Goal: Task Accomplishment & Management: Complete application form

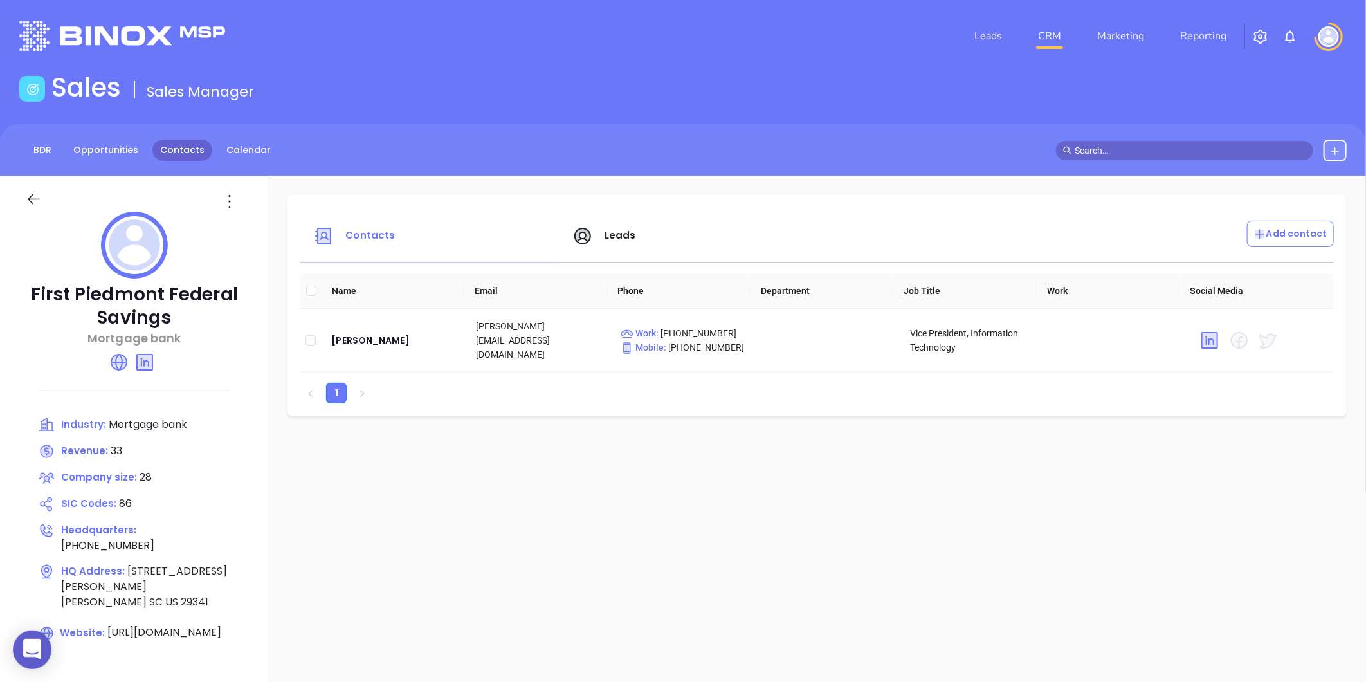
click at [182, 152] on link "Contacts" at bounding box center [182, 150] width 60 height 21
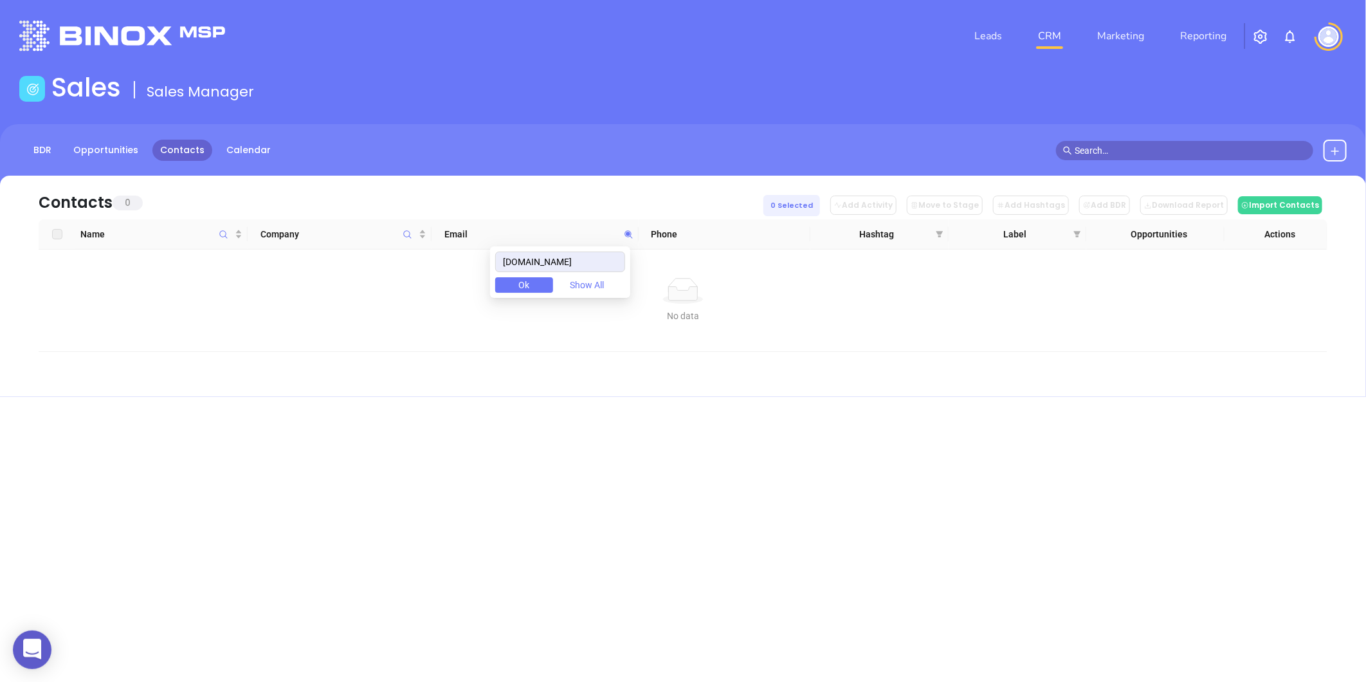
drag, startPoint x: 584, startPoint y: 271, endPoint x: 513, endPoint y: 274, distance: 71.5
click at [513, 274] on div "firstpiedmont.com Ok Show All" at bounding box center [560, 271] width 140 height 51
type input "[DOMAIN_NAME]"
drag, startPoint x: 594, startPoint y: 266, endPoint x: 392, endPoint y: 266, distance: 202.0
click at [392, 266] on body "0 Leads CRM Marketing Reporting Financial Leads Leads Sales Sales Manager BDR O…" at bounding box center [683, 341] width 1366 height 682
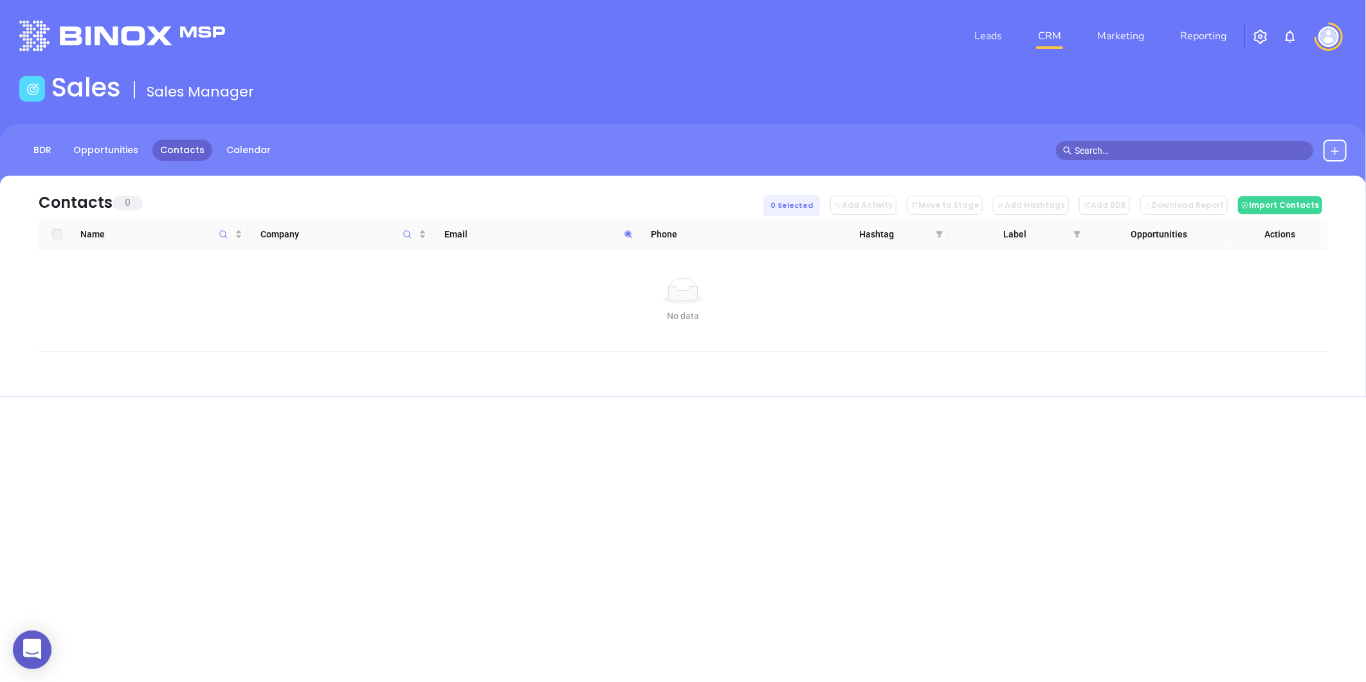
click at [1326, 149] on button at bounding box center [1335, 151] width 23 height 22
click at [1261, 185] on p "New Contact" at bounding box center [1298, 187] width 107 height 21
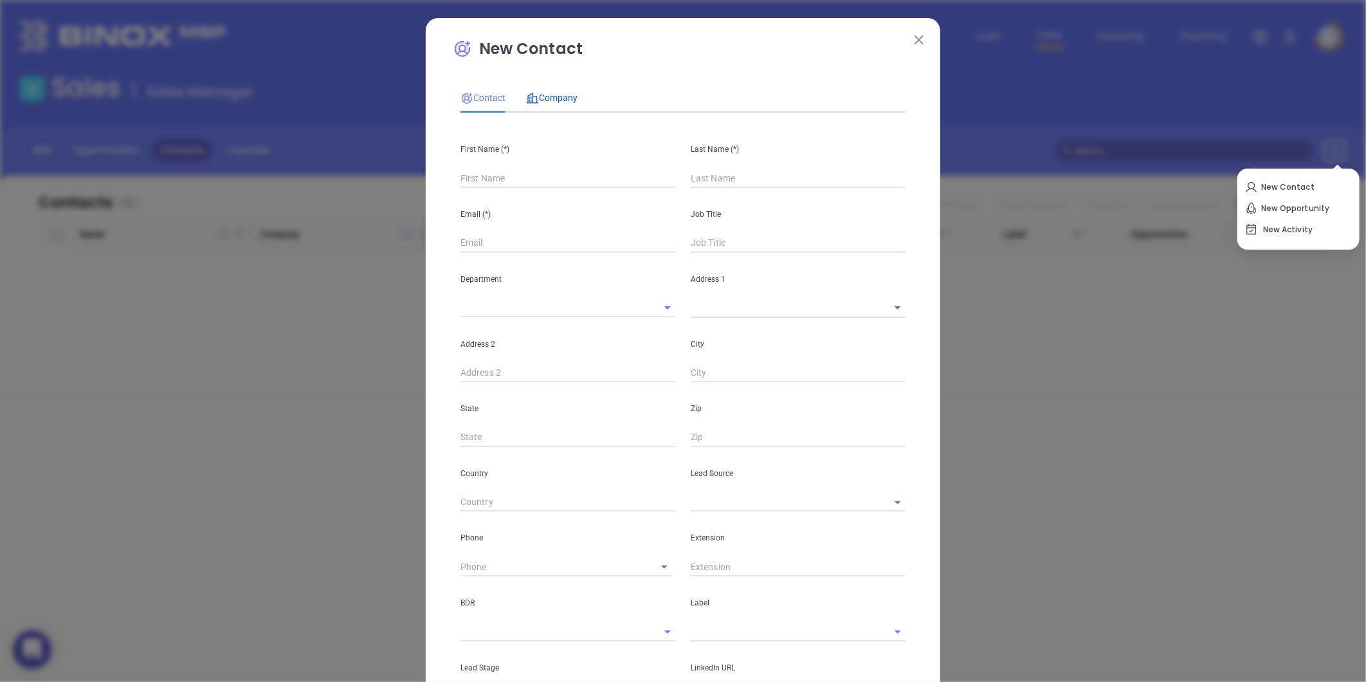
click at [560, 91] on div "Company" at bounding box center [551, 98] width 51 height 14
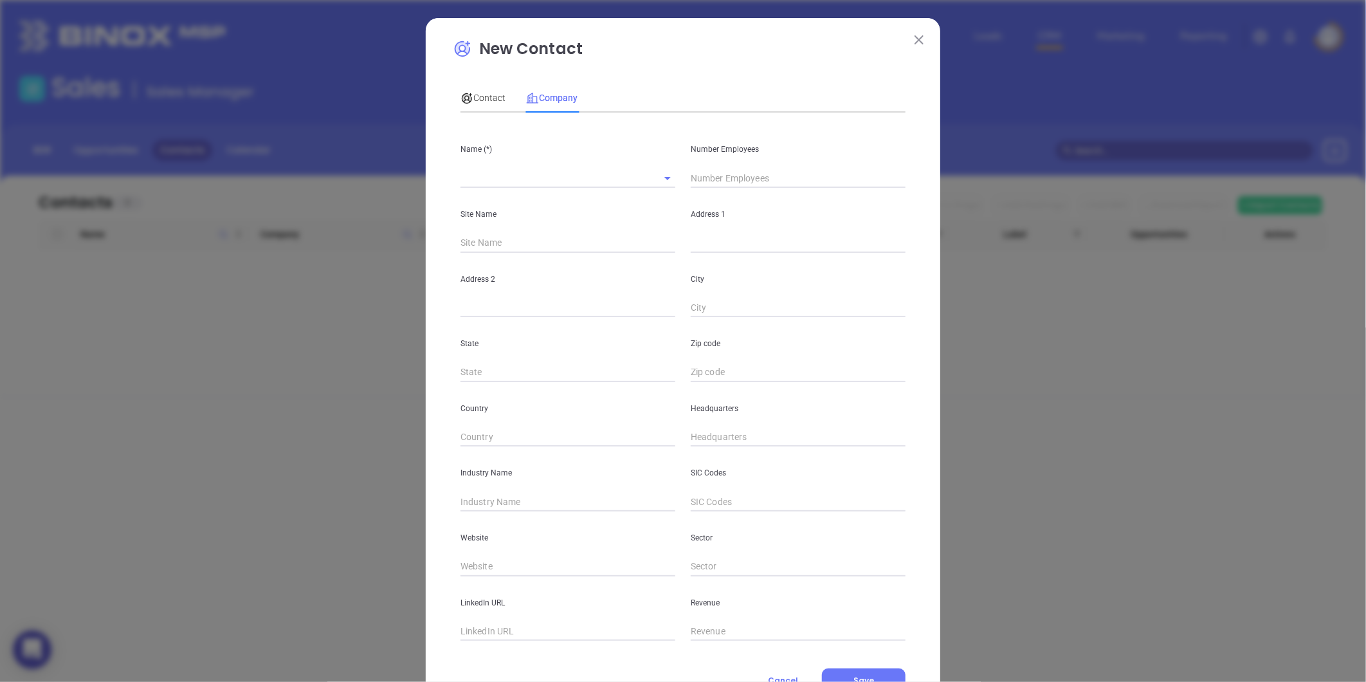
click at [521, 165] on div "Name (*)" at bounding box center [568, 155] width 230 height 65
click at [513, 174] on input "text" at bounding box center [550, 178] width 179 height 19
paste input "Sword Mortgage"
type input "Sword Mortgage"
click at [711, 178] on input "text" at bounding box center [798, 178] width 215 height 19
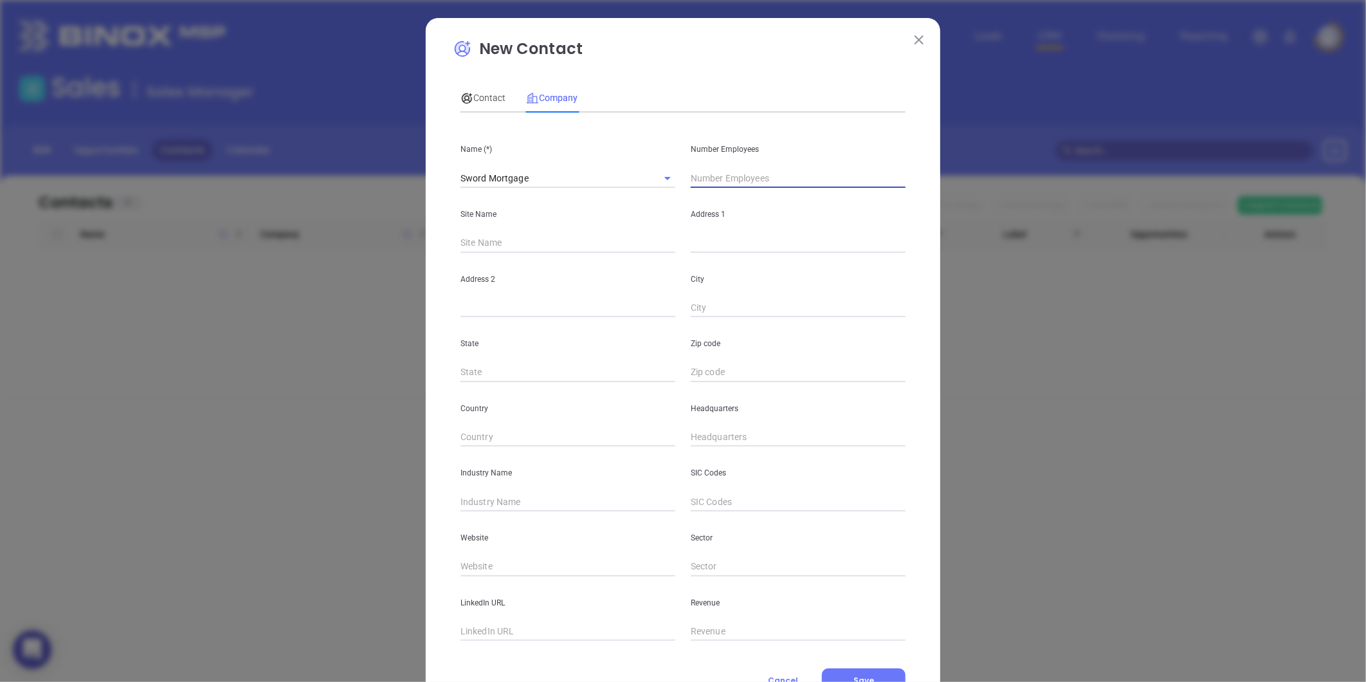
click at [716, 183] on input "text" at bounding box center [798, 178] width 215 height 19
type input "6"
click at [709, 252] on input "text" at bounding box center [798, 243] width 215 height 19
paste input "154 Pendleton St NW Aiken, SC 29801"
drag, startPoint x: 817, startPoint y: 241, endPoint x: 846, endPoint y: 250, distance: 30.3
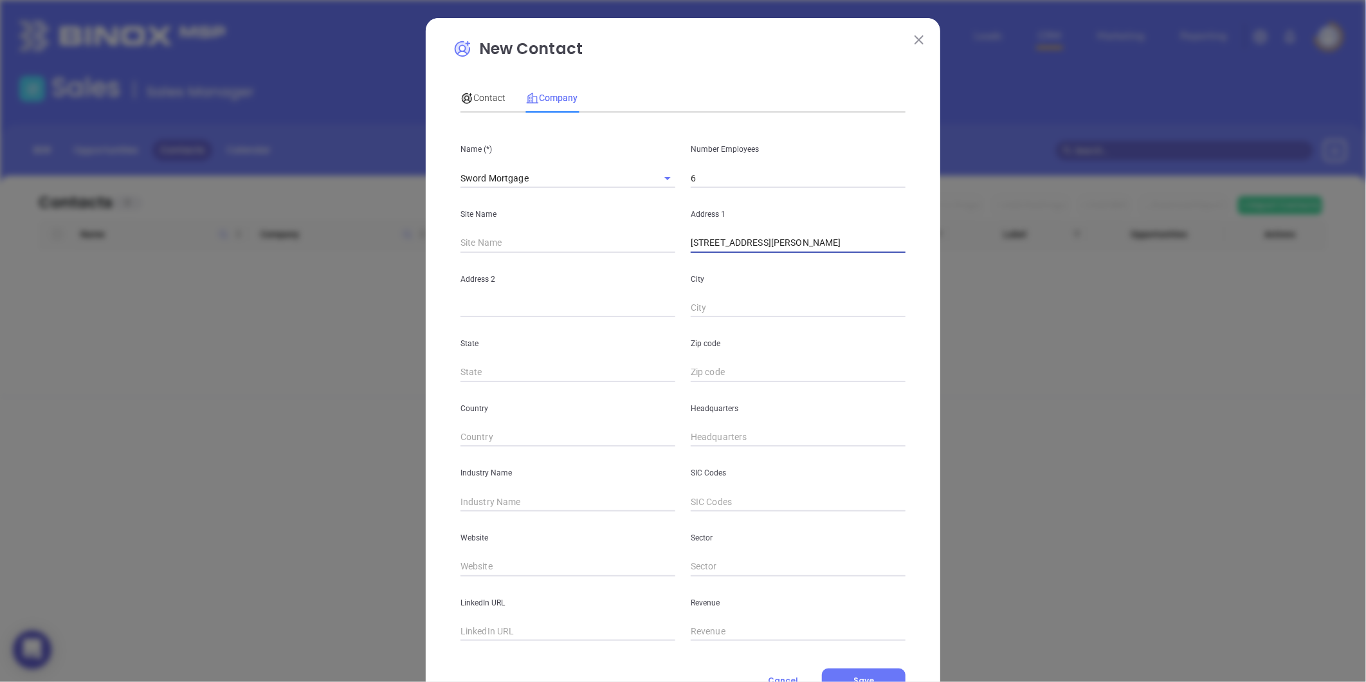
click at [846, 250] on input "154 Pendleton St NW Aiken, SC 29801" at bounding box center [798, 243] width 215 height 19
type input "154 Pendleton St NW Aiken, SC 29801"
click at [743, 368] on input "text" at bounding box center [798, 372] width 215 height 19
paste input "29801"
type input "29801"
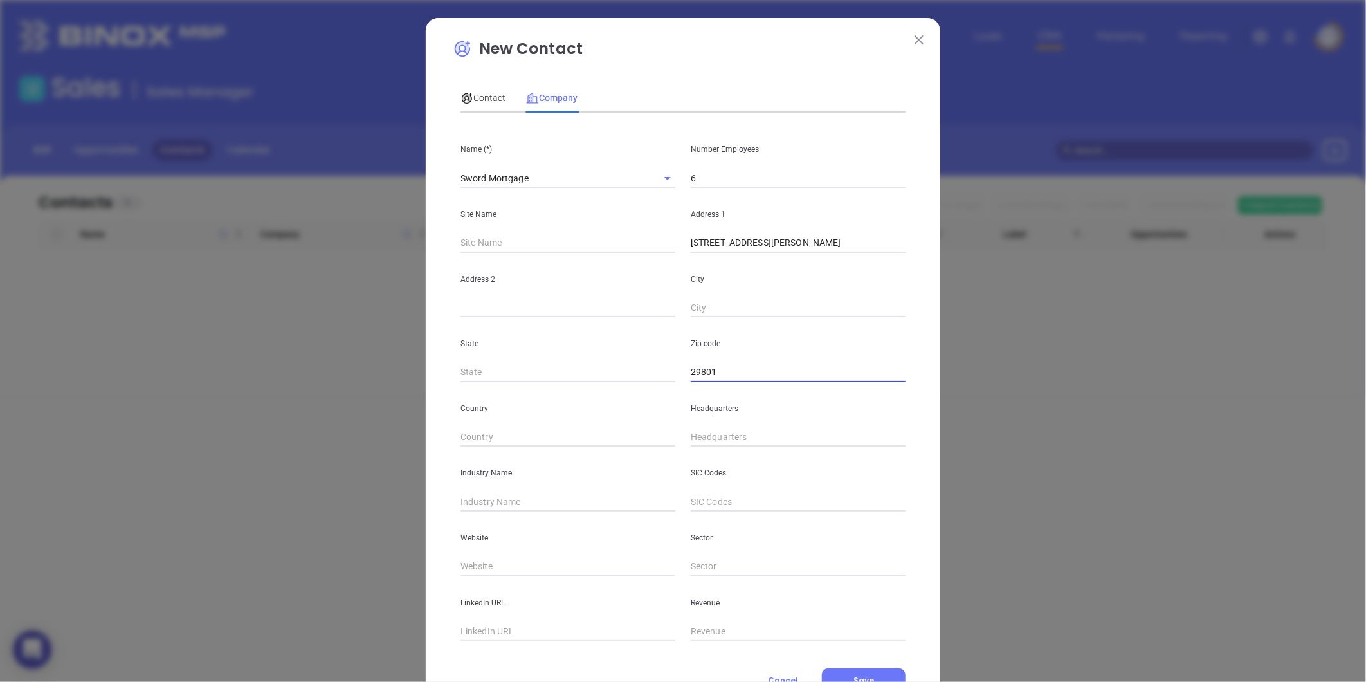
click at [568, 361] on div "State" at bounding box center [568, 349] width 230 height 65
click at [565, 363] on input "text" at bounding box center [568, 372] width 215 height 19
type input "SC"
drag, startPoint x: 776, startPoint y: 247, endPoint x: 795, endPoint y: 253, distance: 19.5
click at [795, 253] on div "Name (*) Sword Mortgage Number Employees 6 Site Name Address 1 154 Pendleton St…" at bounding box center [683, 382] width 445 height 518
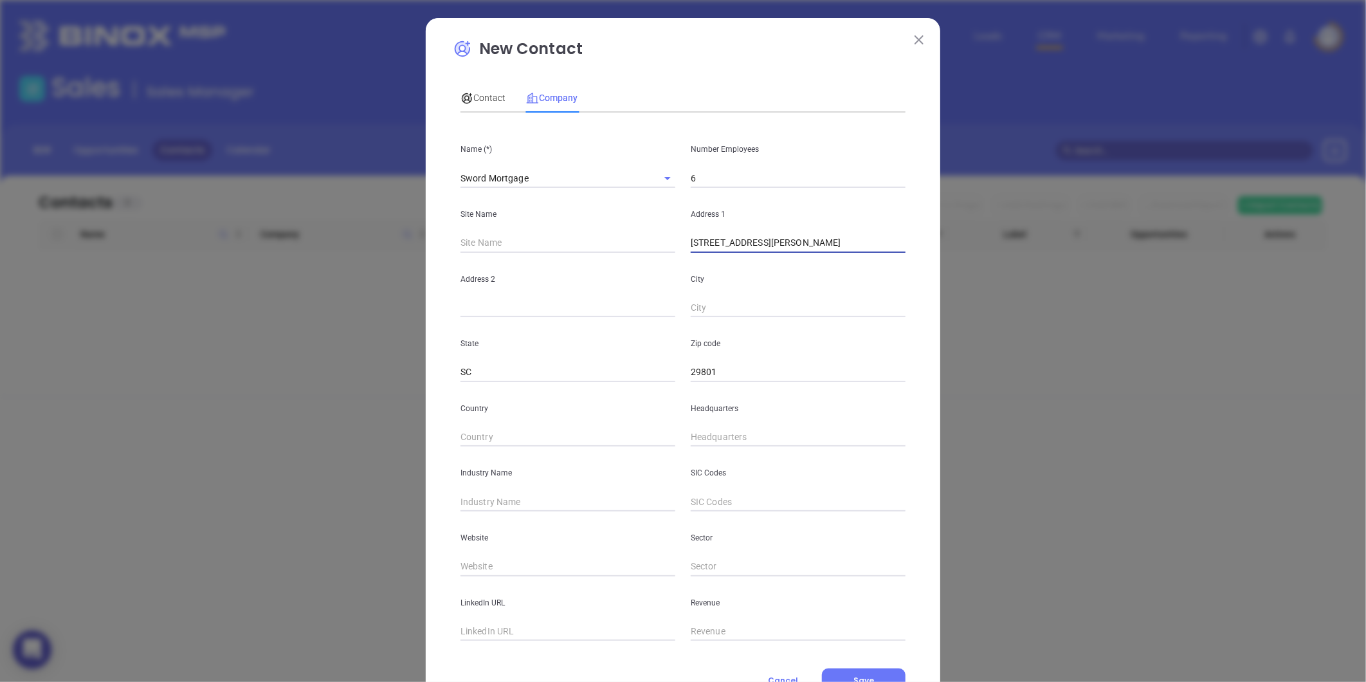
click at [738, 300] on input "text" at bounding box center [798, 307] width 215 height 19
paste input "Aiken"
type input "Aiken"
drag, startPoint x: 773, startPoint y: 245, endPoint x: 854, endPoint y: 262, distance: 83.5
click at [854, 262] on div "Name (*) Sword Mortgage Number Employees 6 Site Name Address 1 154 Pendleton St…" at bounding box center [683, 382] width 445 height 518
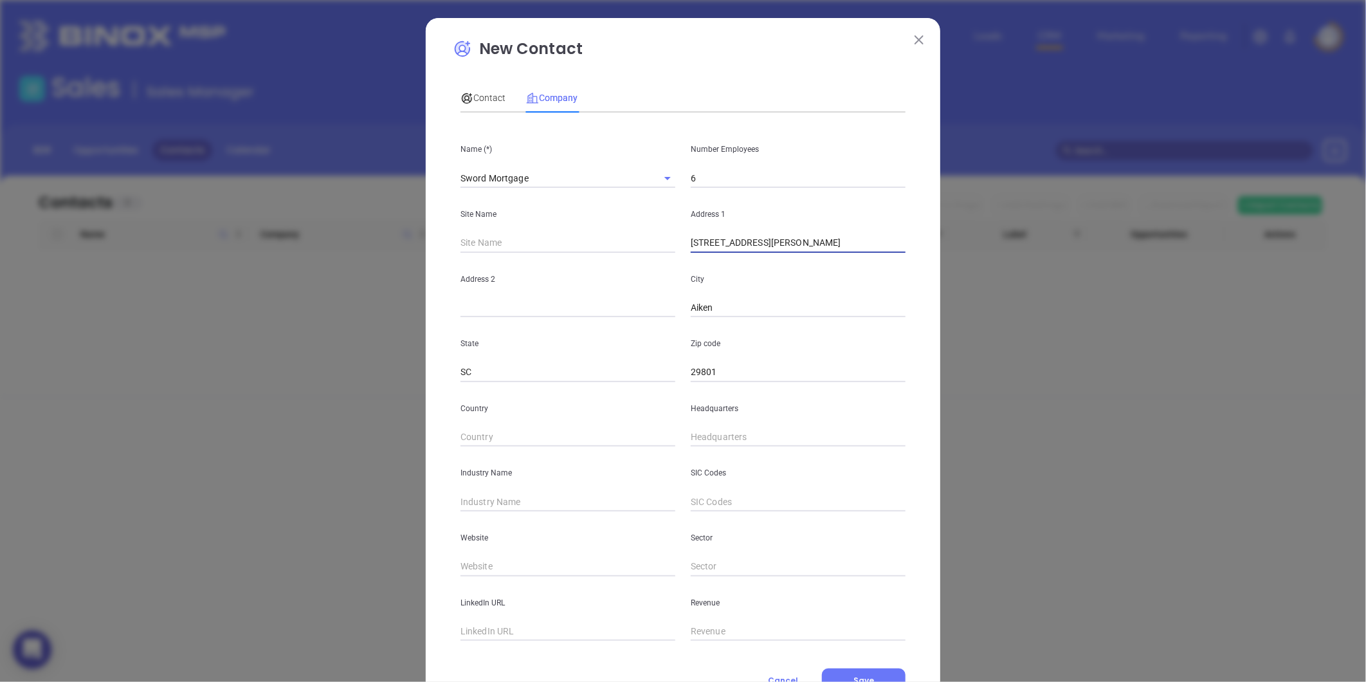
type input "154 Pendleton St NW"
type input "( ) -"
click at [719, 445] on input "( ) -" at bounding box center [798, 437] width 215 height 19
type input "( ) -"
paste input "803) 645-6961"
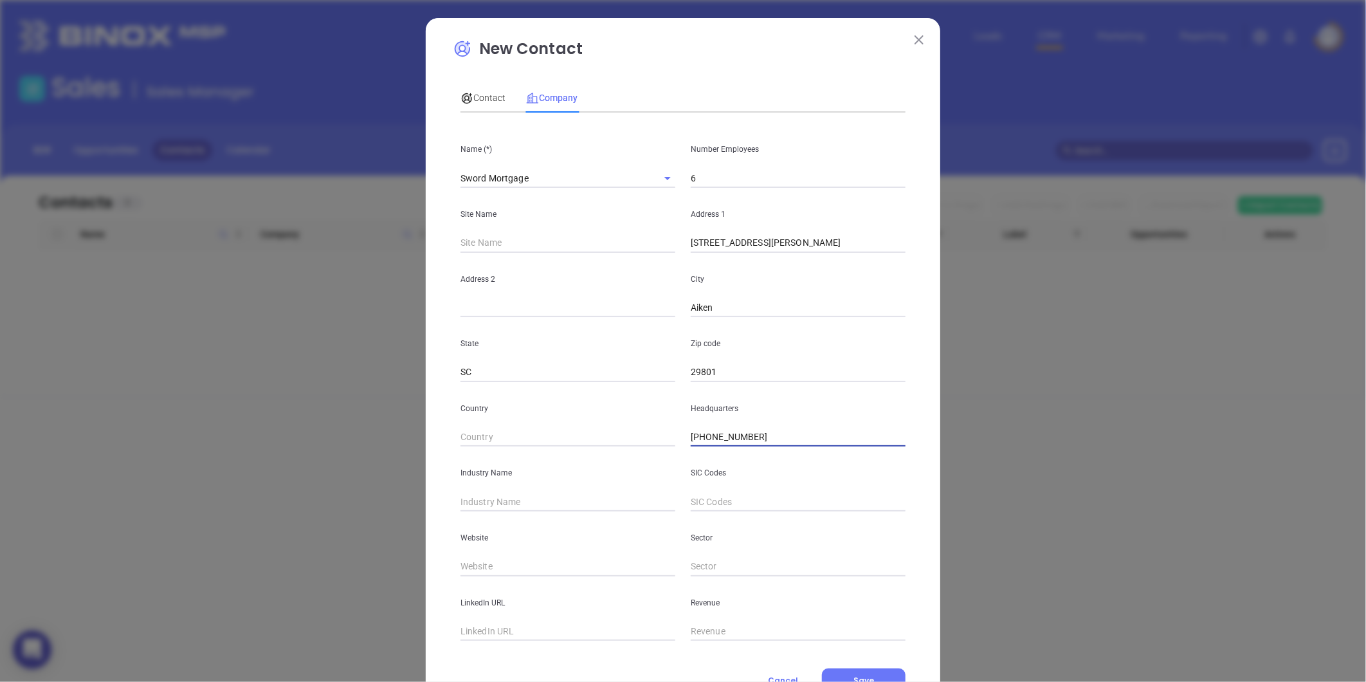
type input "(803) 645-6961"
click at [500, 509] on input "text" at bounding box center [568, 501] width 215 height 19
type input "Mortgage"
click at [491, 562] on input "text" at bounding box center [568, 566] width 215 height 19
paste input "https://swordmortgage.com/"
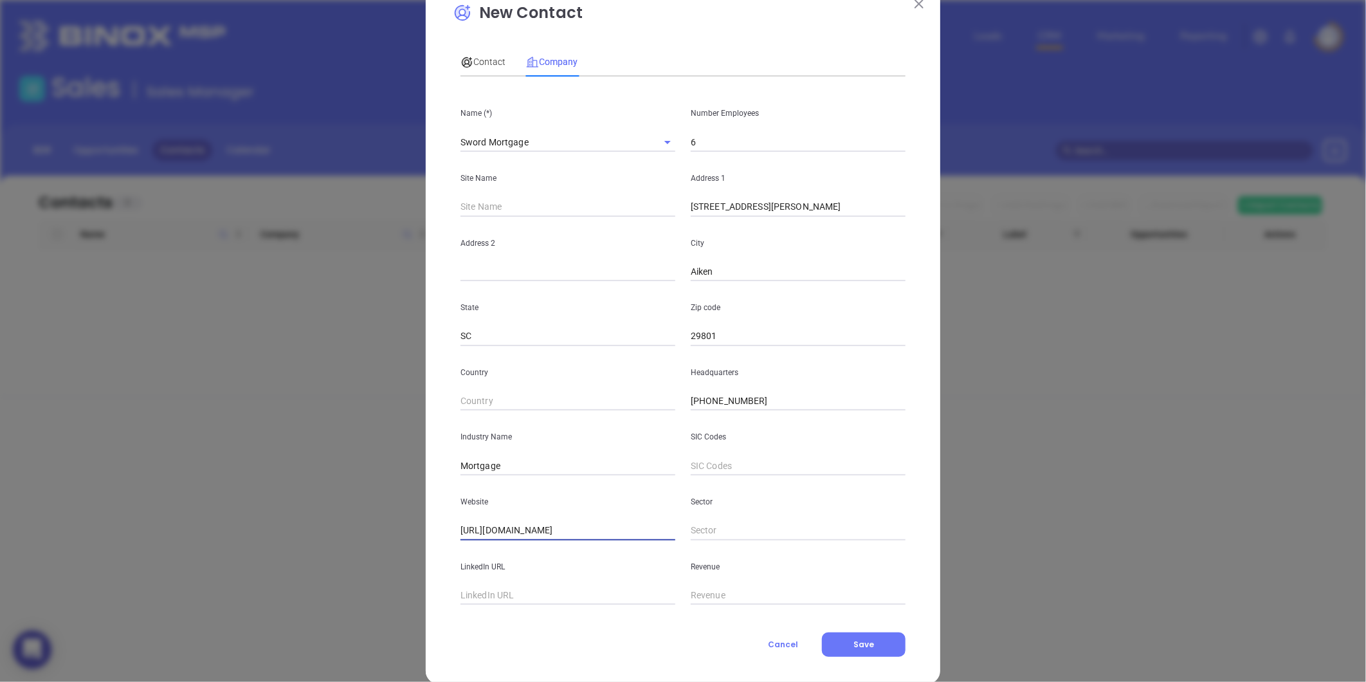
scroll to position [56, 0]
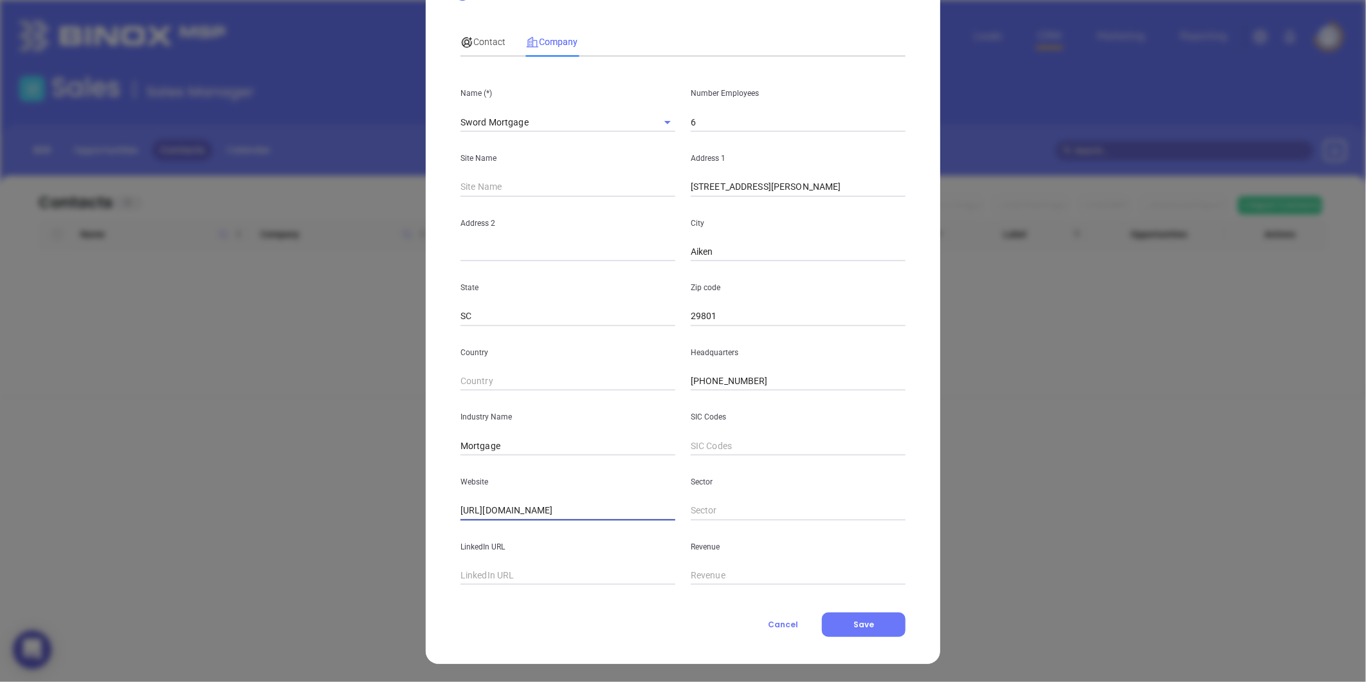
type input "https://swordmortgage.com/"
click at [475, 37] on span "Contact" at bounding box center [483, 42] width 45 height 10
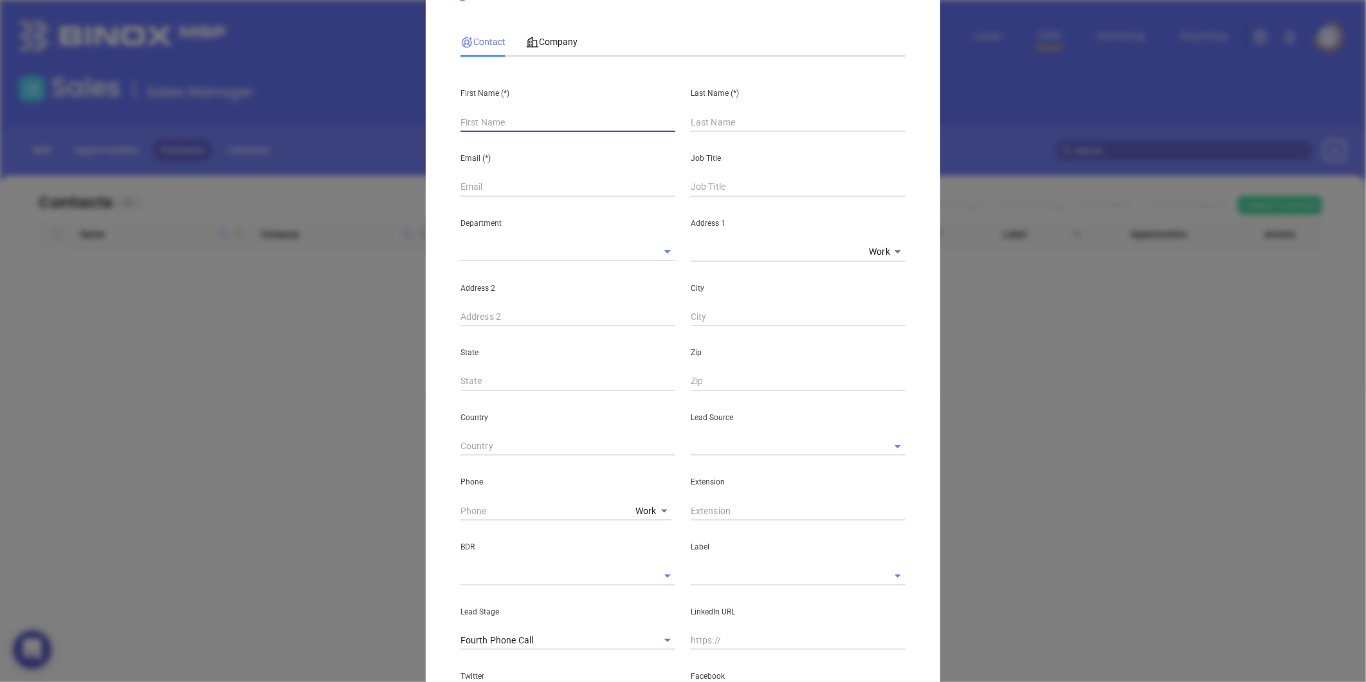
drag, startPoint x: 474, startPoint y: 122, endPoint x: 478, endPoint y: 171, distance: 49.0
click at [474, 122] on input "text" at bounding box center [568, 122] width 215 height 19
click at [538, 41] on span "Company" at bounding box center [551, 42] width 51 height 10
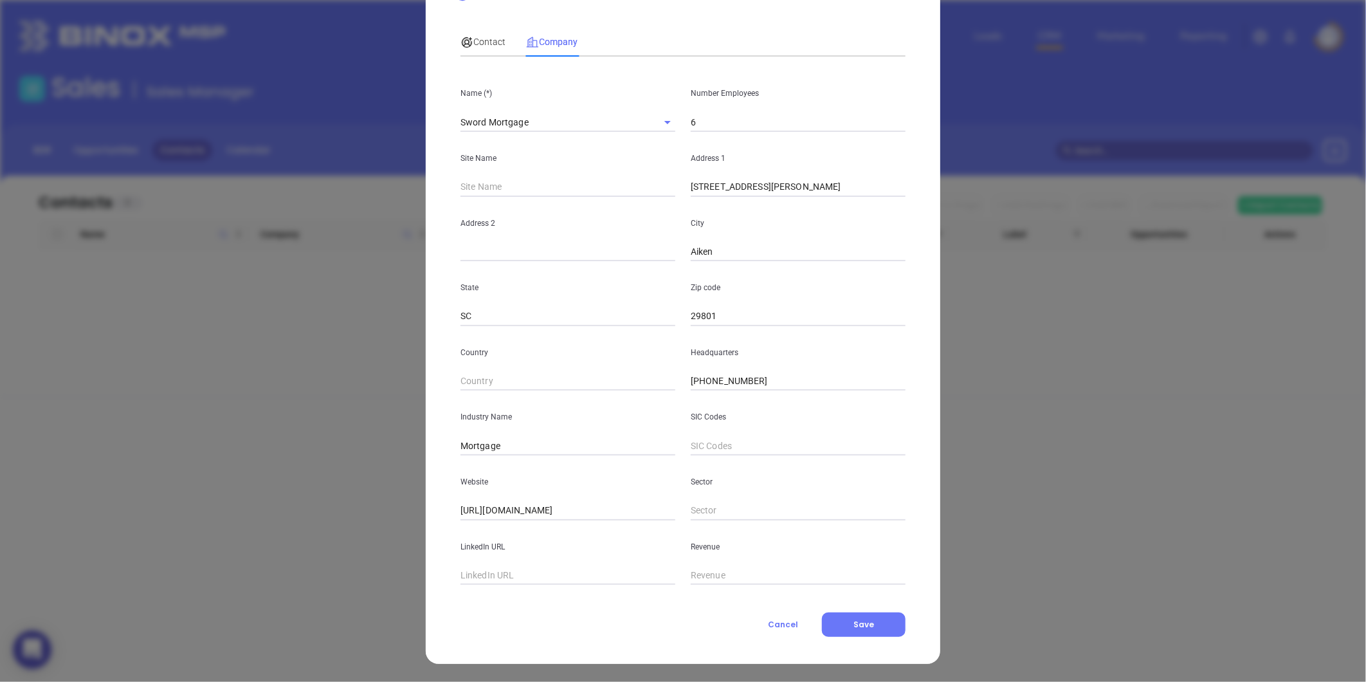
click at [477, 582] on input "text" at bounding box center [568, 575] width 215 height 19
paste input "https://www.linkedin.com/company/sword-mortgage/"
type input "https://www.linkedin.com/company/sword-mortgage/"
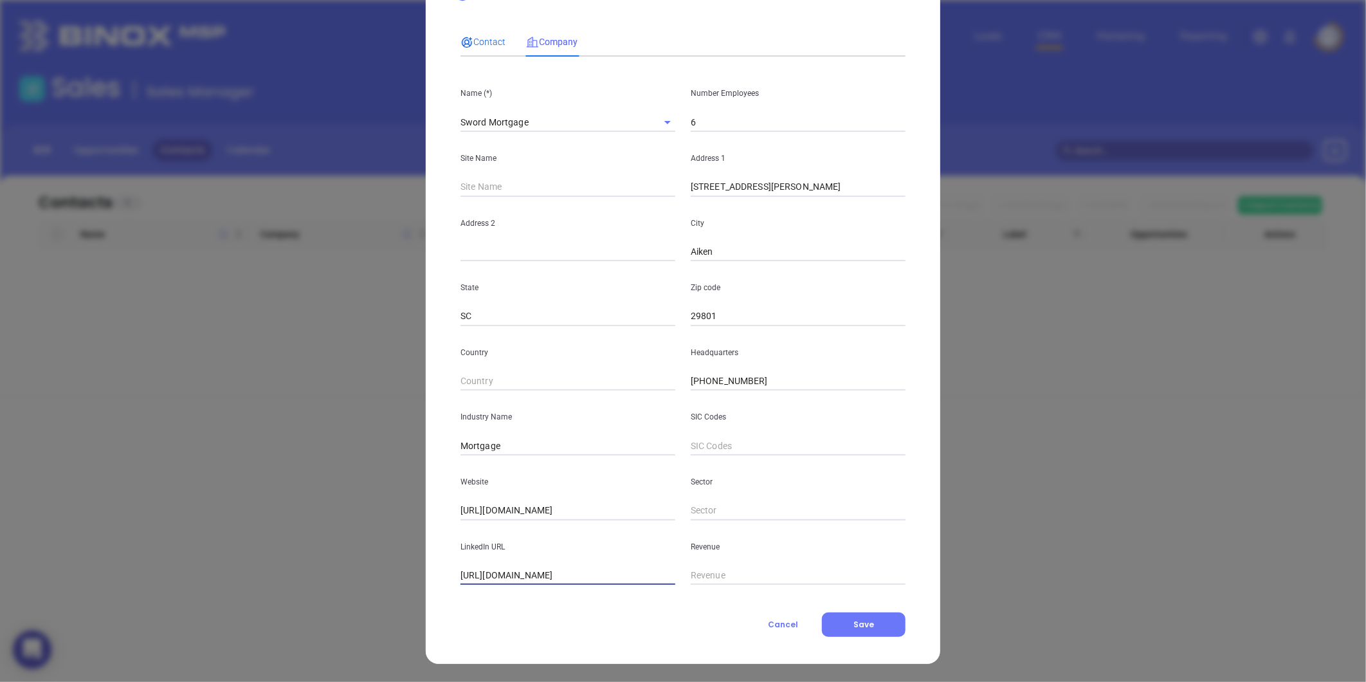
click at [497, 35] on div "Contact" at bounding box center [483, 42] width 45 height 14
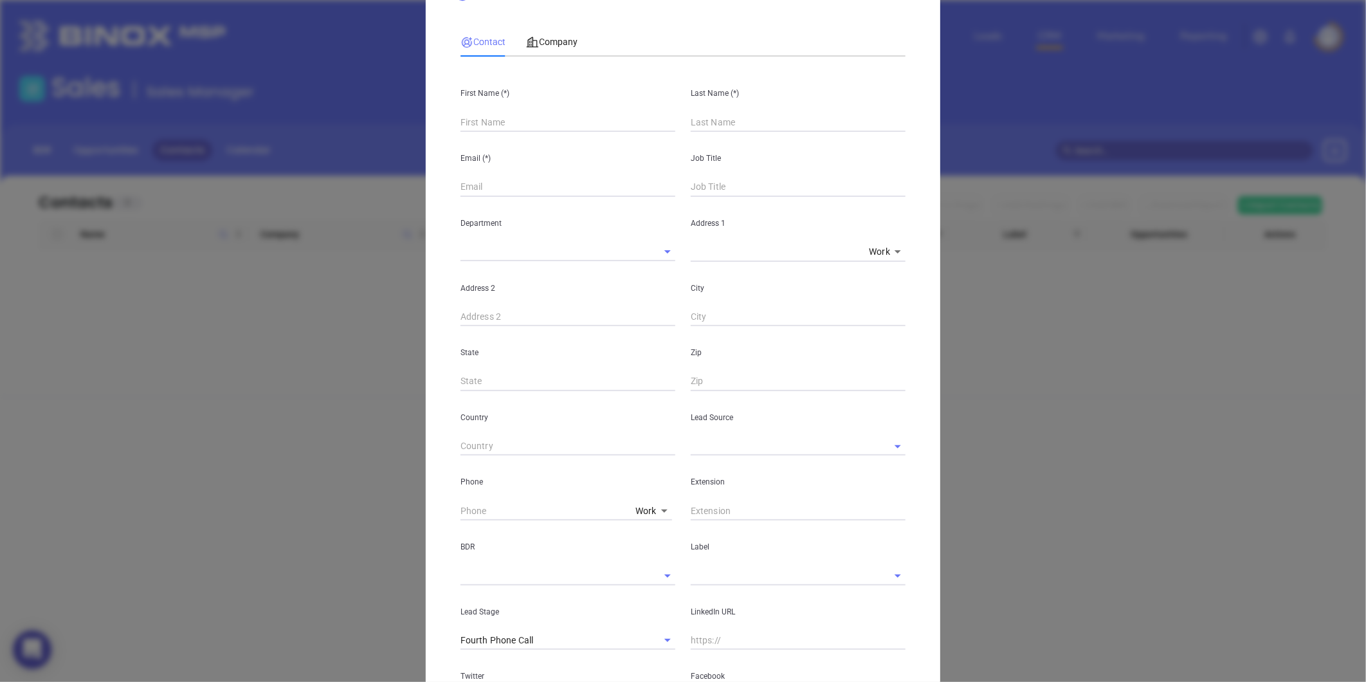
click at [466, 117] on input "text" at bounding box center [568, 122] width 215 height 19
paste input "Pamela Bean"
drag, startPoint x: 489, startPoint y: 125, endPoint x: 567, endPoint y: 147, distance: 81.5
click at [544, 136] on div "First Name (*) Pamela Bean Last Name (*) Email (*) Job Title Department Address…" at bounding box center [683, 423] width 445 height 712
type input "Pamela Bean"
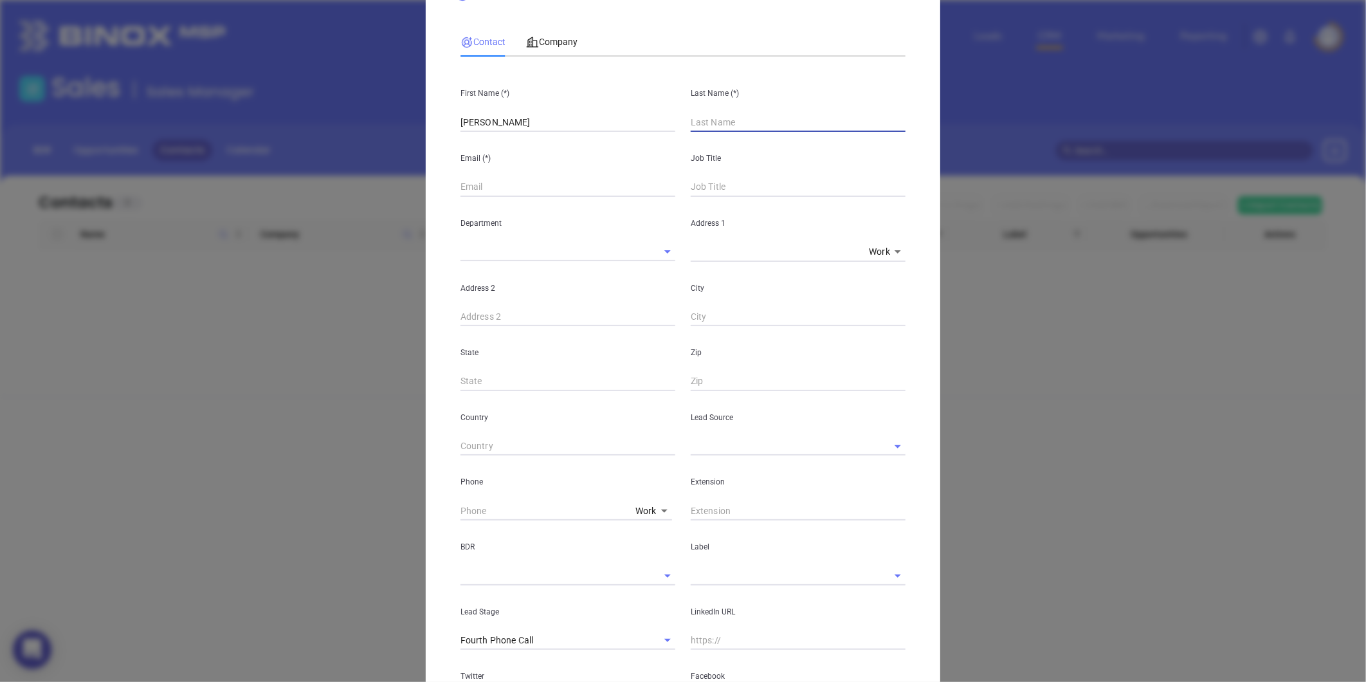
click at [711, 126] on input "text" at bounding box center [798, 122] width 215 height 19
paste input "Bean"
type input "Bean"
drag, startPoint x: 543, startPoint y: 124, endPoint x: 486, endPoint y: 138, distance: 59.0
click at [486, 138] on div "First Name (*) Pamela Bean Last Name (*) Bean Email (*) Job Title Department Ad…" at bounding box center [683, 423] width 445 height 712
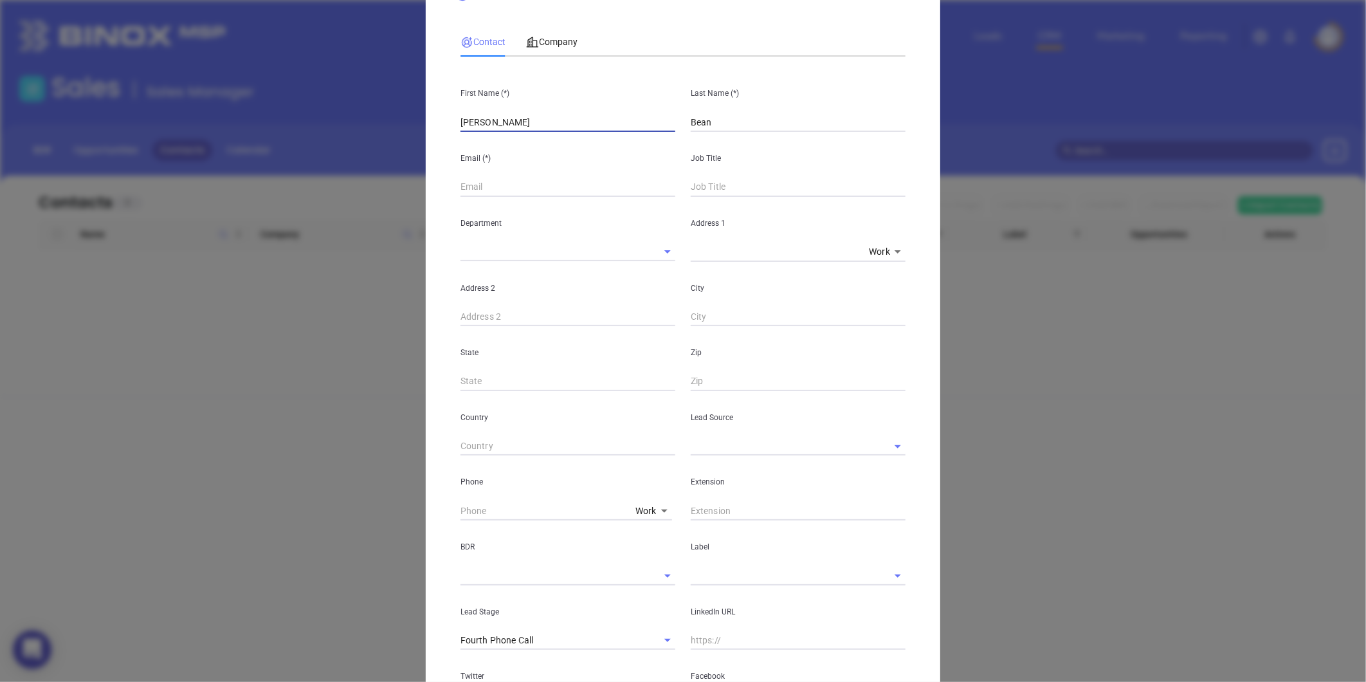
type input "Pamela"
click at [782, 190] on input "text" at bounding box center [798, 187] width 215 height 19
type input "Branch Manager"
click at [552, 180] on input "text" at bounding box center [568, 187] width 215 height 19
paste input "pam@sword.mortgage"
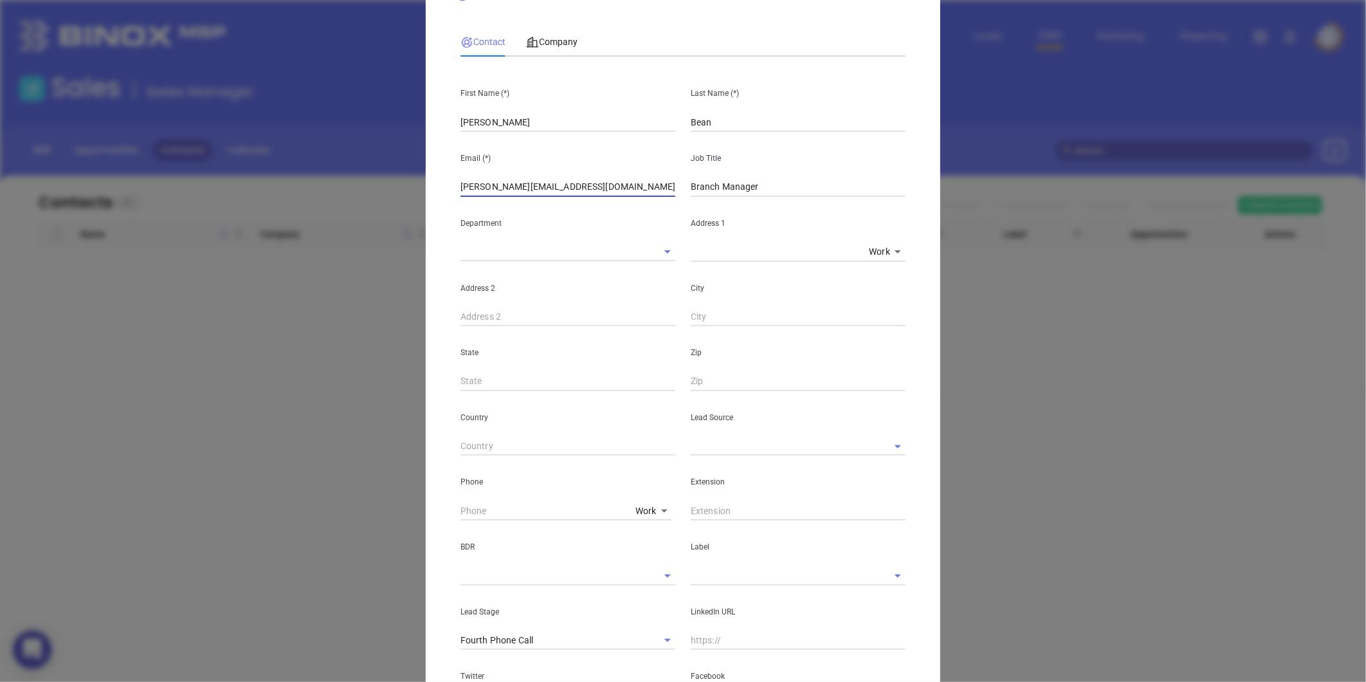
type input "pam@sword.mortgage"
click at [744, 438] on input "text" at bounding box center [780, 446] width 179 height 19
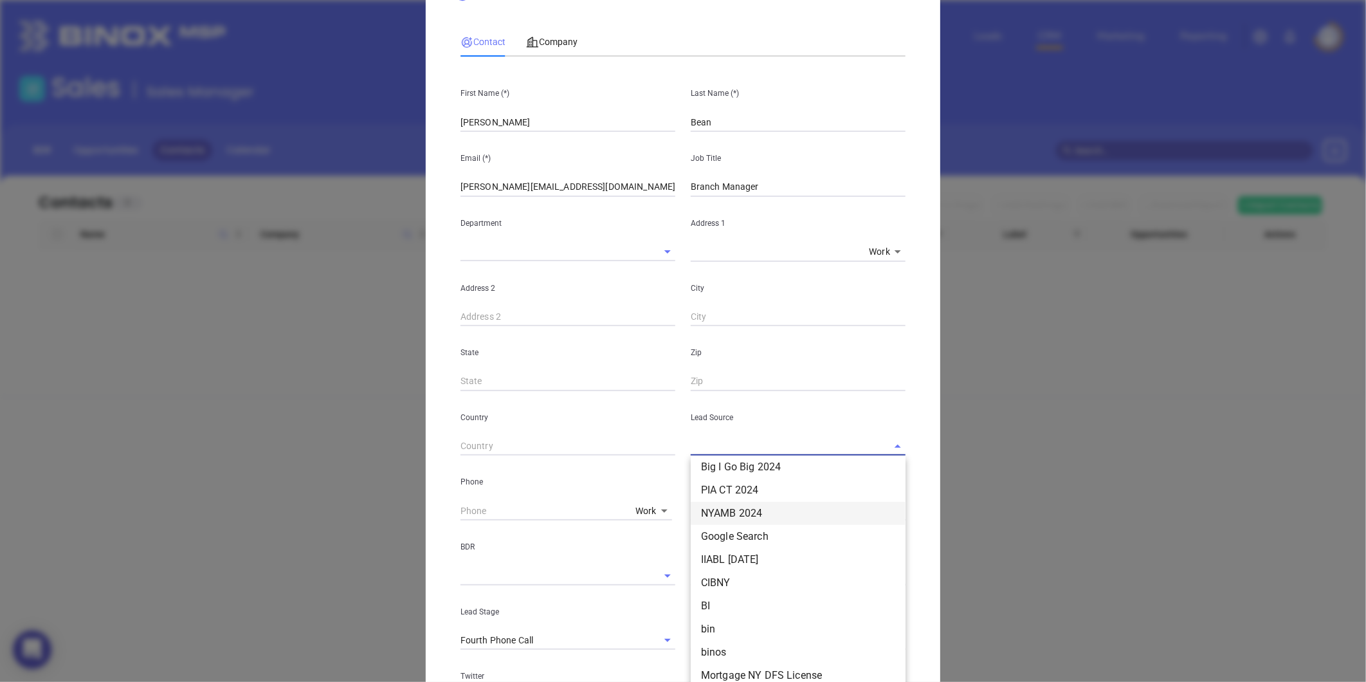
scroll to position [143, 0]
click at [719, 522] on li "Other" at bounding box center [798, 517] width 215 height 23
type input "Other"
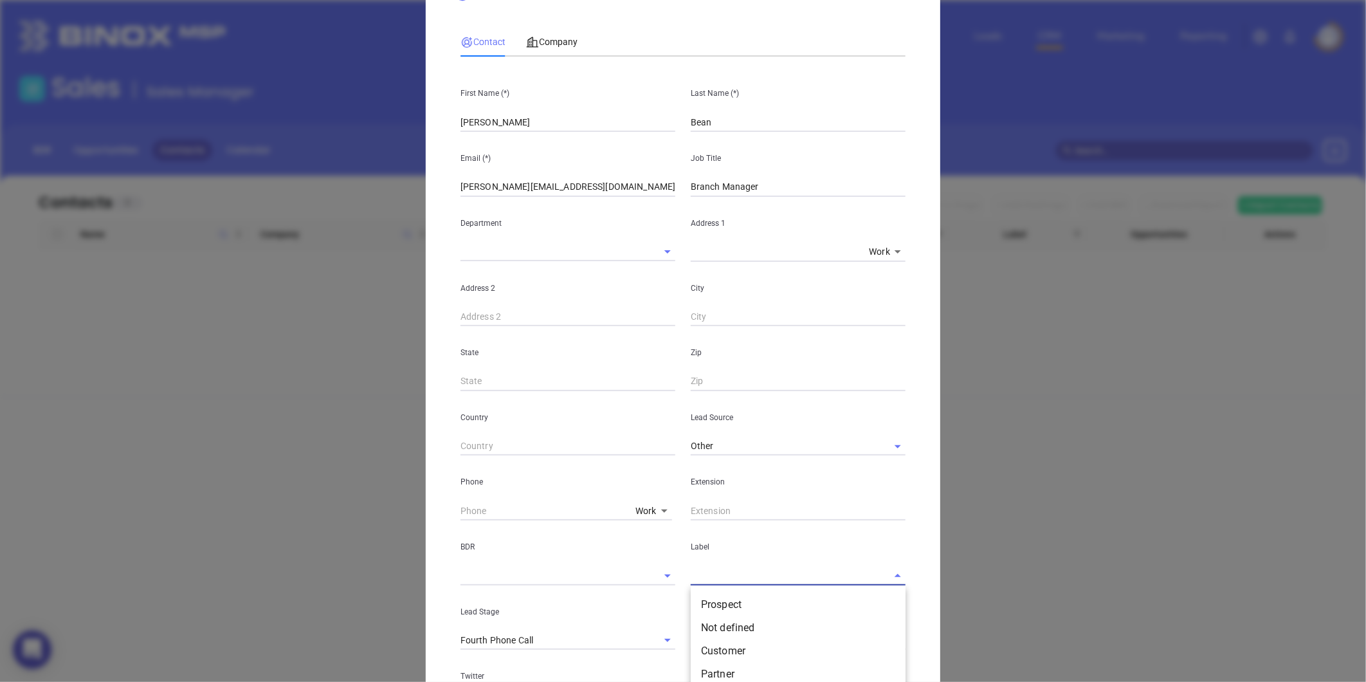
click at [704, 566] on input "text" at bounding box center [780, 575] width 179 height 19
click at [702, 594] on li "Prospect" at bounding box center [798, 604] width 215 height 23
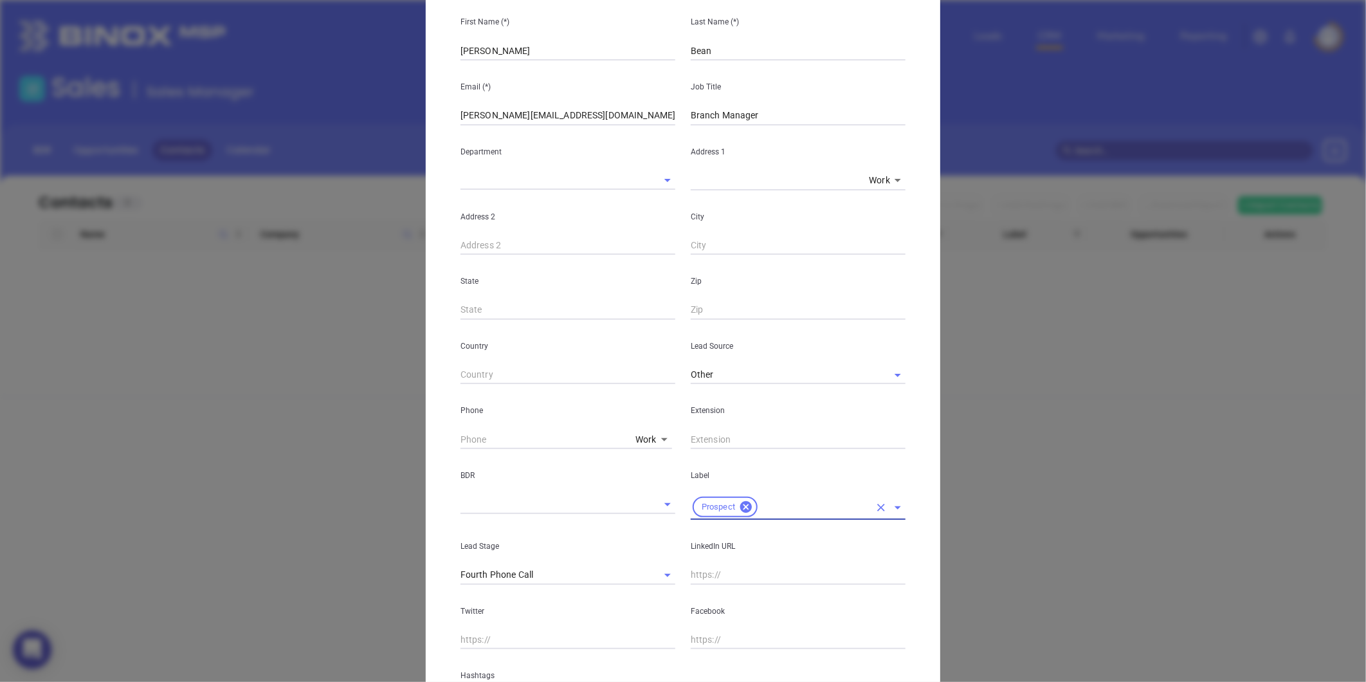
click at [708, 574] on input "text" at bounding box center [798, 574] width 215 height 19
paste input "linkedin.com/in/pamela-p-bean"
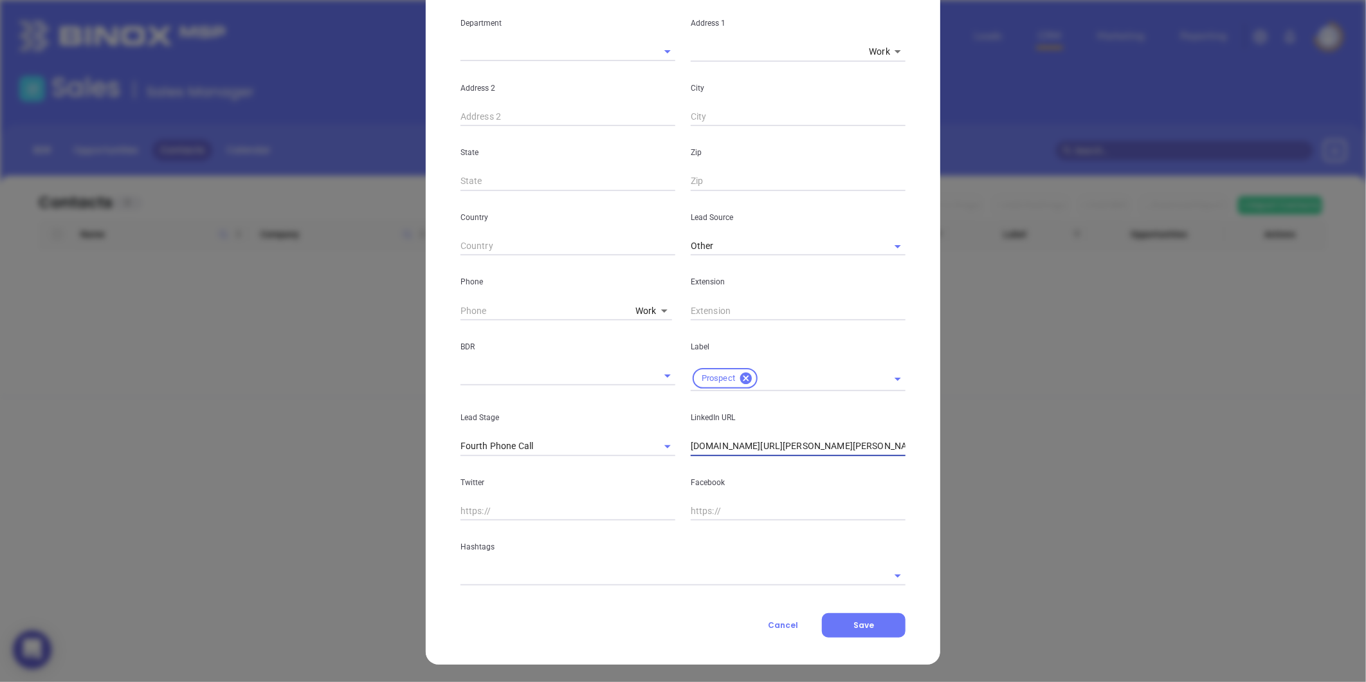
type input "www.linkedin.com/in/pamela-p-bean"
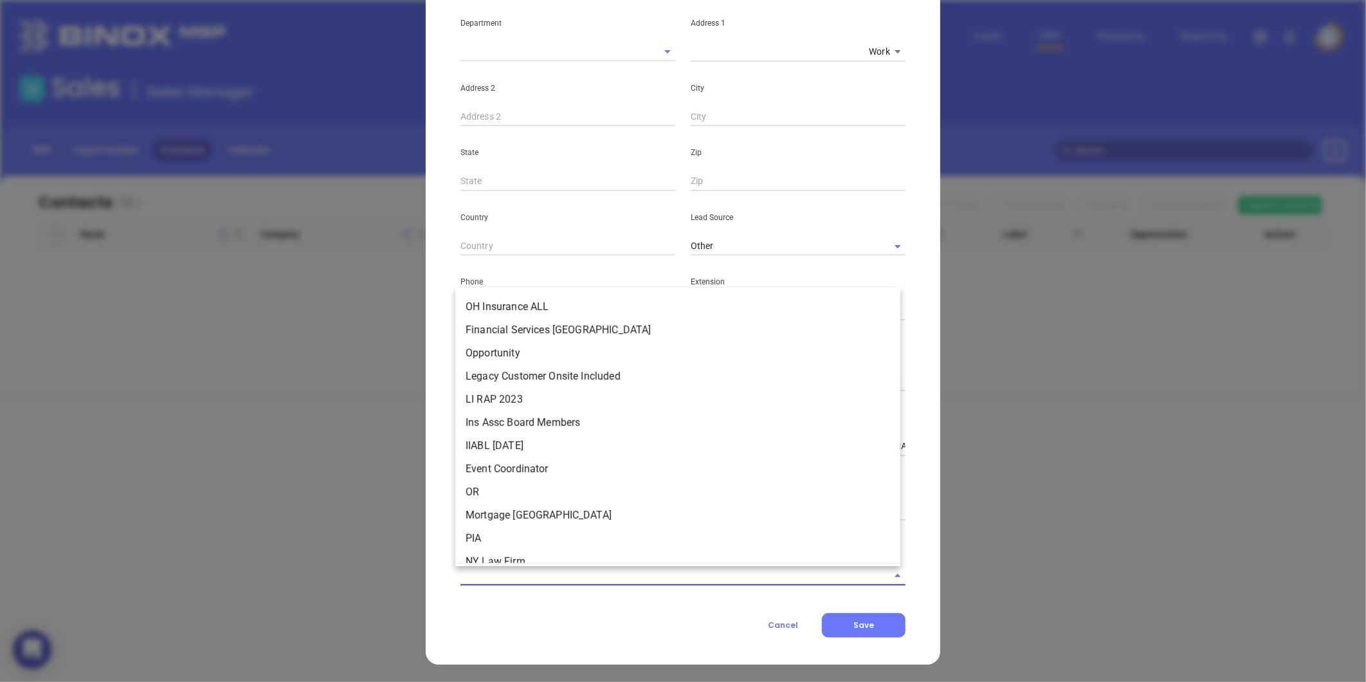
click at [519, 569] on input "text" at bounding box center [665, 575] width 409 height 19
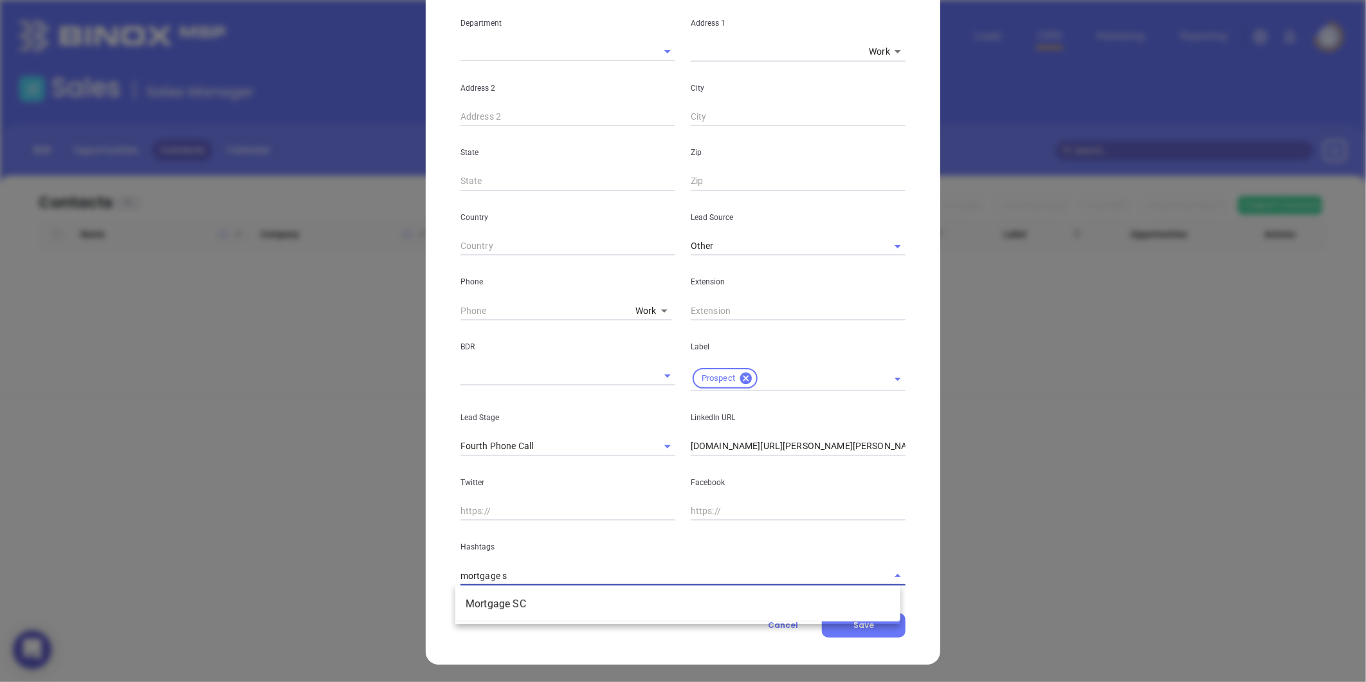
type input "mortgage sc"
click at [519, 600] on li "Mortgage SC" at bounding box center [677, 603] width 445 height 23
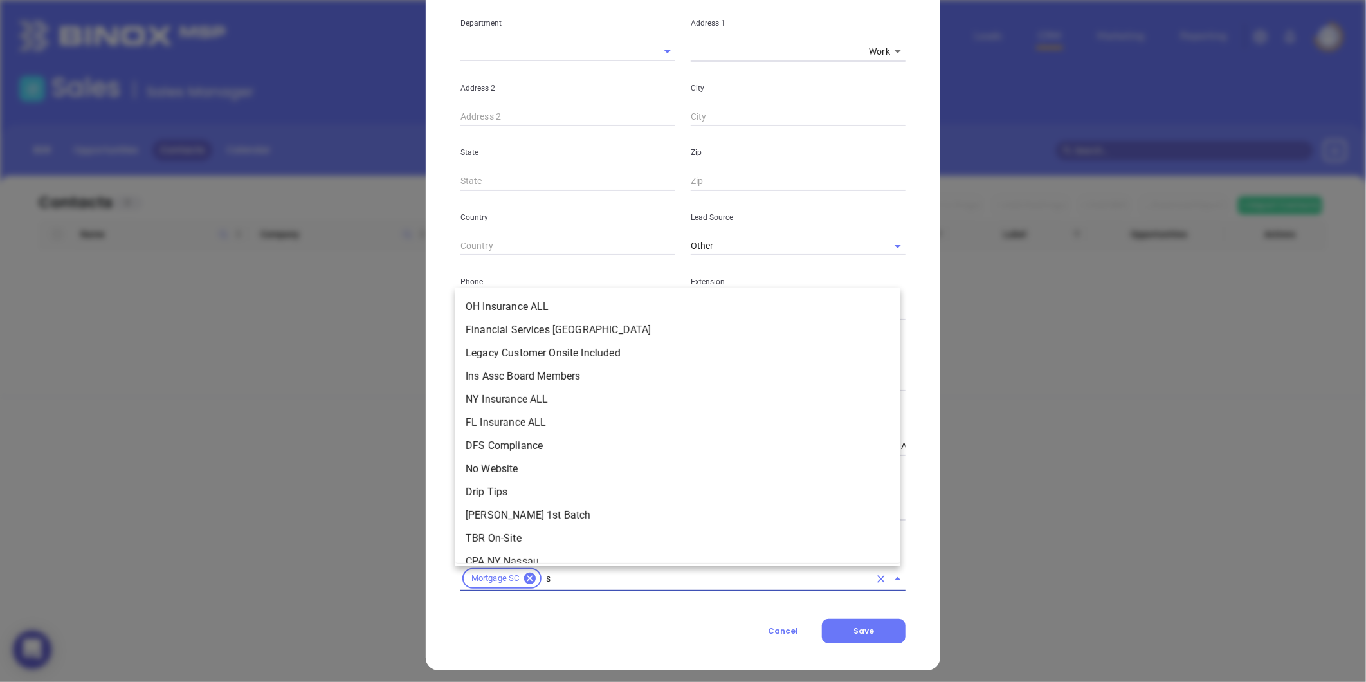
type input "sc"
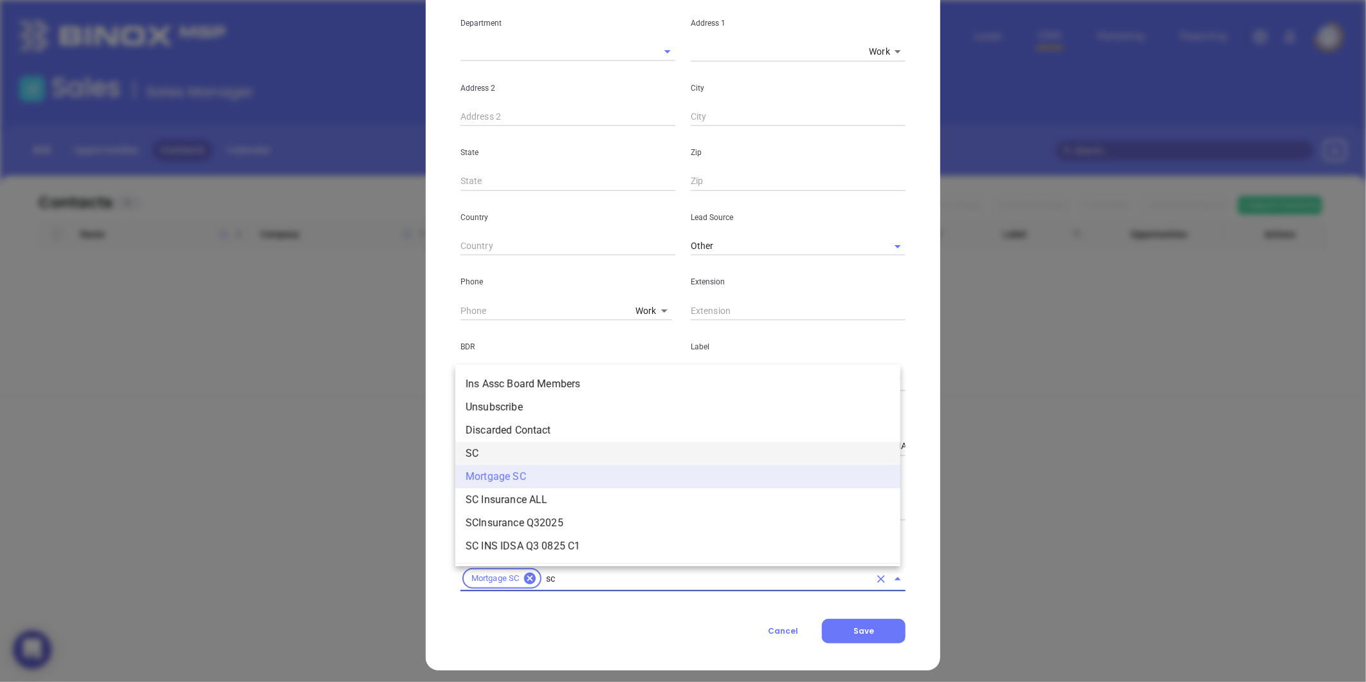
click at [490, 452] on li "SC" at bounding box center [677, 453] width 445 height 23
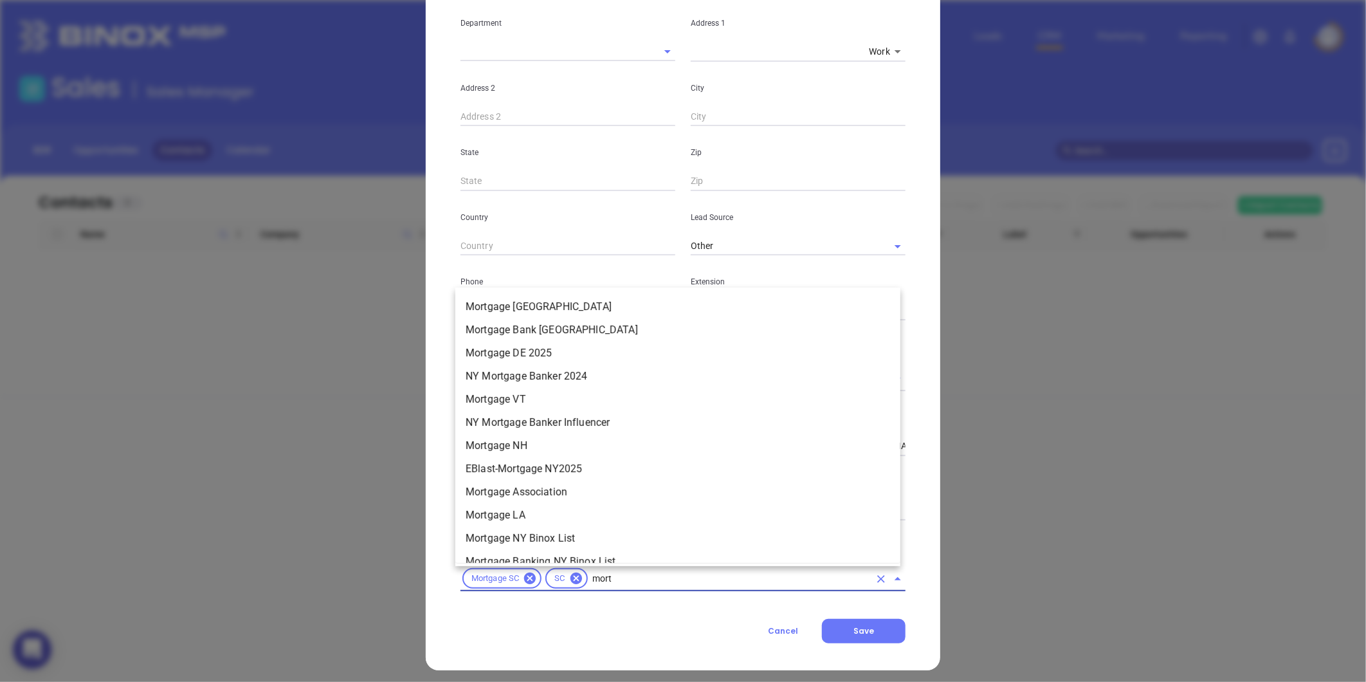
scroll to position [1193, 0]
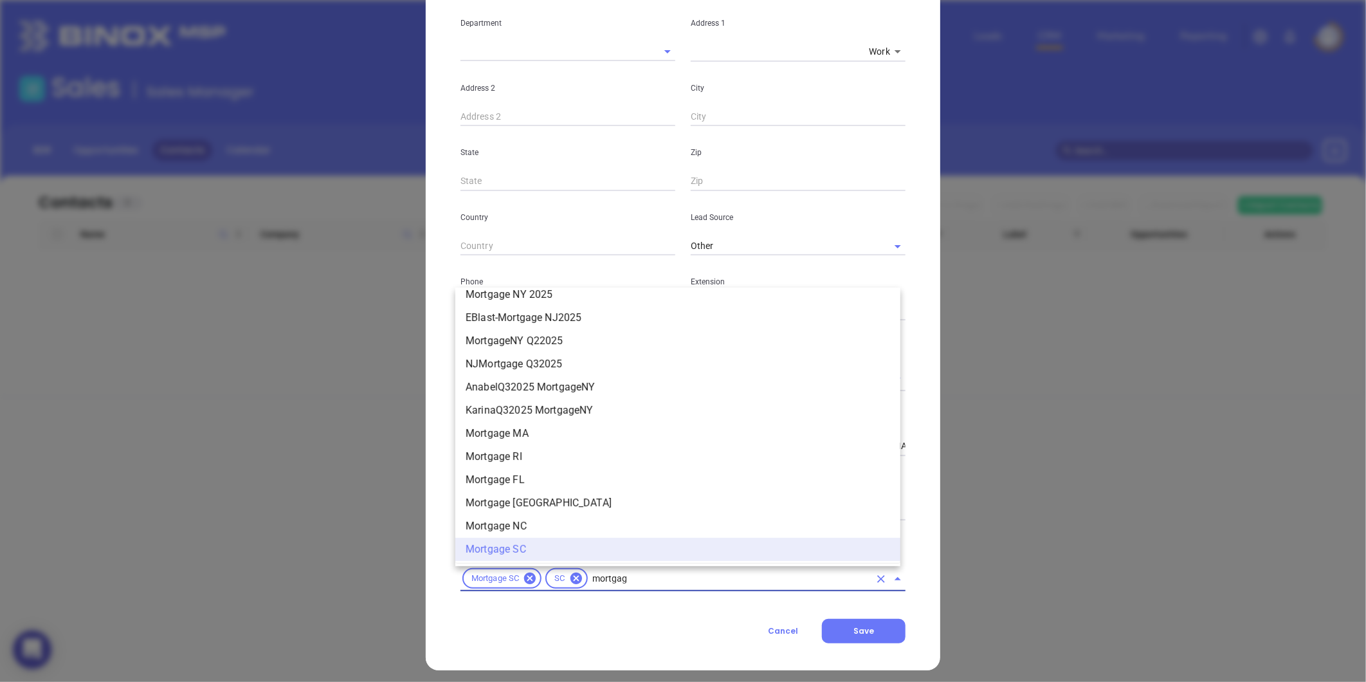
type input "mortgage"
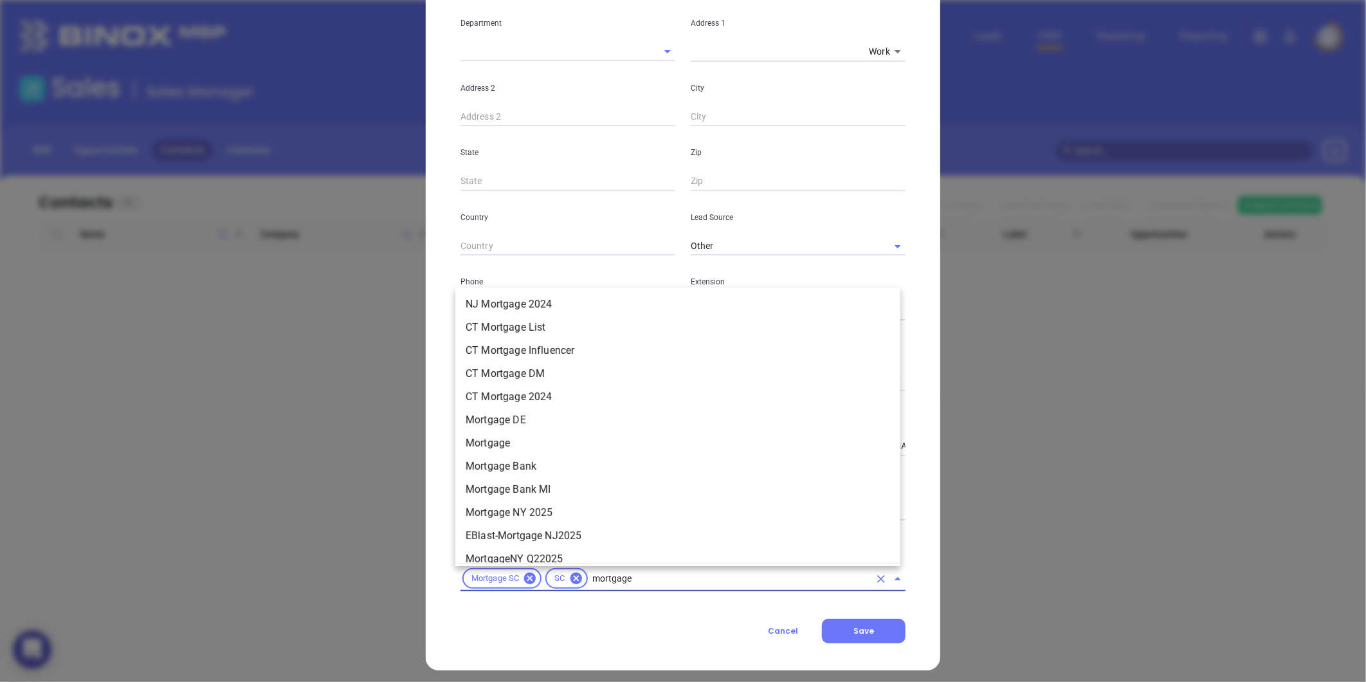
scroll to position [908, 0]
click at [509, 504] on li "Mortgage" at bounding box center [677, 510] width 445 height 23
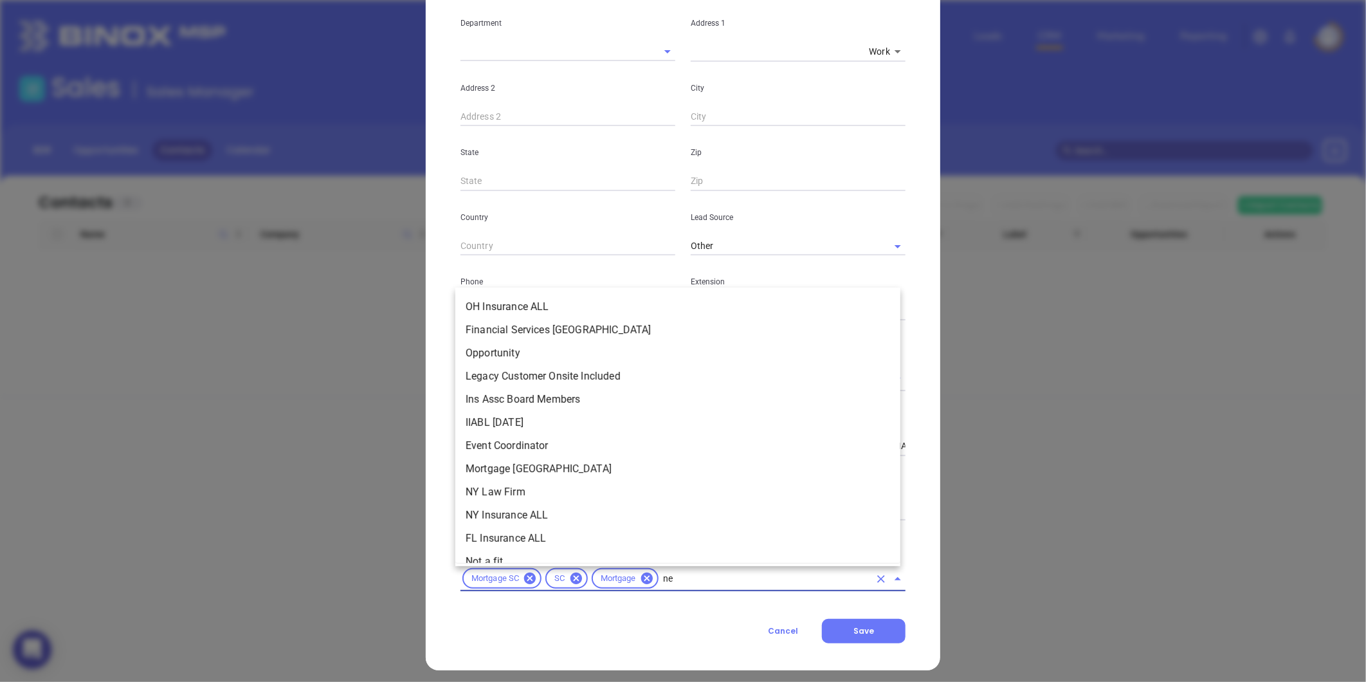
type input "new"
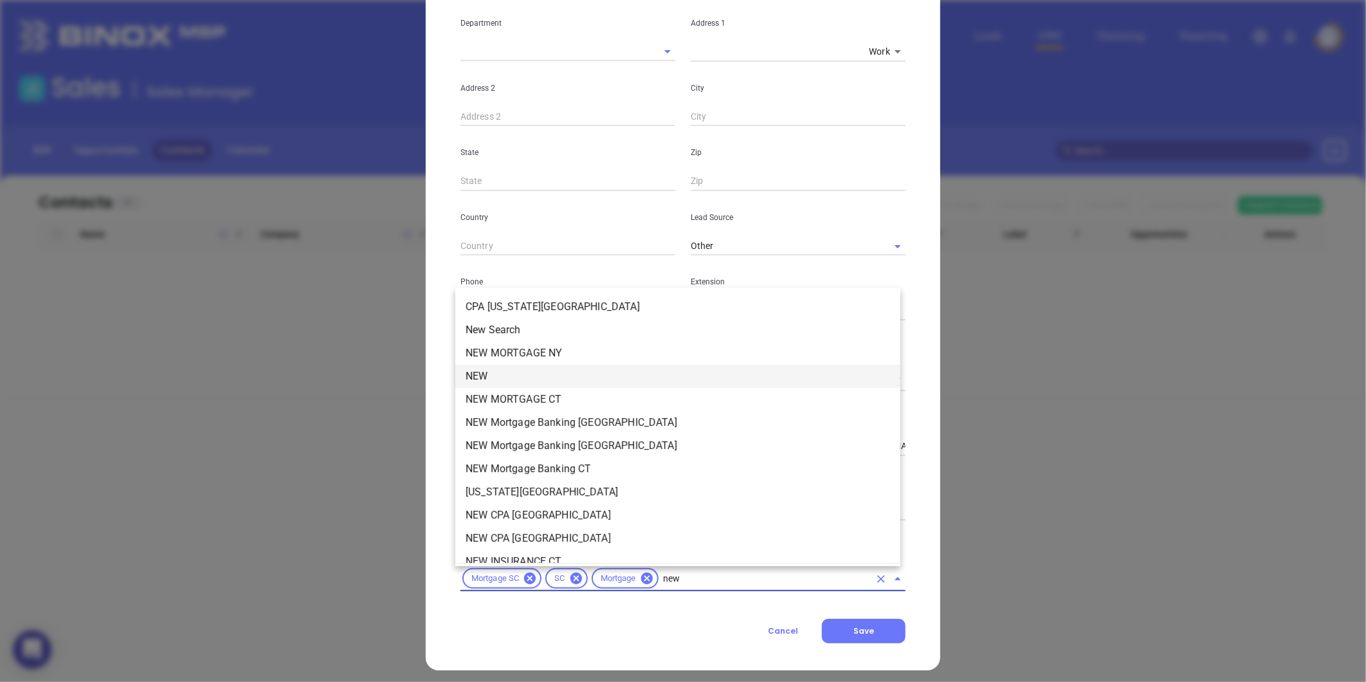
click at [500, 370] on li "NEW" at bounding box center [677, 376] width 445 height 23
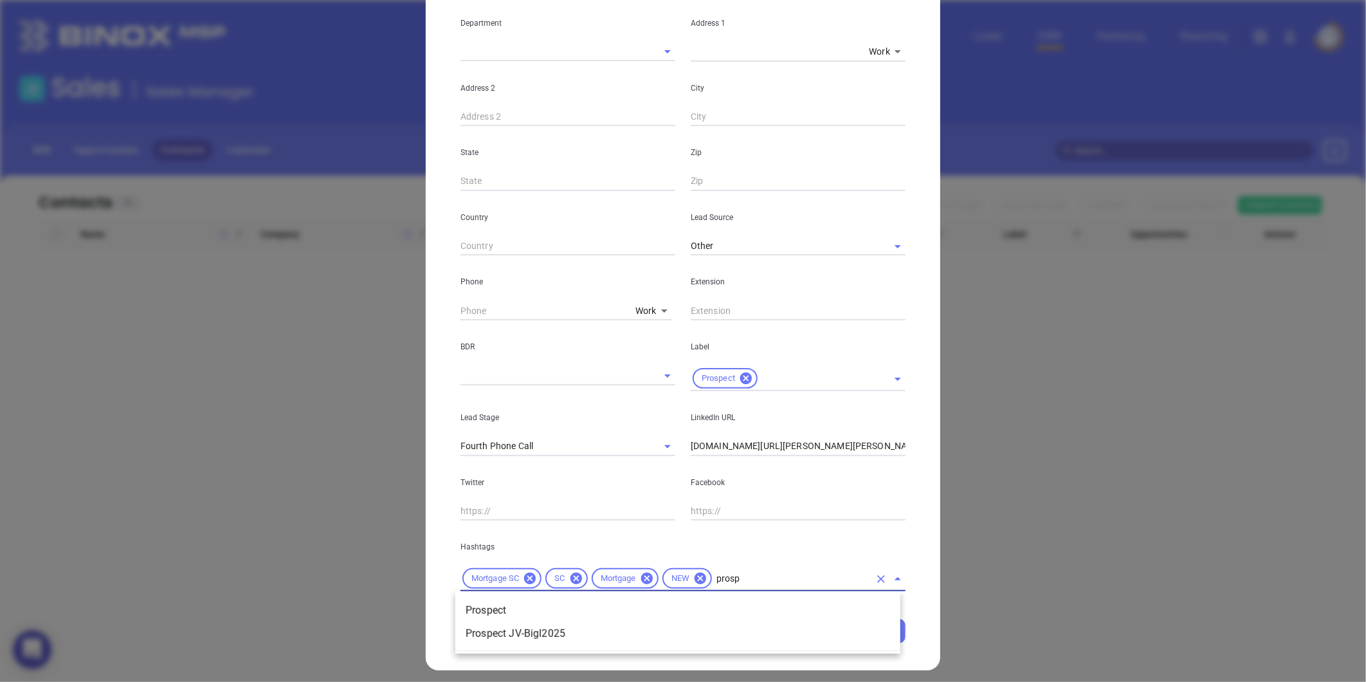
type input "prospe"
click at [722, 601] on li "Prospect" at bounding box center [677, 610] width 445 height 23
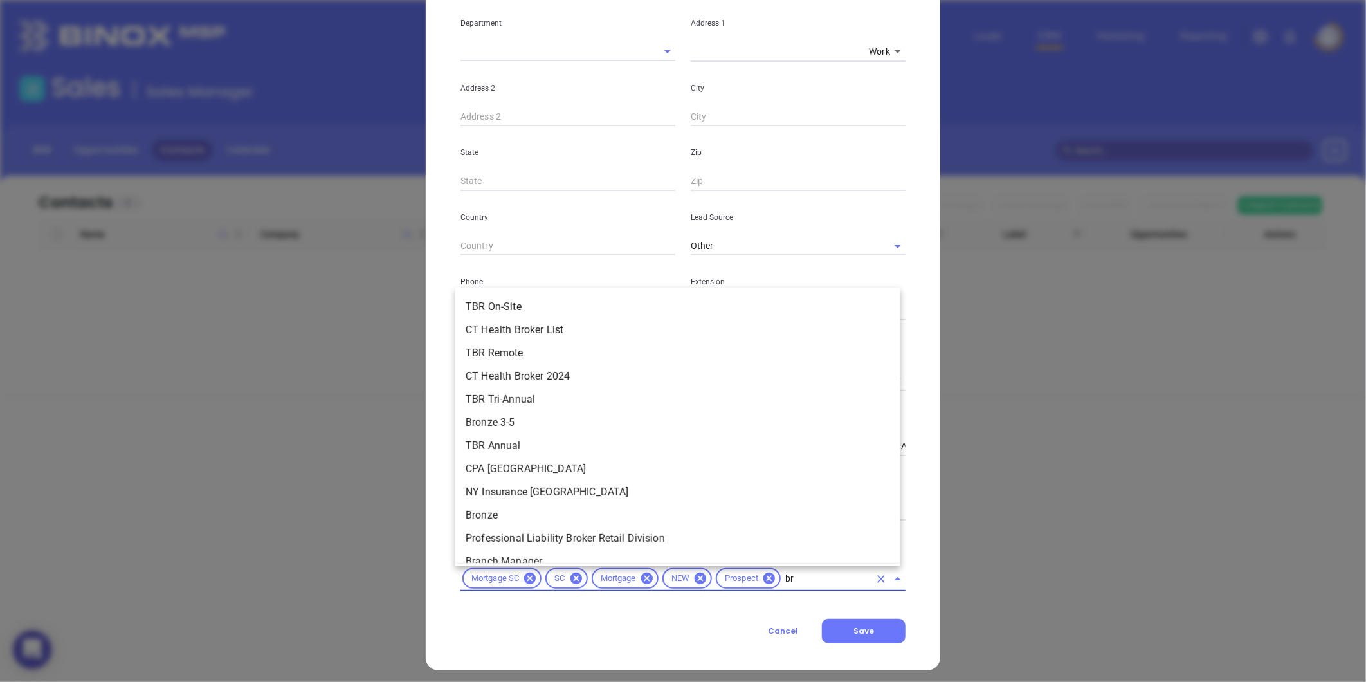
type input "b"
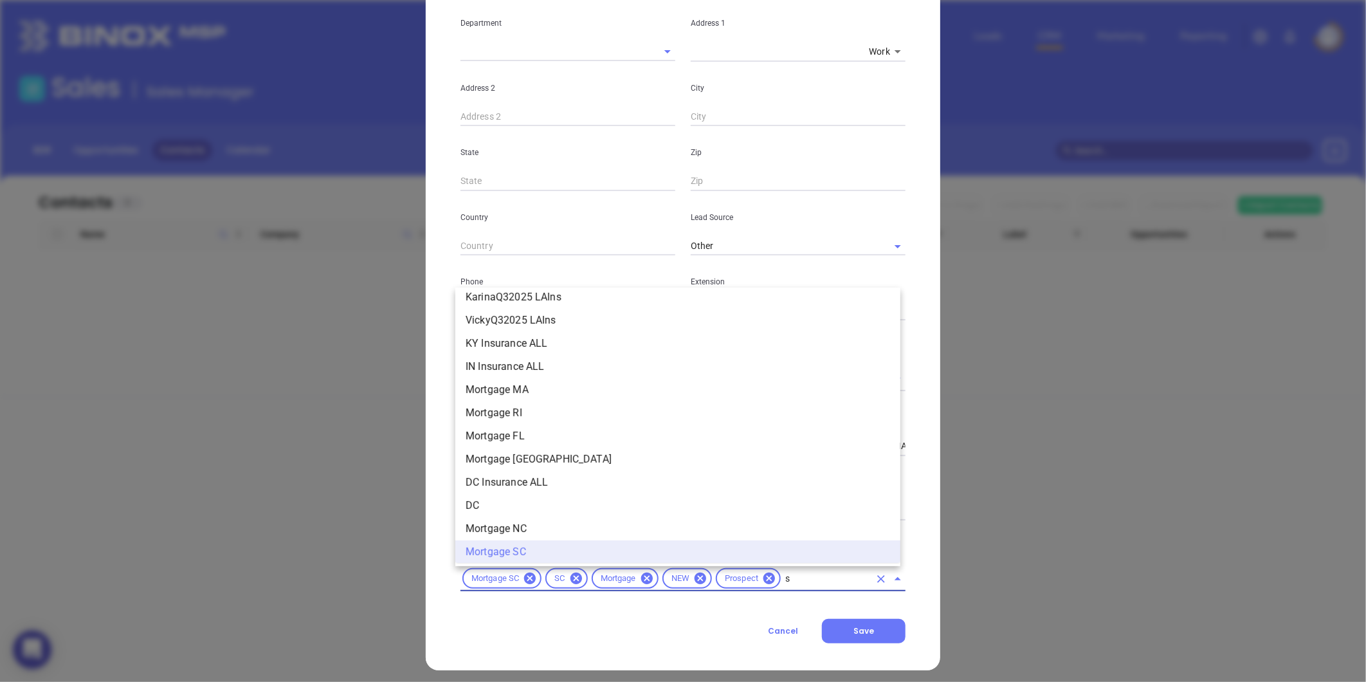
scroll to position [0, 0]
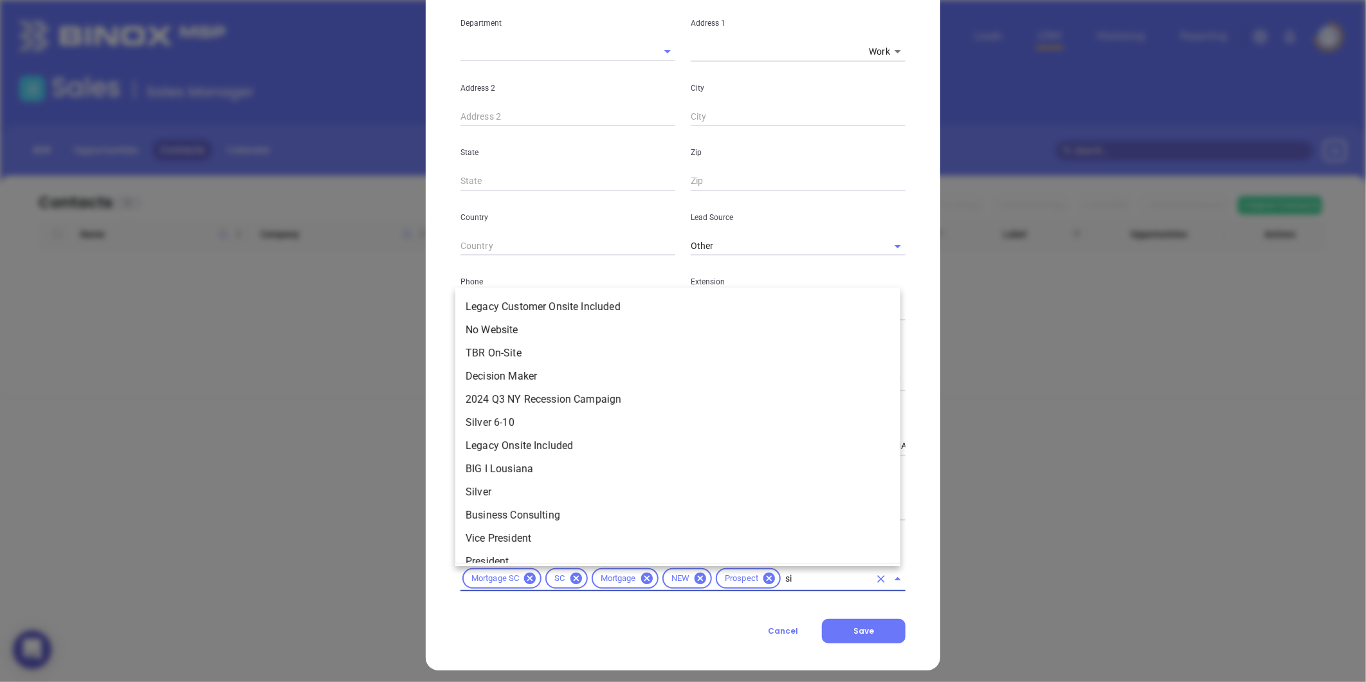
type input "sil"
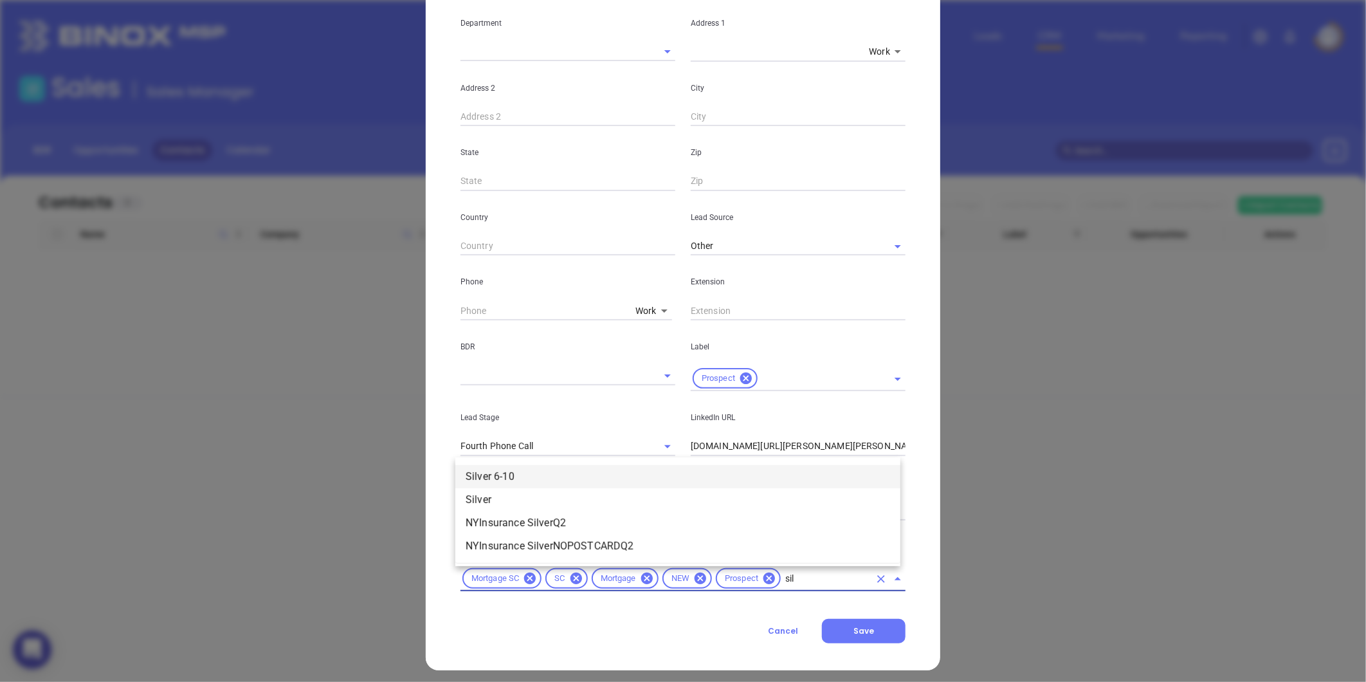
click at [515, 479] on li "Silver 6-10" at bounding box center [677, 476] width 445 height 23
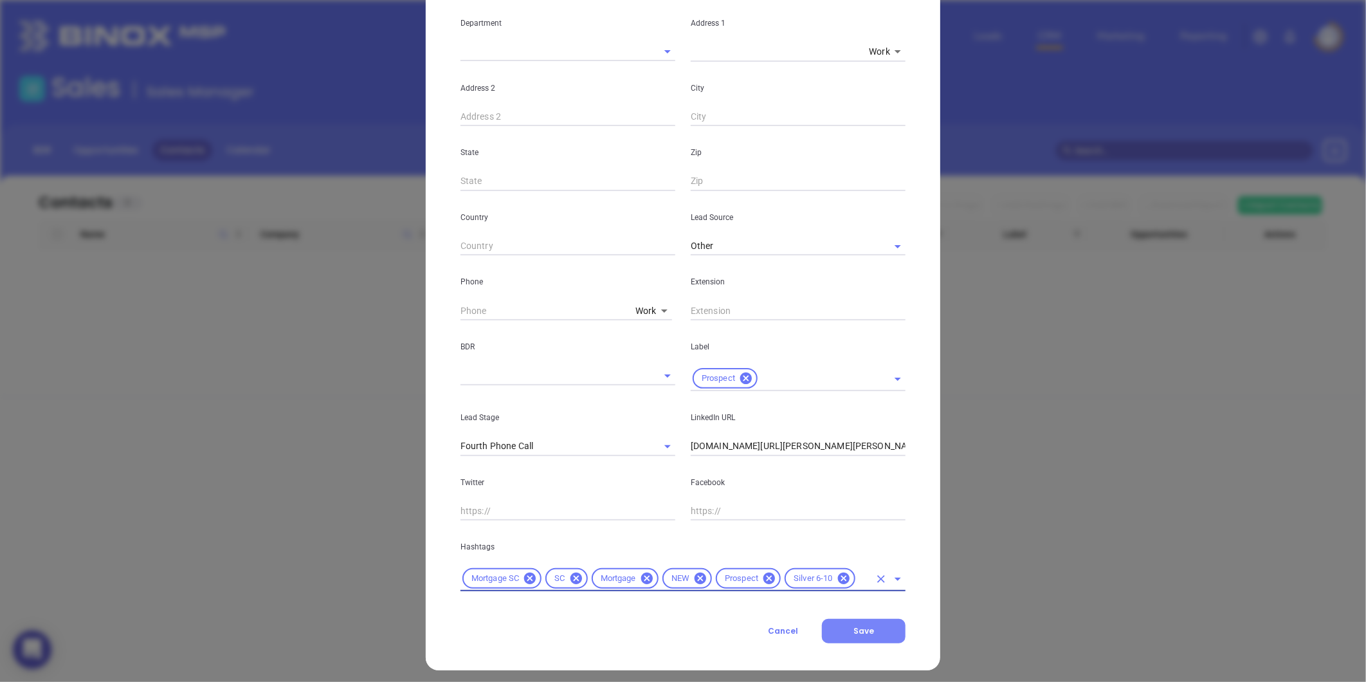
click at [844, 621] on button "Save" at bounding box center [864, 631] width 84 height 24
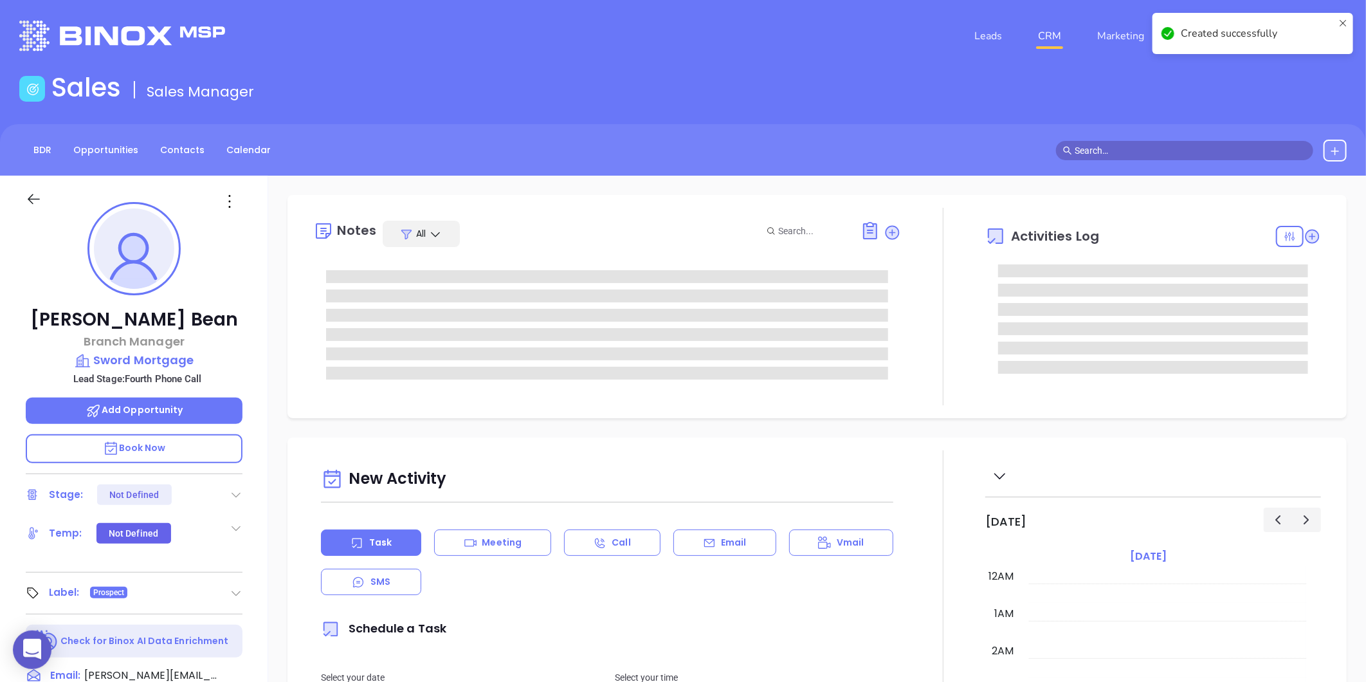
type input "[DATE]"
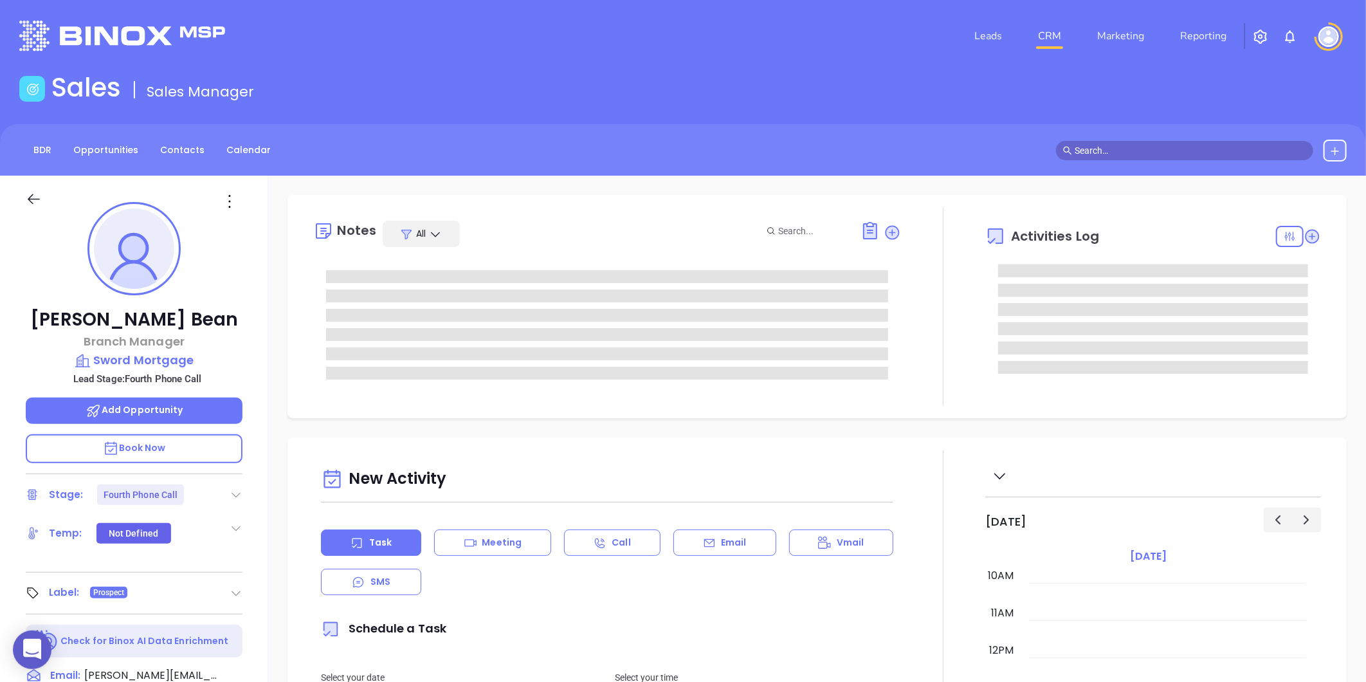
type input "[PERSON_NAME]"
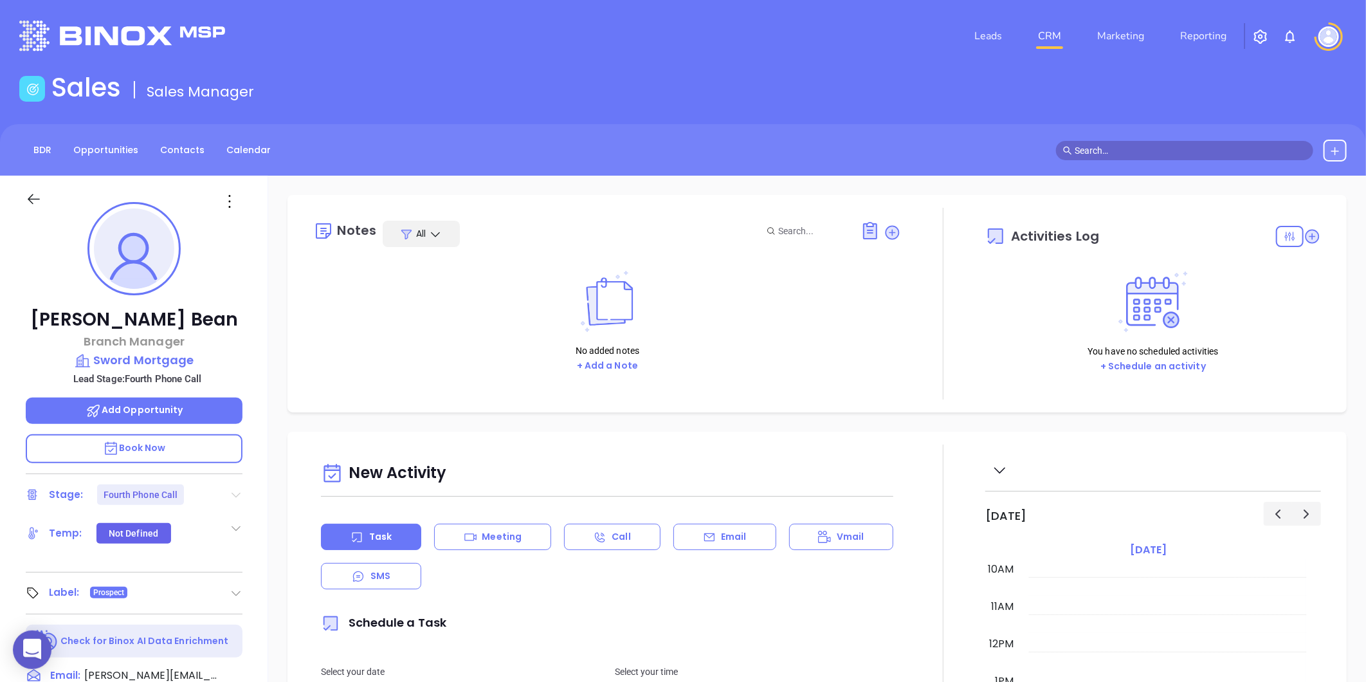
click at [233, 493] on icon at bounding box center [236, 495] width 9 height 5
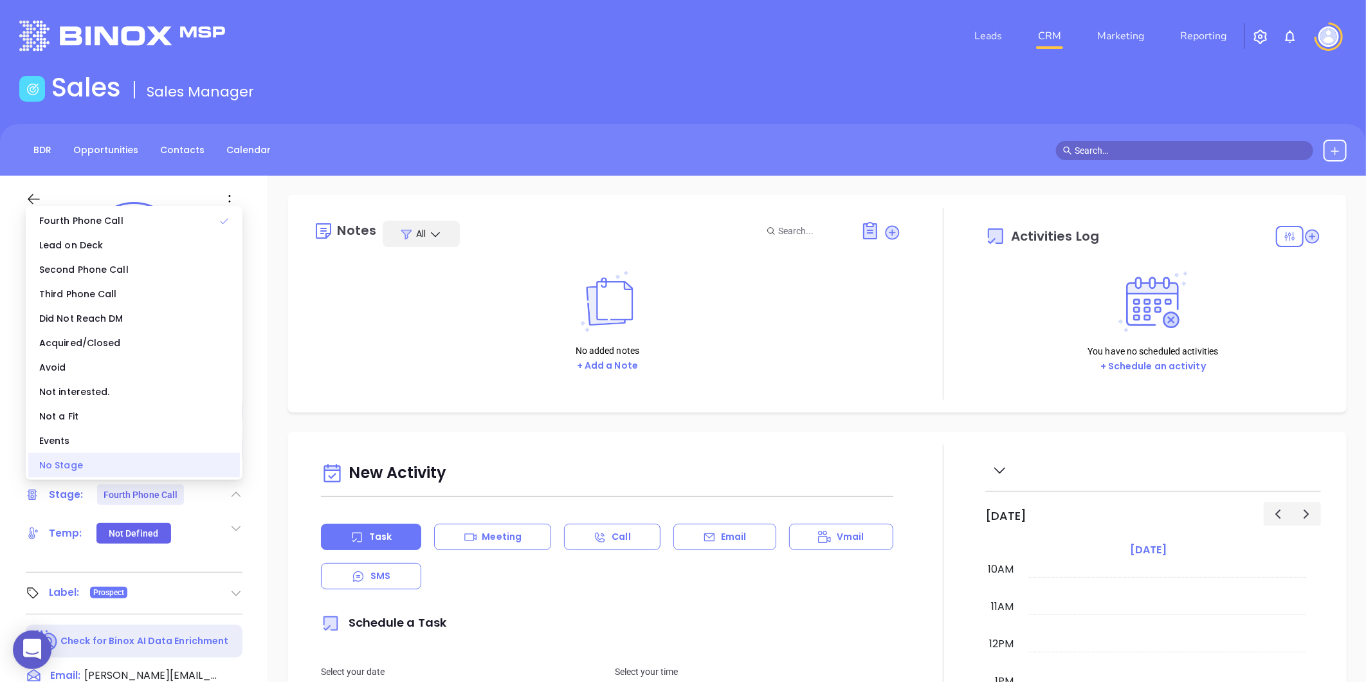
click at [160, 462] on div "No Stage" at bounding box center [134, 465] width 212 height 24
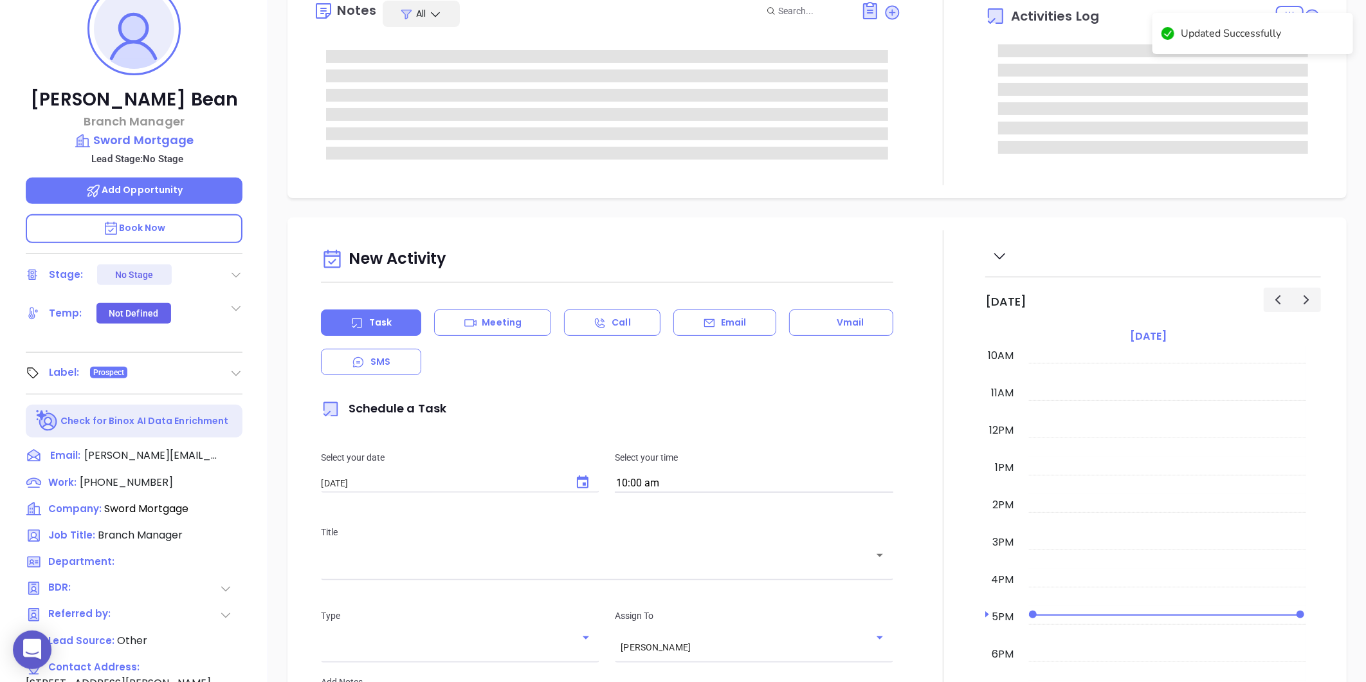
scroll to position [180, 0]
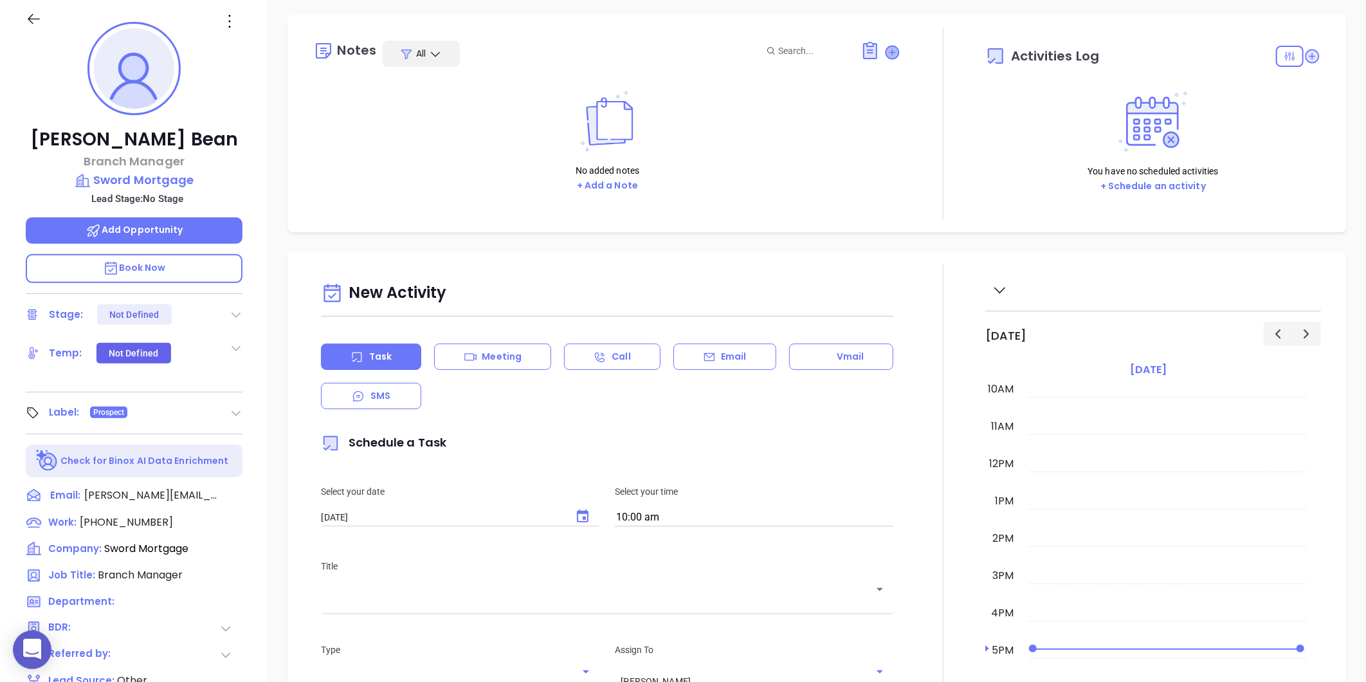
click at [886, 55] on icon at bounding box center [892, 52] width 13 height 13
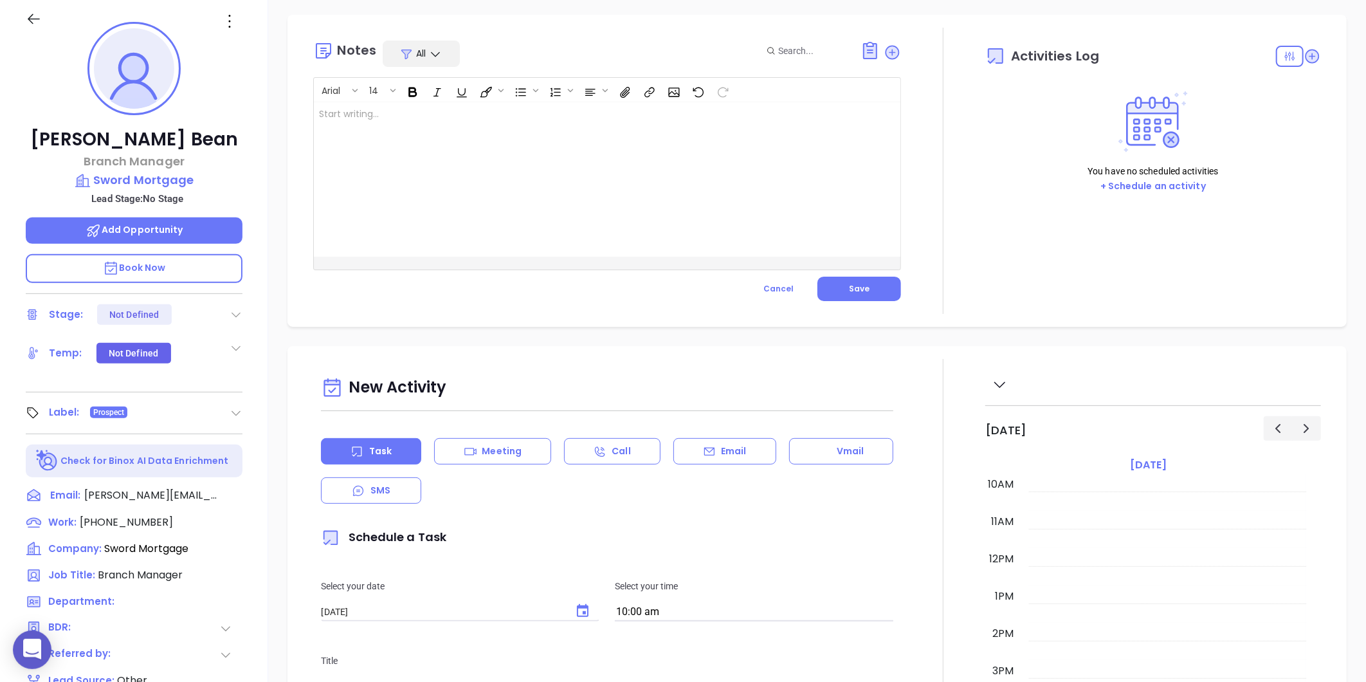
click at [422, 224] on div at bounding box center [587, 179] width 546 height 154
click at [831, 284] on button "Save" at bounding box center [860, 289] width 84 height 24
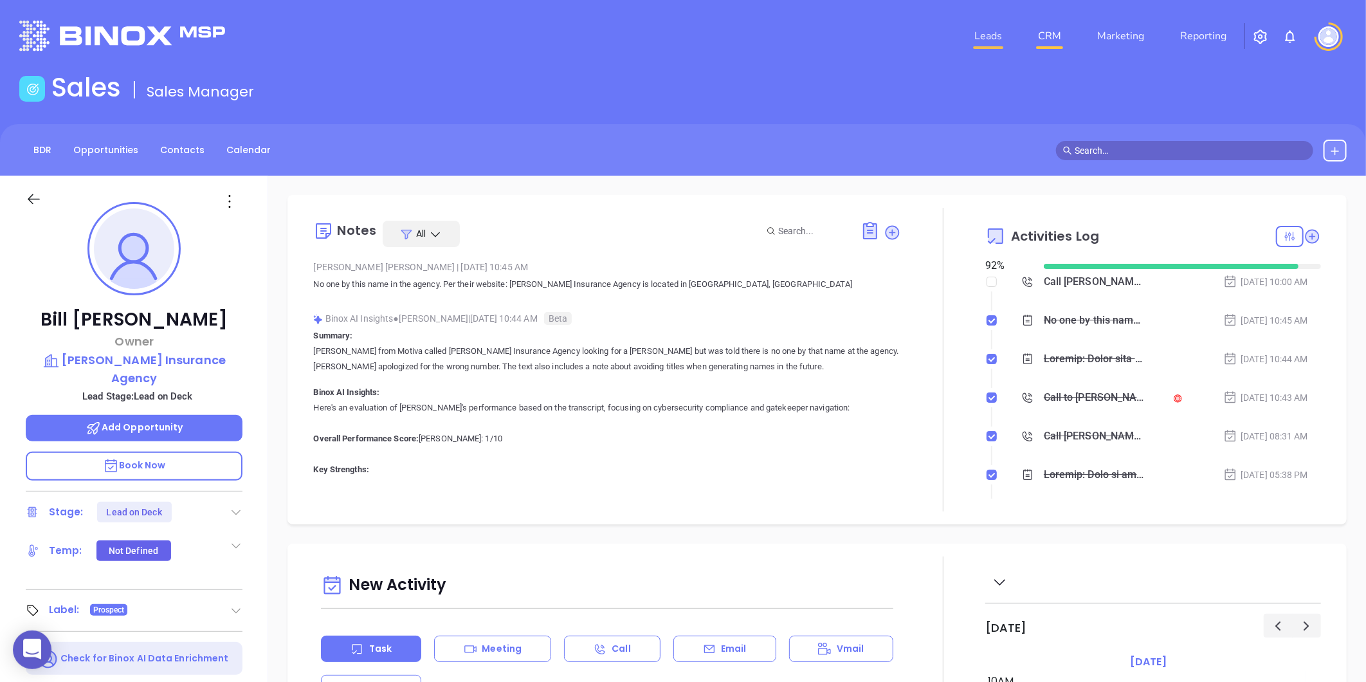
click at [978, 32] on link "Leads" at bounding box center [988, 36] width 38 height 26
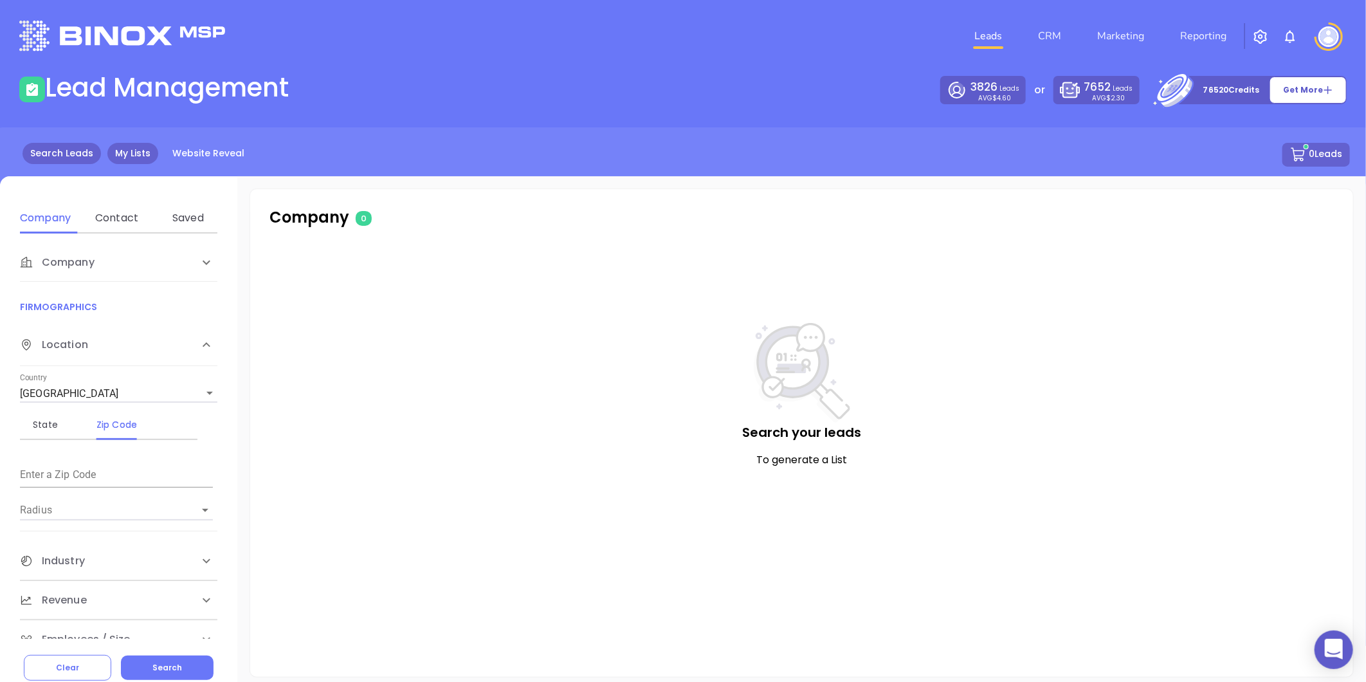
click at [114, 149] on link "My Lists" at bounding box center [132, 153] width 51 height 21
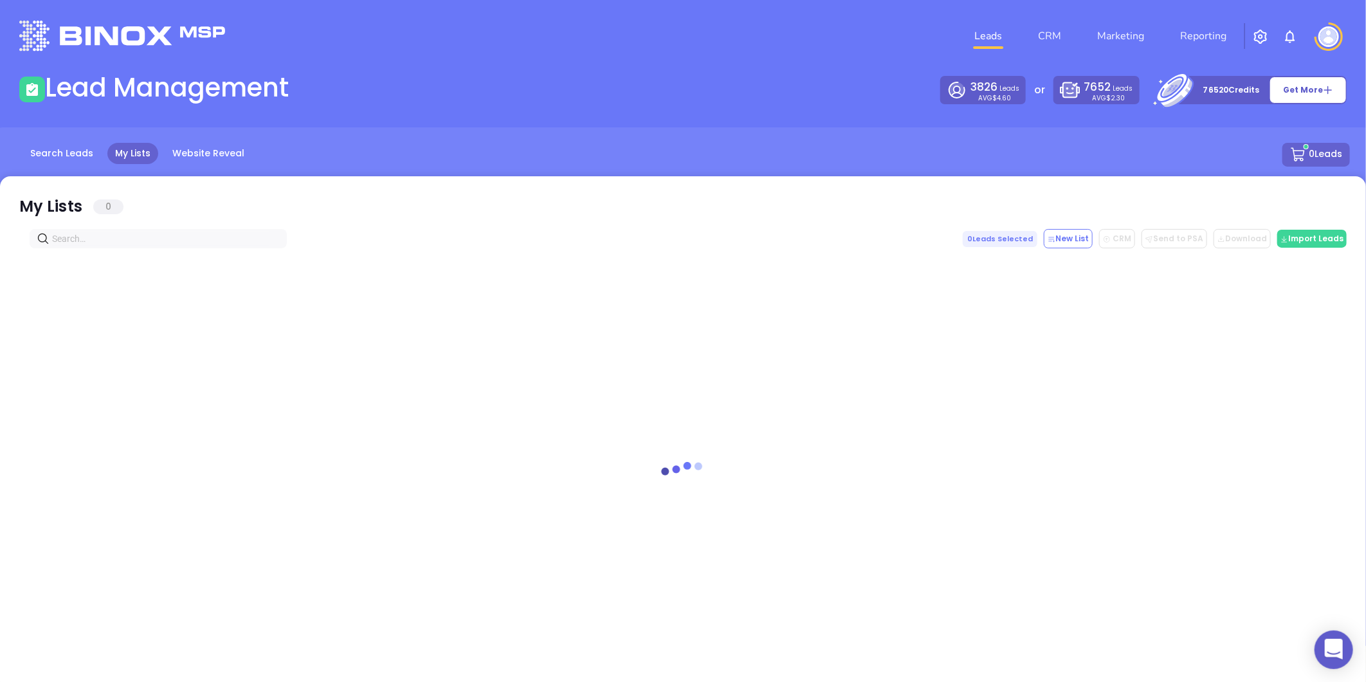
click at [111, 235] on input "text" at bounding box center [160, 239] width 217 height 14
paste input "sword.mortgage"
type input "sword.mortgage"
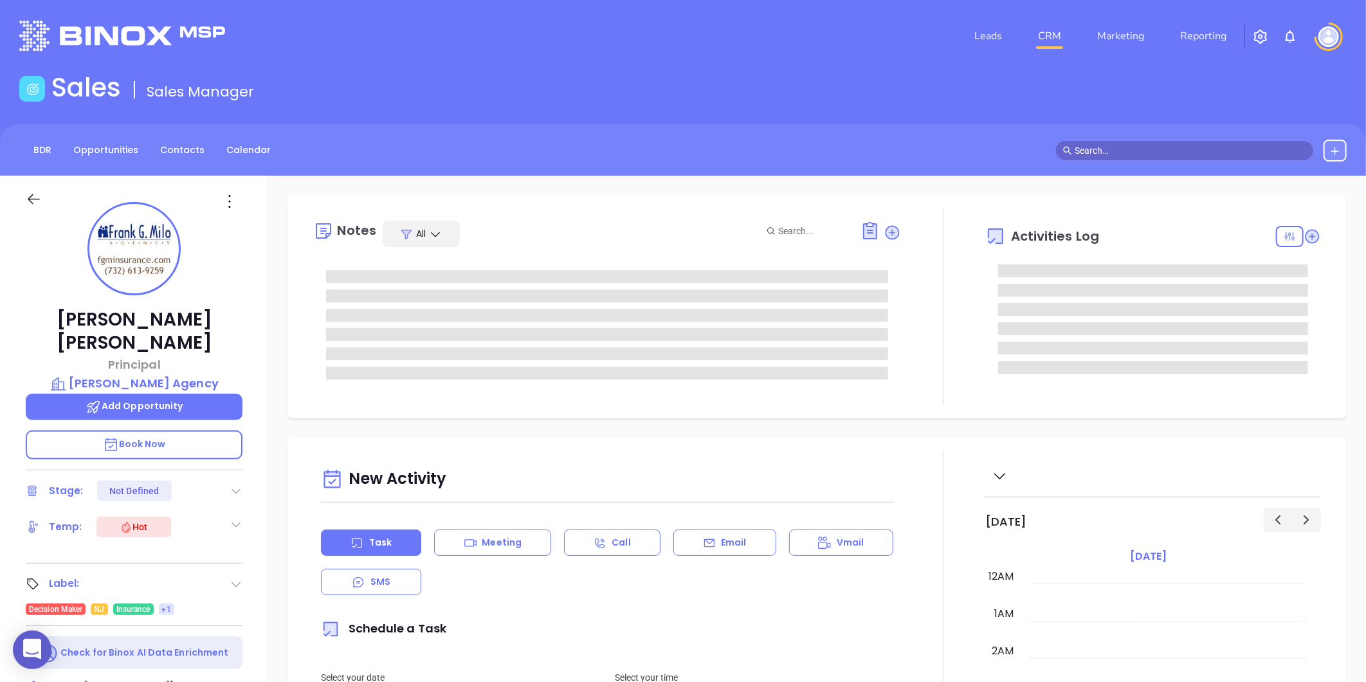
type input "[DATE]"
type input "Gissela Vargas"
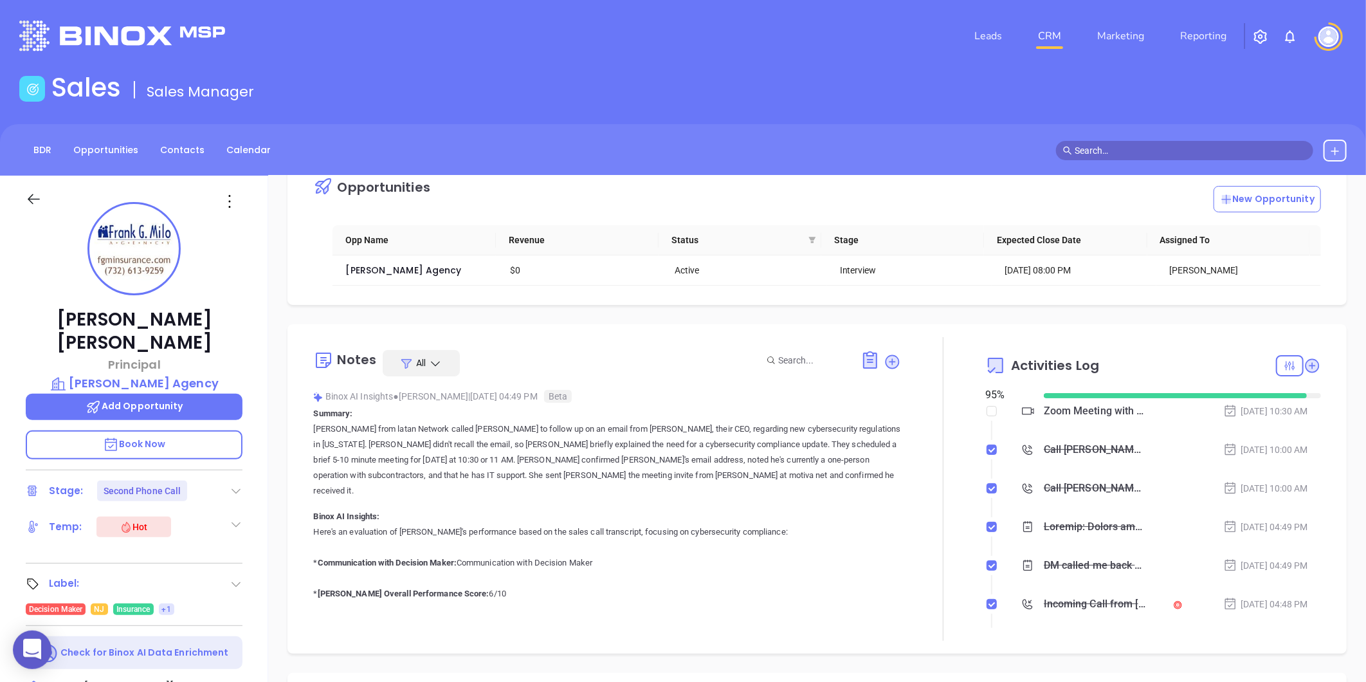
scroll to position [0, 0]
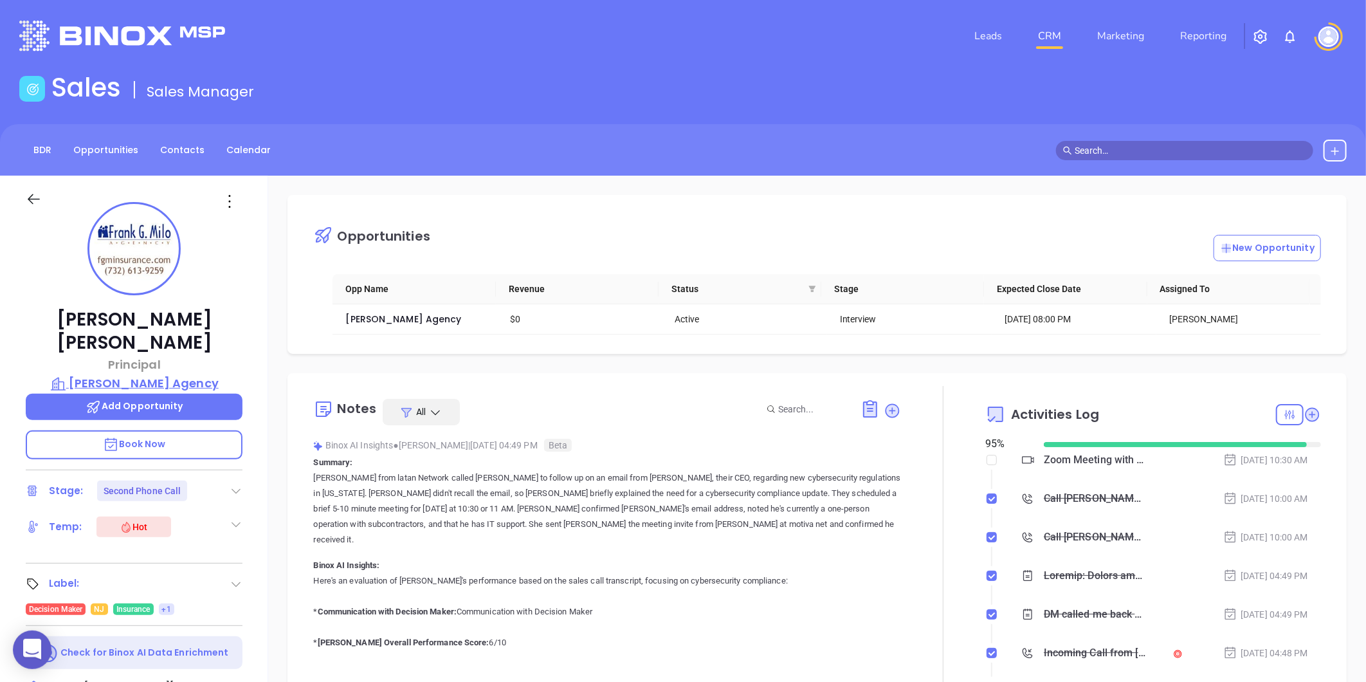
click at [135, 374] on p "Frank G. Milo Agency" at bounding box center [134, 383] width 217 height 18
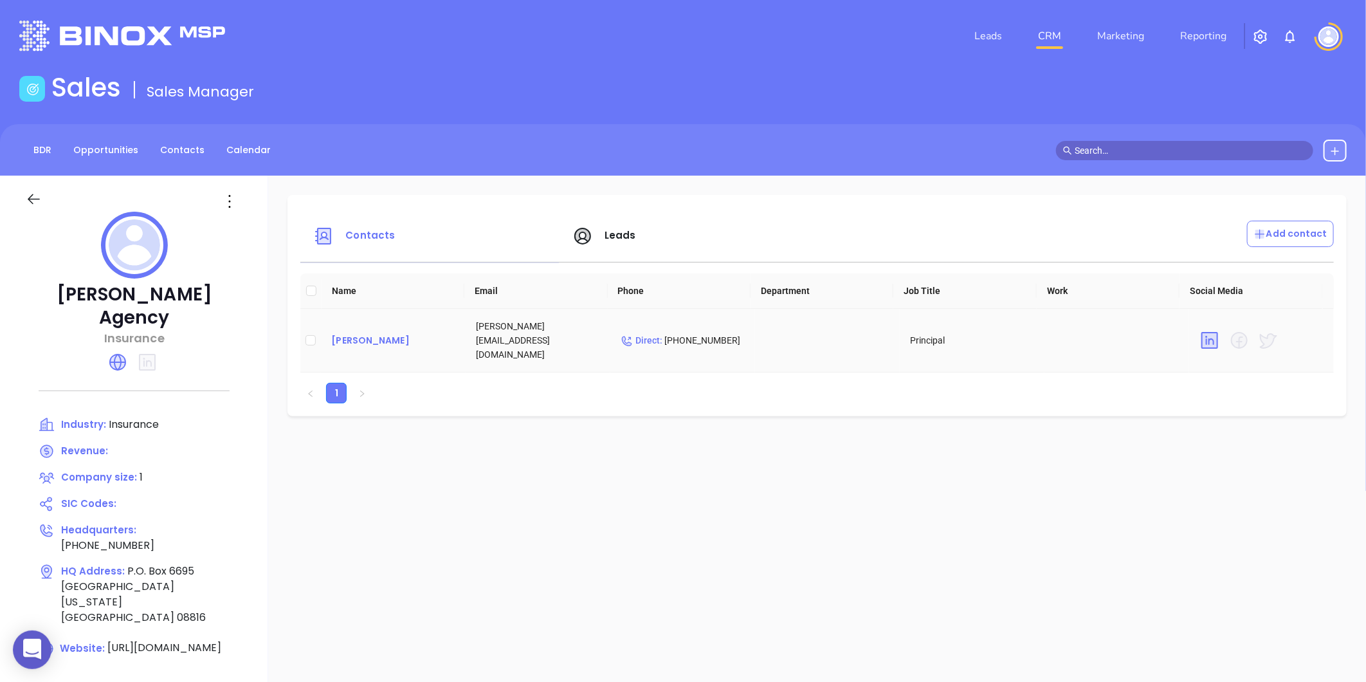
click at [360, 333] on div "Frank Milo" at bounding box center [393, 340] width 124 height 15
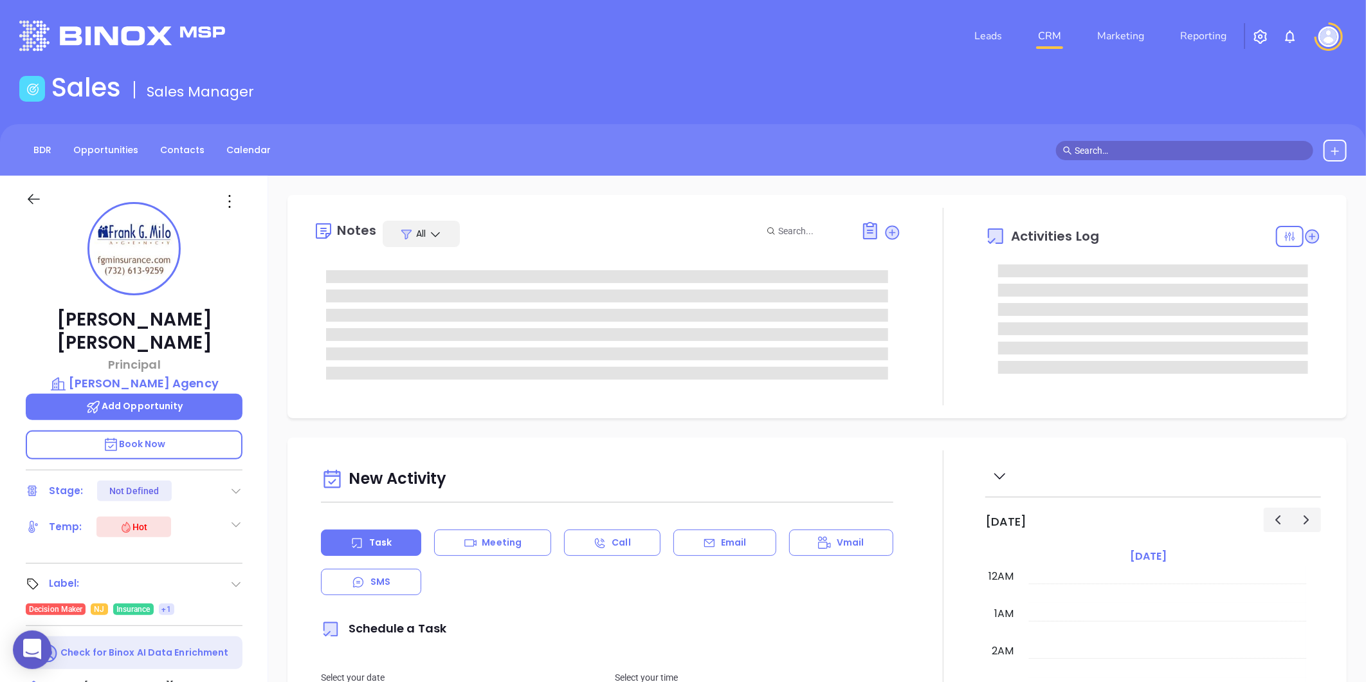
type input "[DATE]"
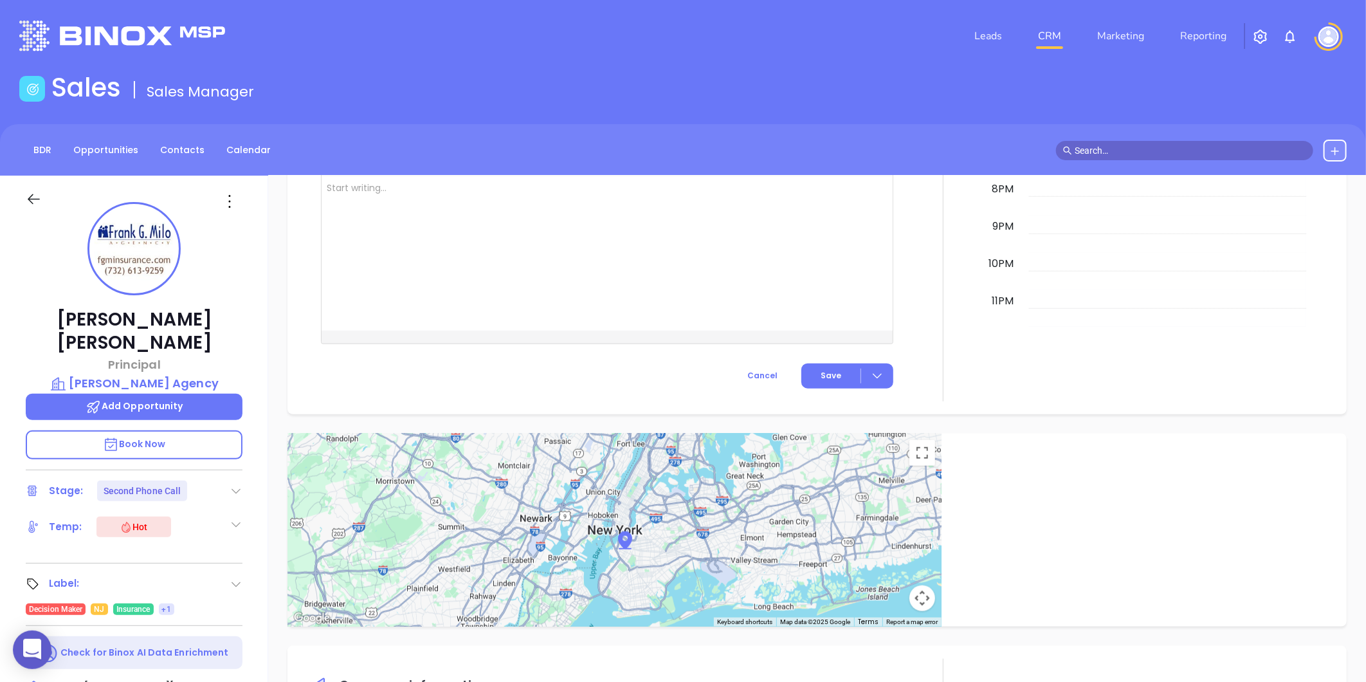
scroll to position [394, 0]
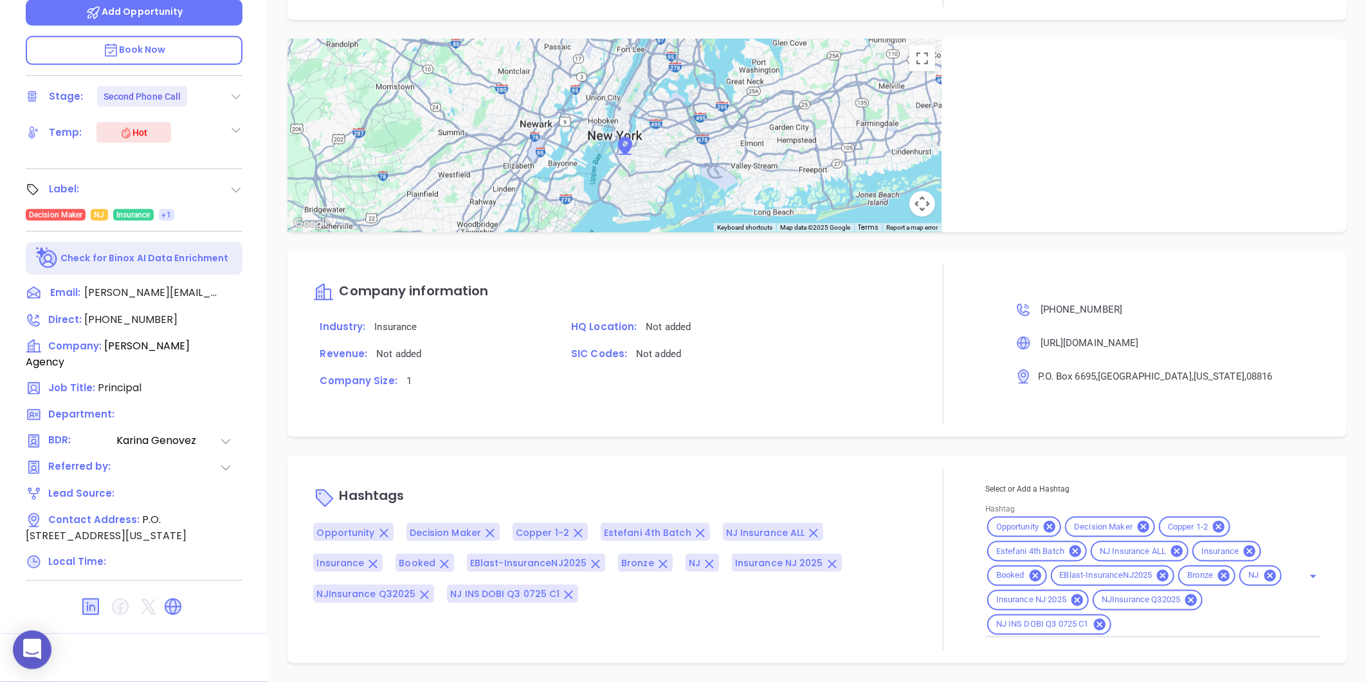
type input "[PERSON_NAME]"
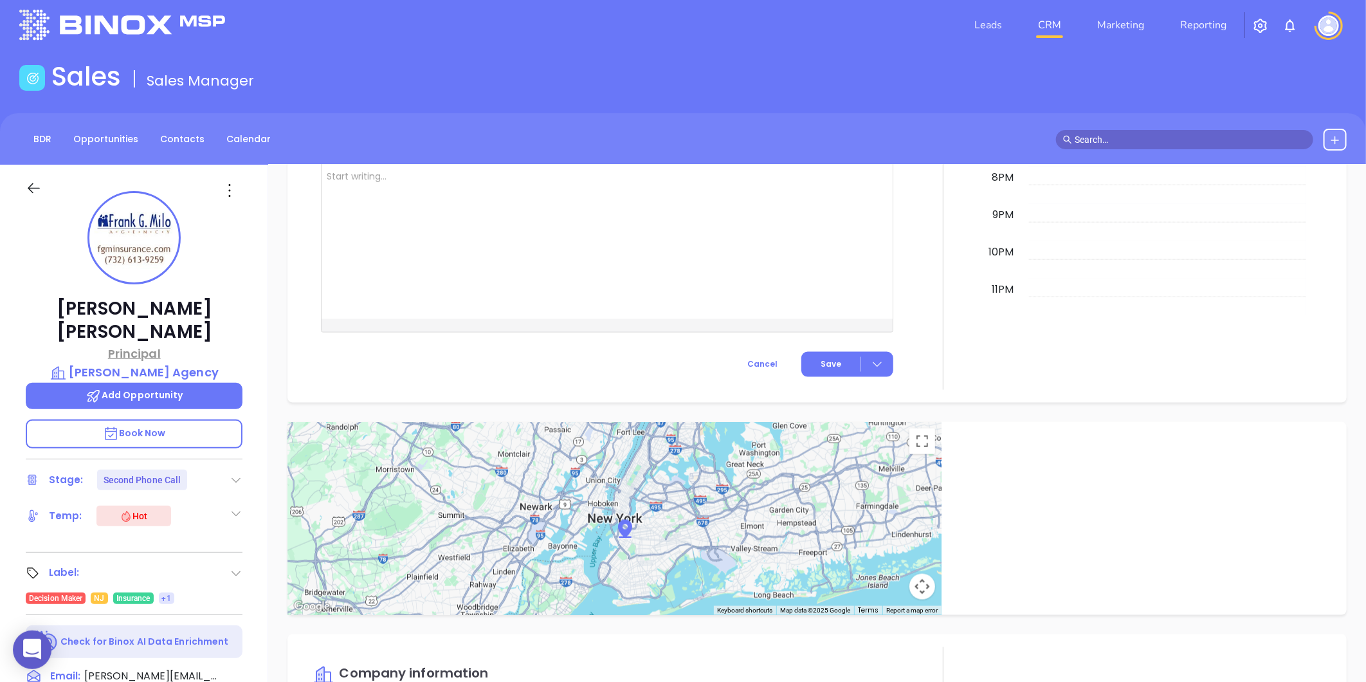
scroll to position [0, 0]
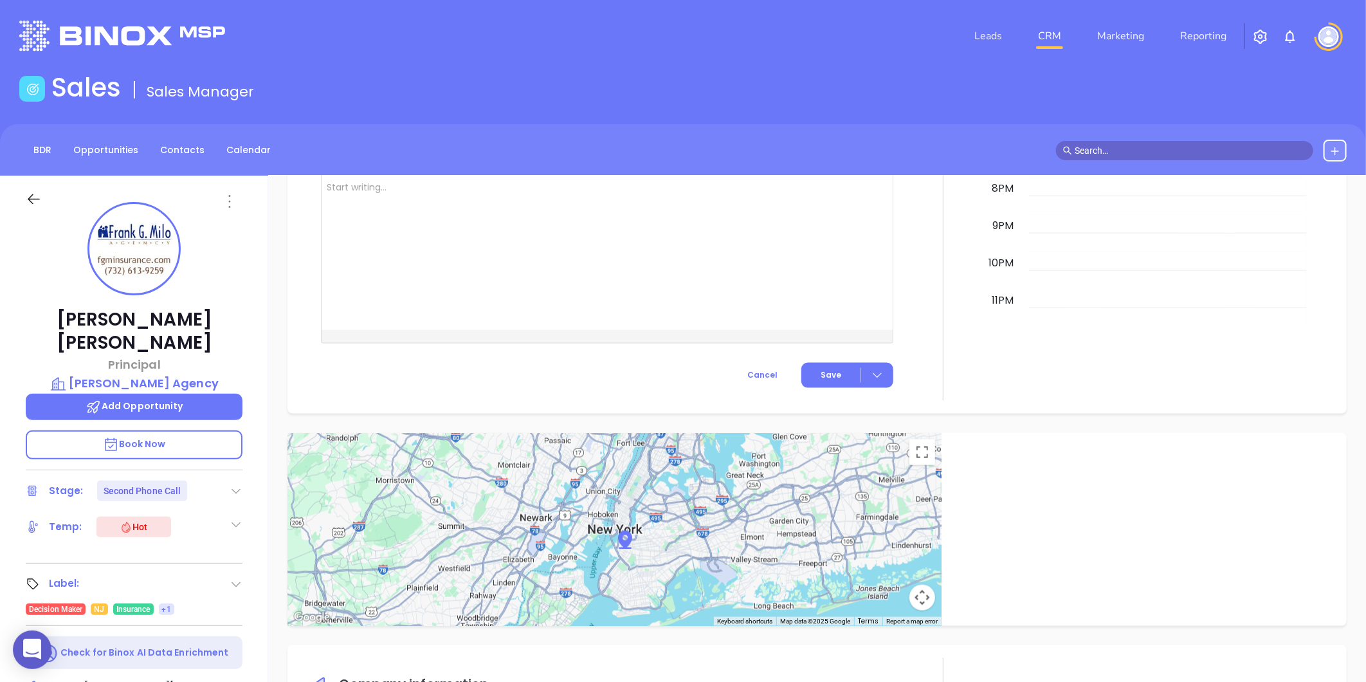
click at [230, 207] on icon at bounding box center [230, 201] width 2 height 13
click at [244, 327] on li "Edit" at bounding box center [293, 338] width 142 height 27
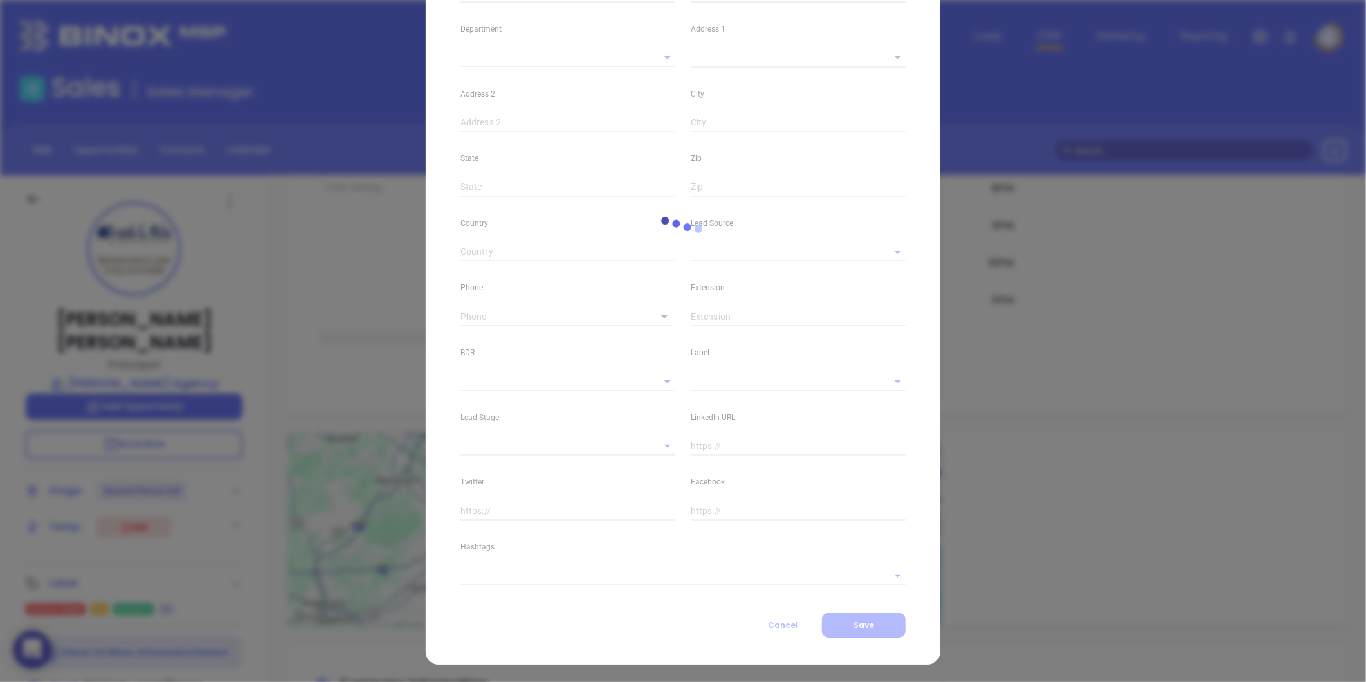
type input "Frank"
type input "Milo"
type input "frank@fgminsurance.com"
type input "Principal"
type textarea "P.O. Box 6695"
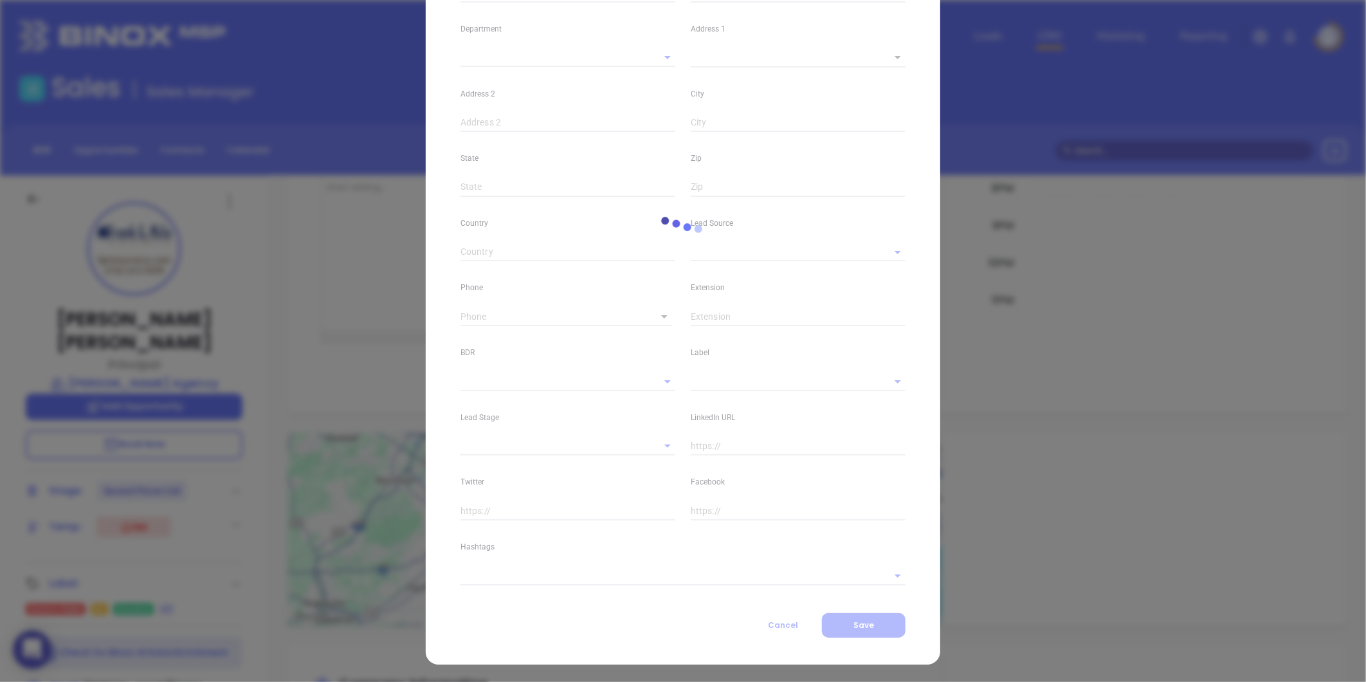
type input "1"
type input "East Brunswick"
type input "New Jersey"
type input "08816"
type input "United States"
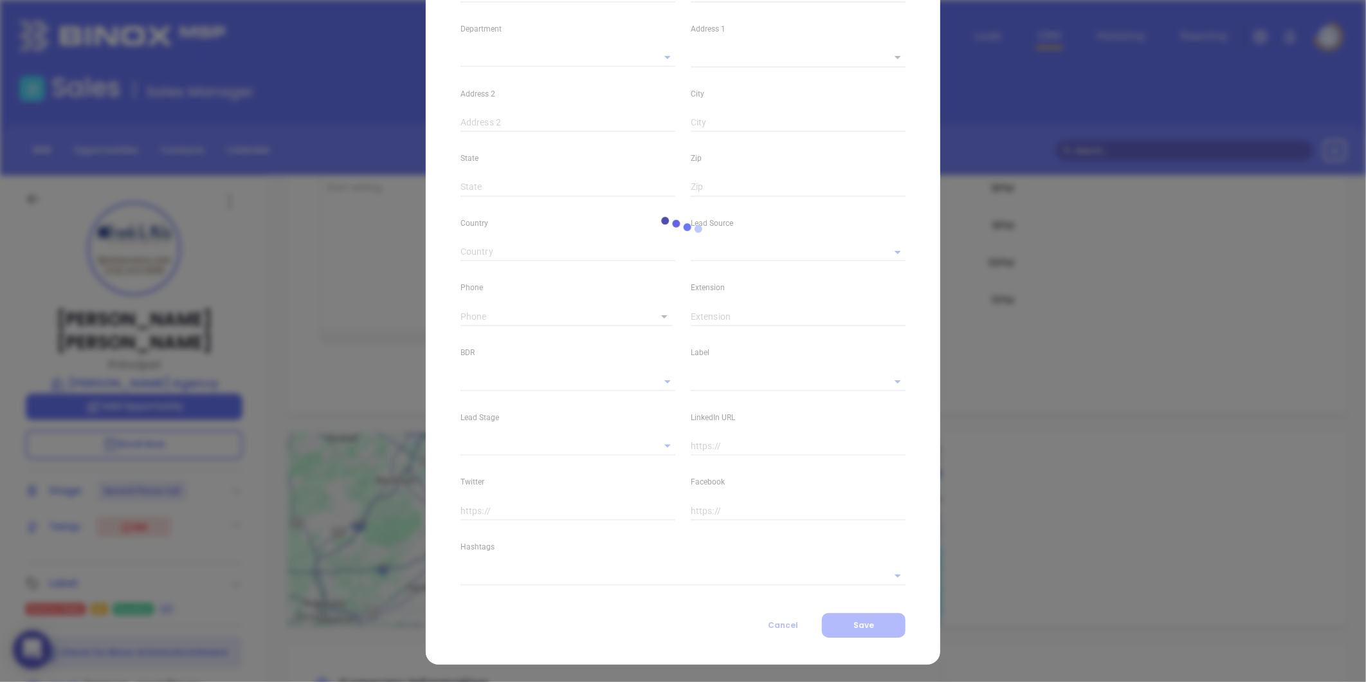
type input "www.linkedin.com/in/frankgmilo"
type input "Karina Genovez"
type input "Second Phone Call"
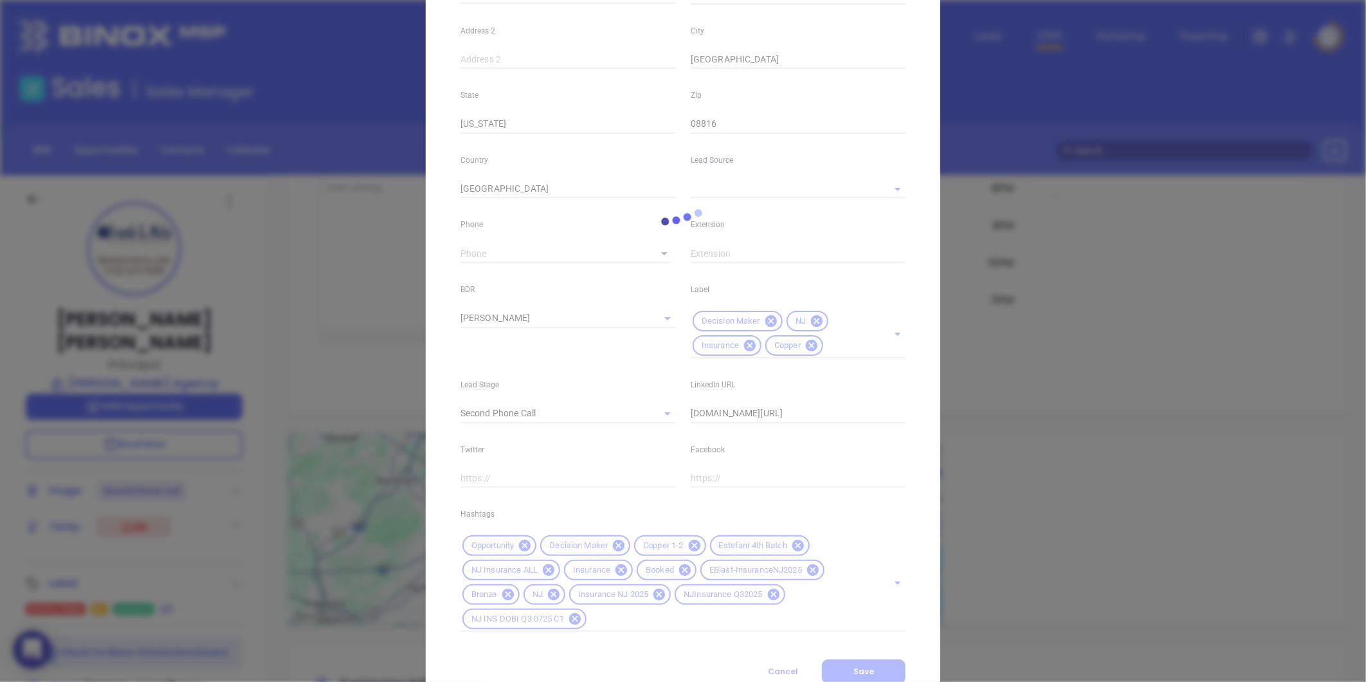
scroll to position [360, 0]
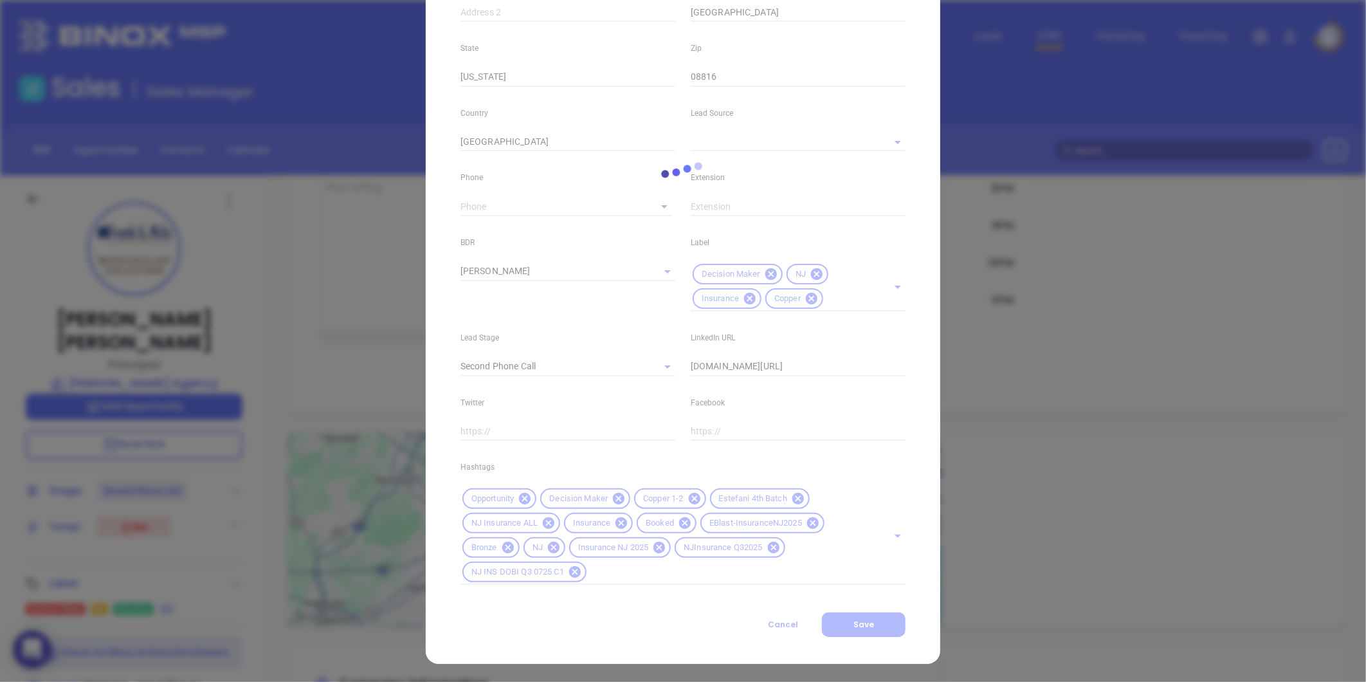
type input "1"
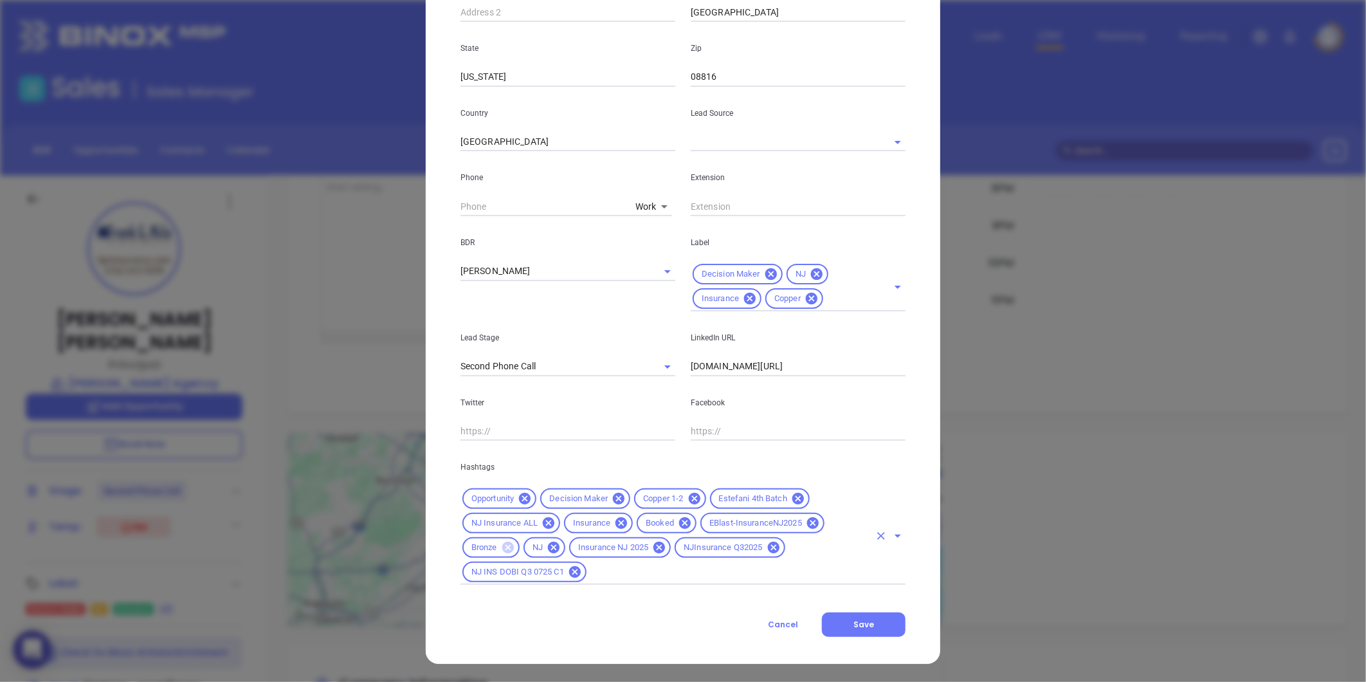
click at [506, 545] on icon at bounding box center [508, 548] width 12 height 12
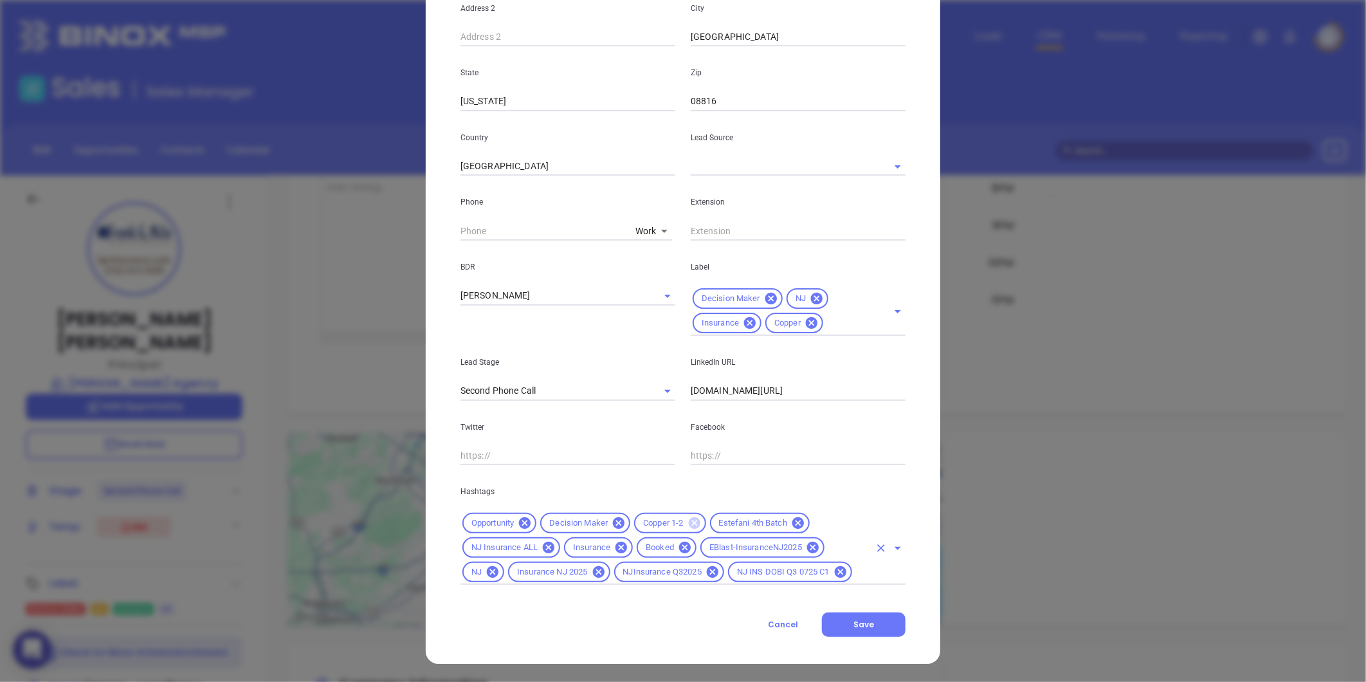
click at [688, 528] on icon at bounding box center [694, 523] width 12 height 12
click at [809, 576] on input "text" at bounding box center [840, 572] width 62 height 16
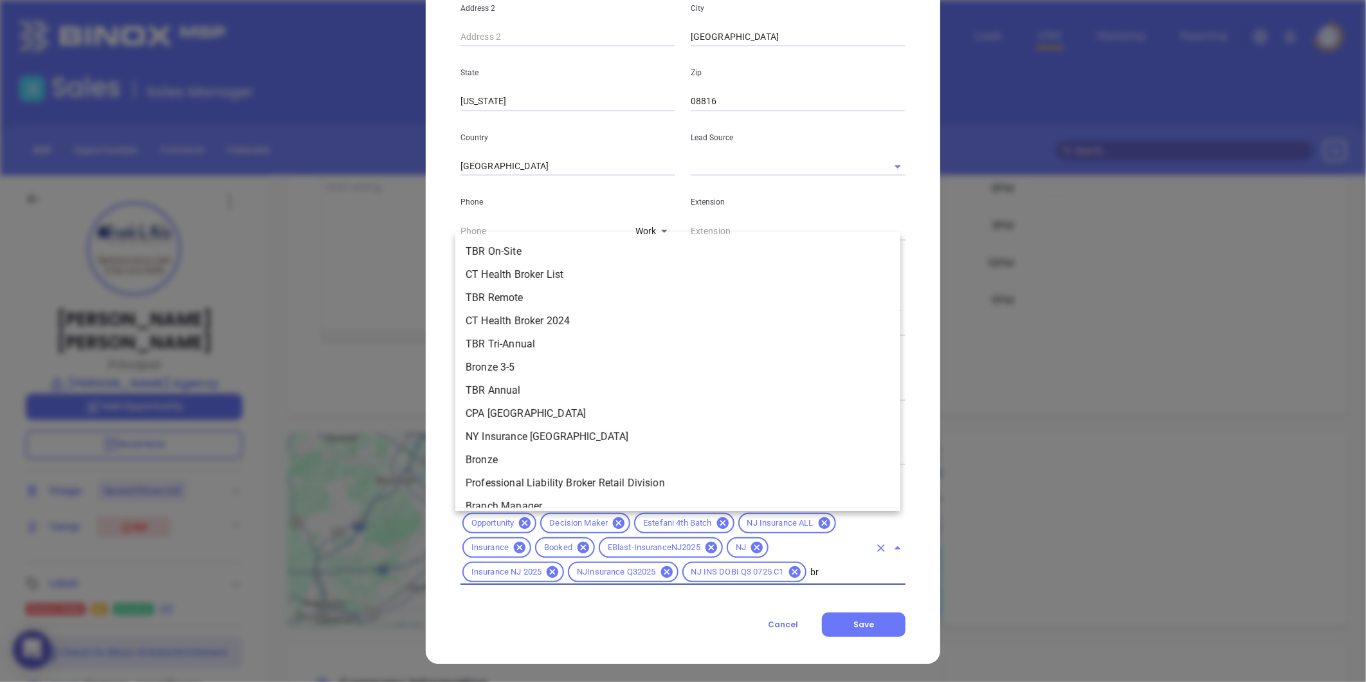
type input "bro"
click at [486, 301] on li "Bronze 3-5" at bounding box center [677, 297] width 445 height 23
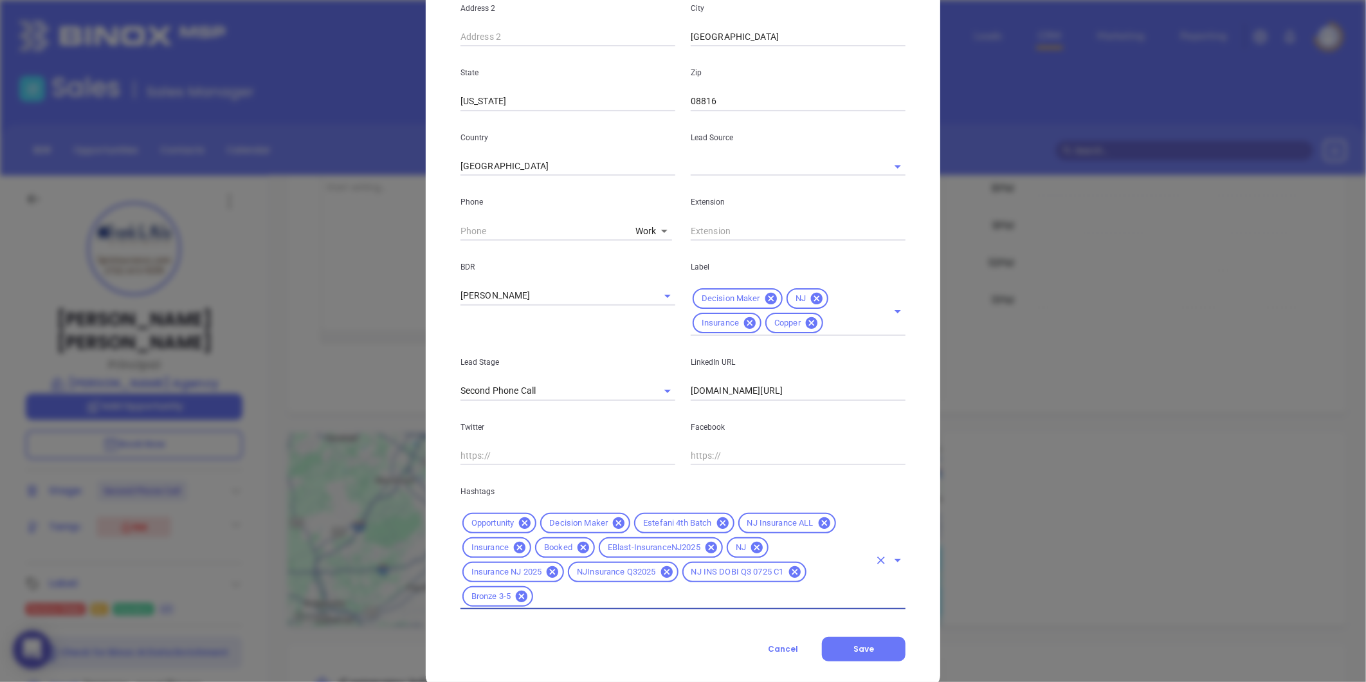
click at [843, 663] on div "Frank Milo Contact Company First Name Frank Last Name Milo Email frank@fgminsur…" at bounding box center [683, 185] width 515 height 1006
click at [837, 647] on button "Save" at bounding box center [864, 649] width 84 height 24
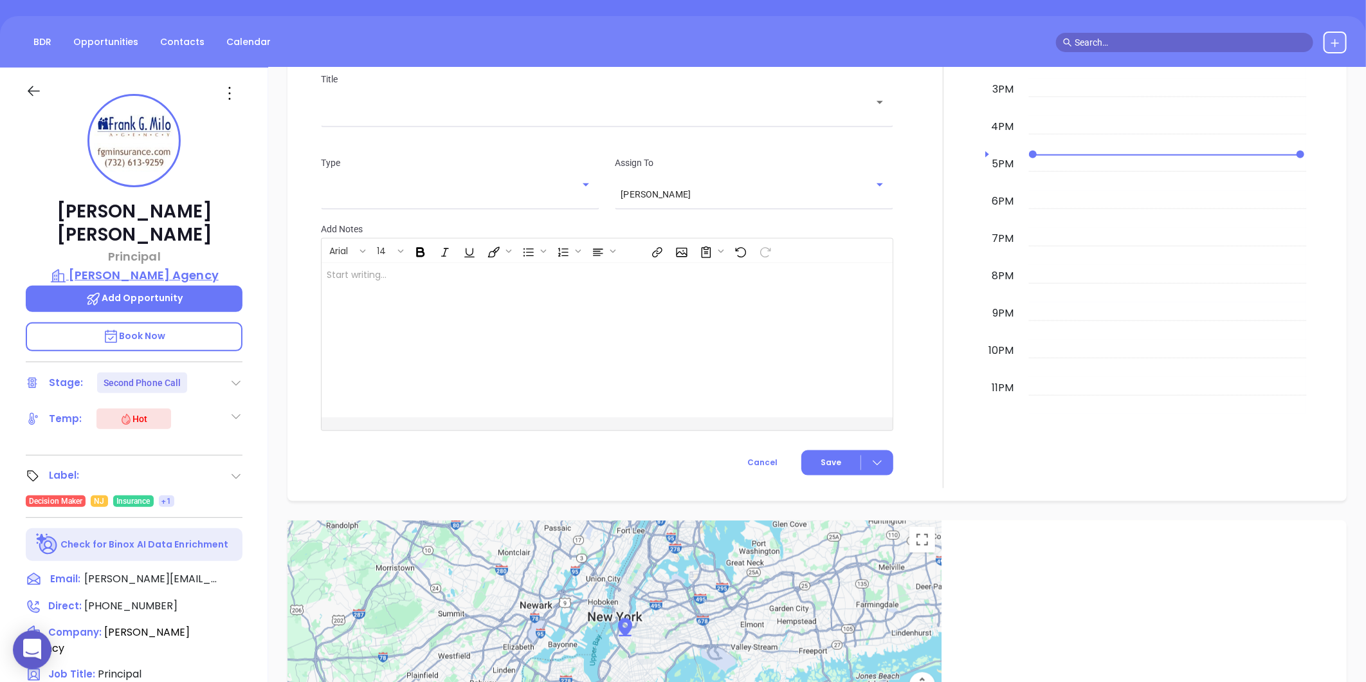
scroll to position [759, 0]
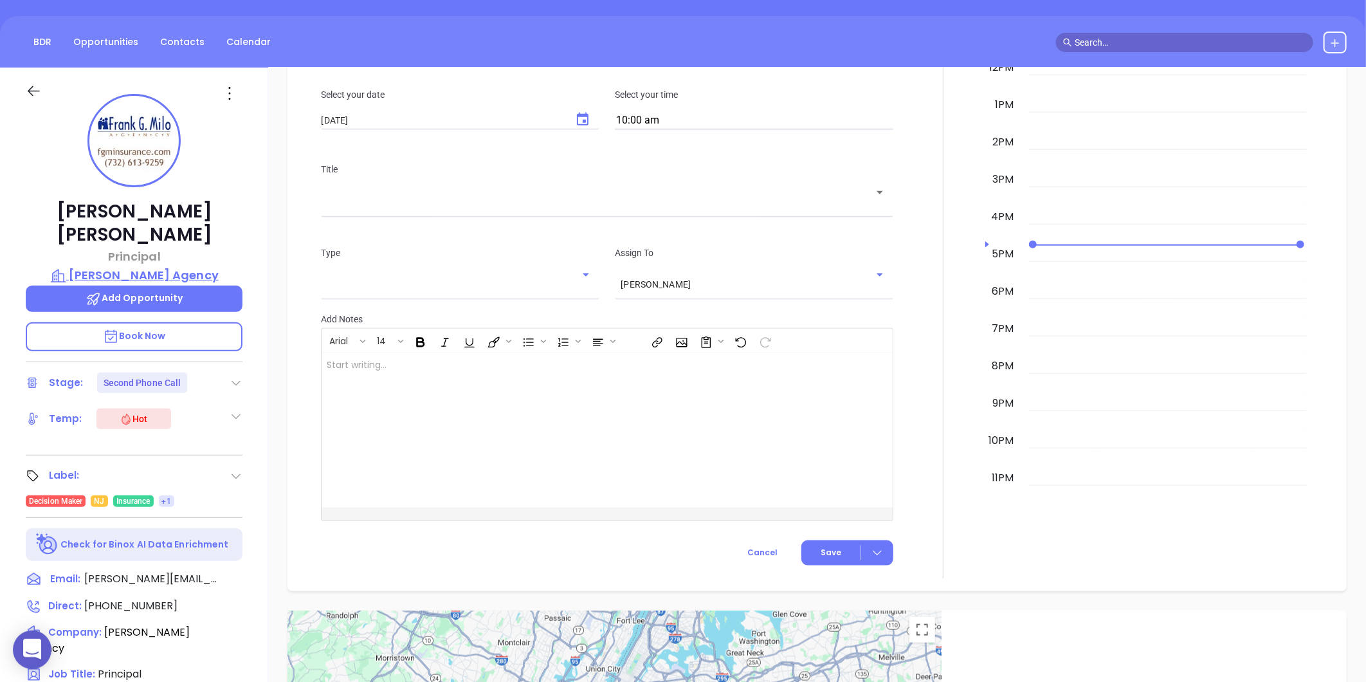
click at [191, 266] on p "Frank G. Milo Agency" at bounding box center [134, 275] width 217 height 18
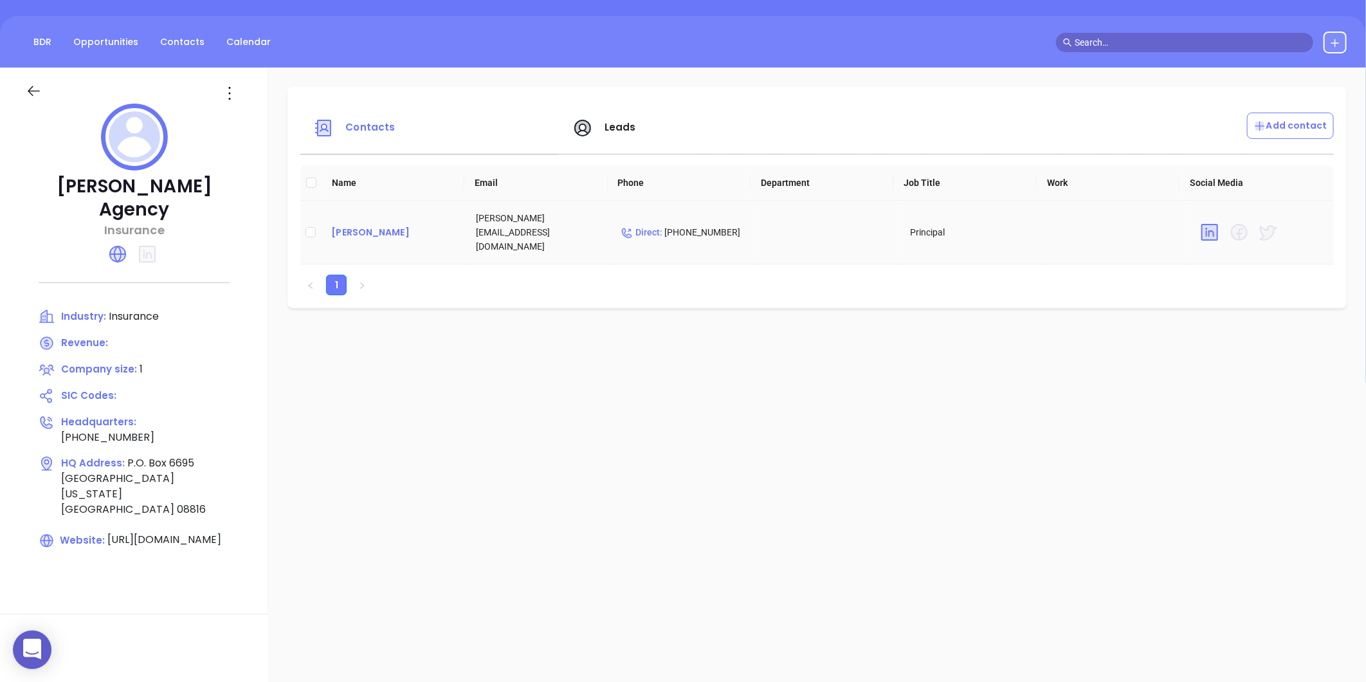
click at [346, 230] on div "Frank Milo" at bounding box center [393, 232] width 124 height 15
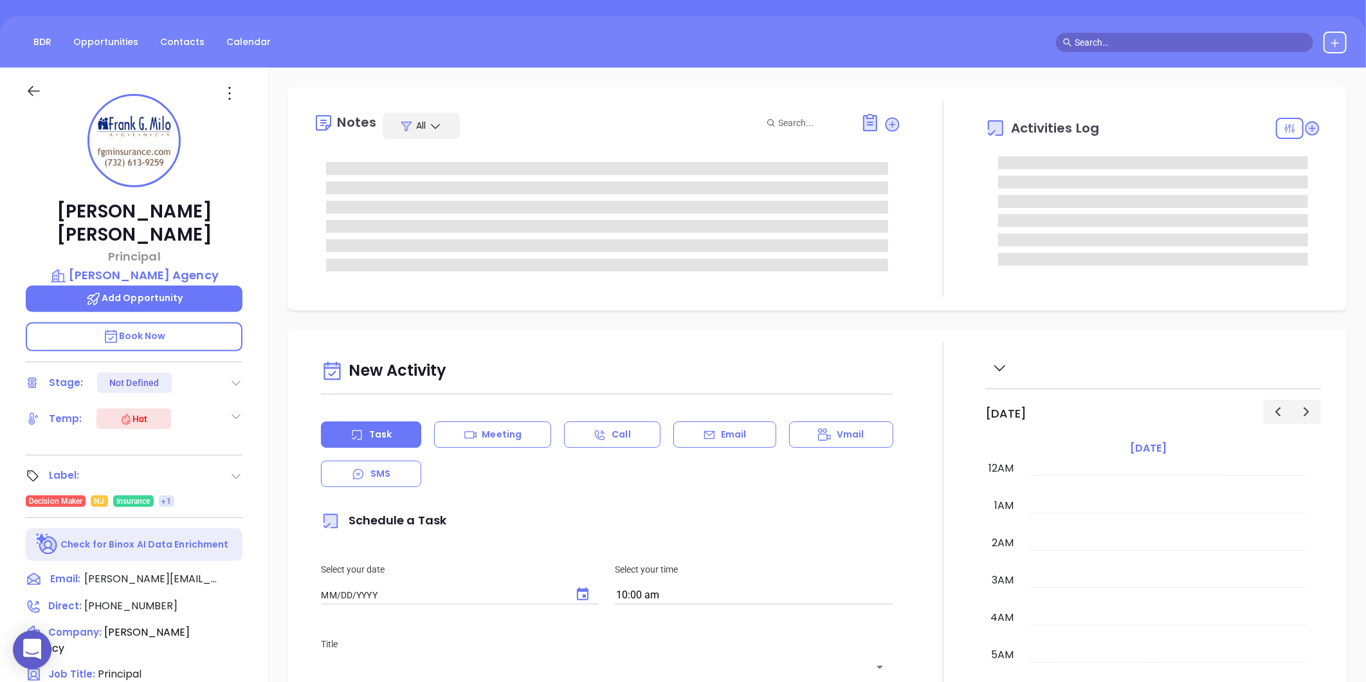
type input "[DATE]"
type input "[PERSON_NAME]"
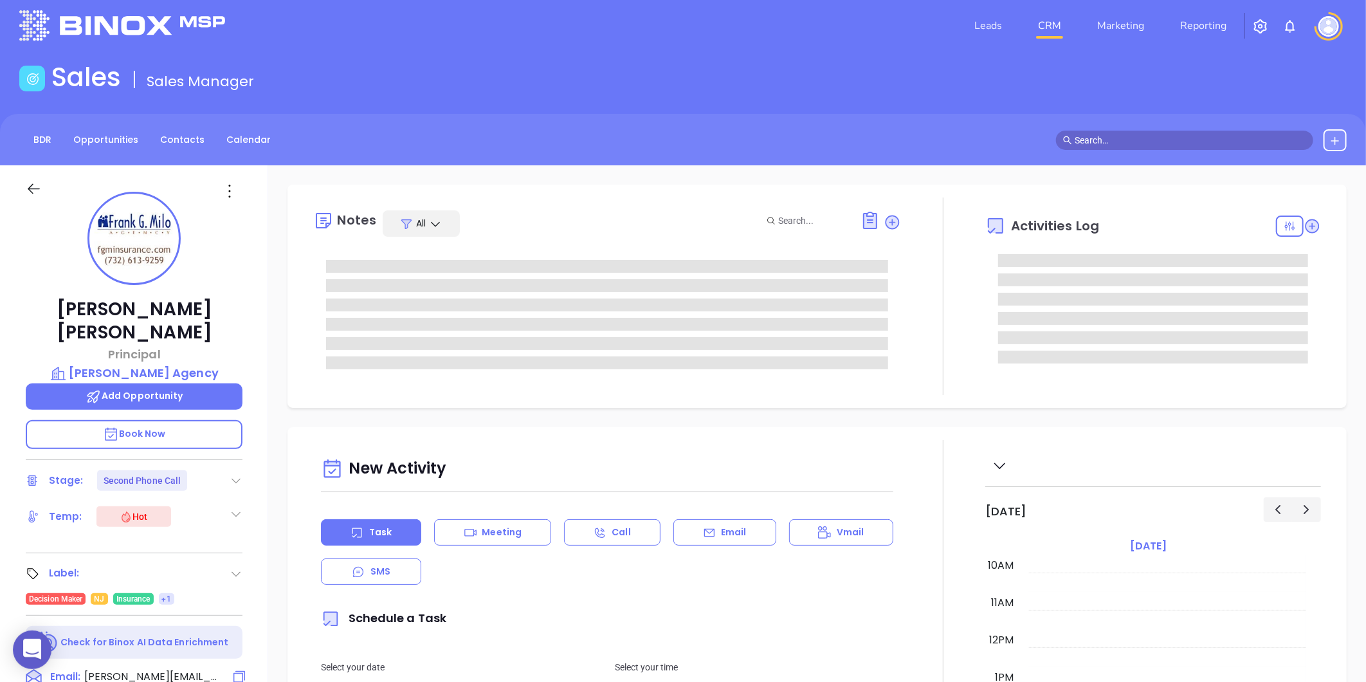
scroll to position [0, 0]
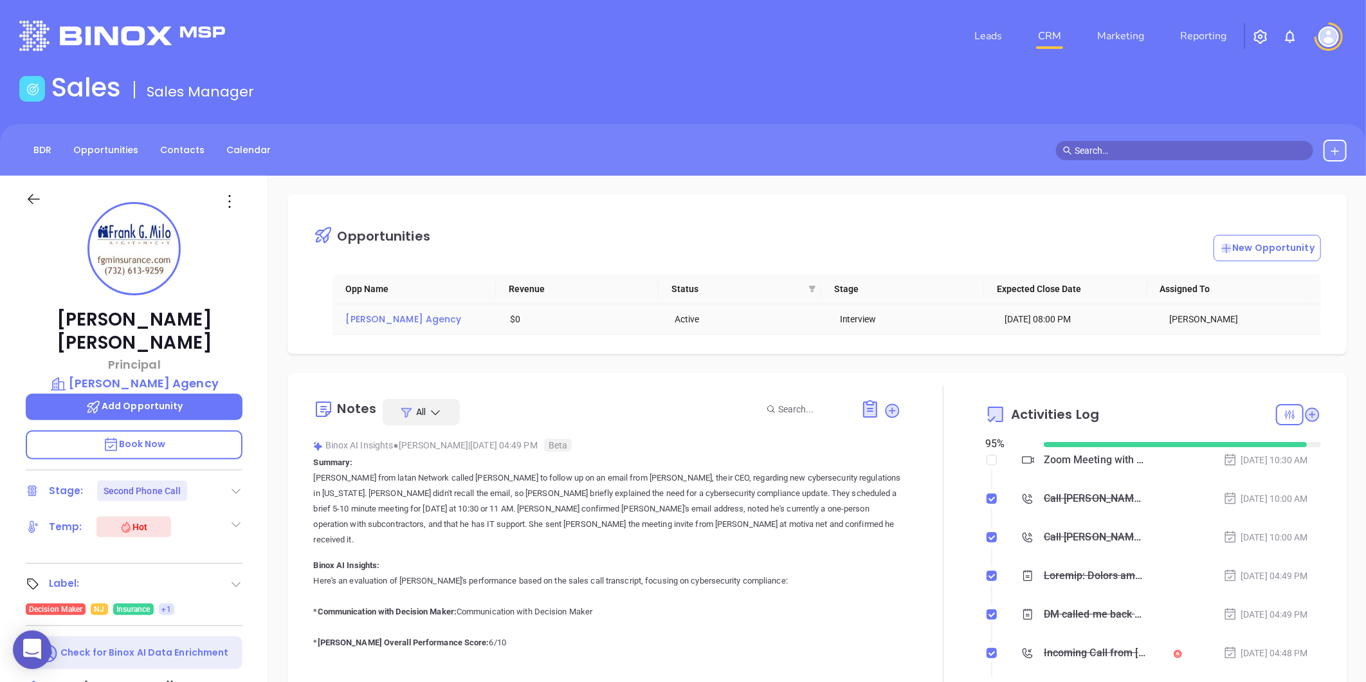
click at [390, 324] on span "Frank G. Milo Agency" at bounding box center [403, 319] width 116 height 13
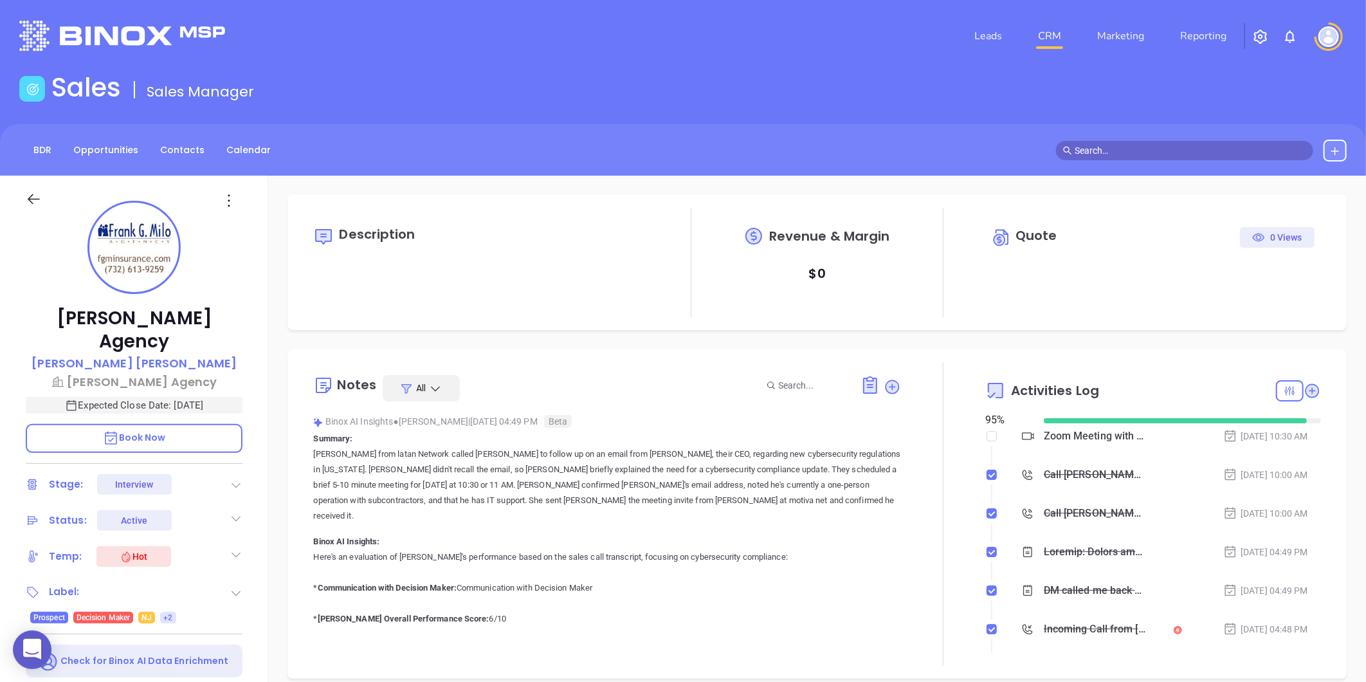
scroll to position [374, 0]
type input "[PERSON_NAME]"
click at [29, 201] on icon at bounding box center [34, 199] width 12 height 10
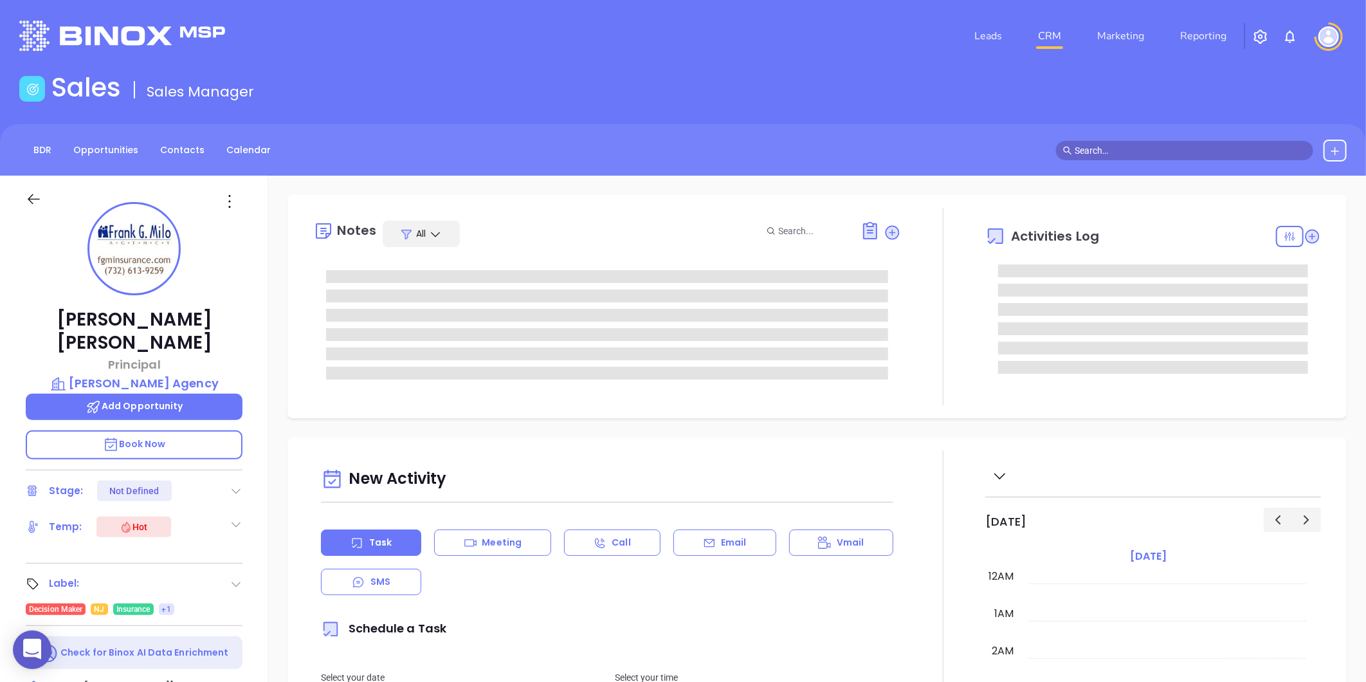
scroll to position [374, 0]
type input "[PERSON_NAME]"
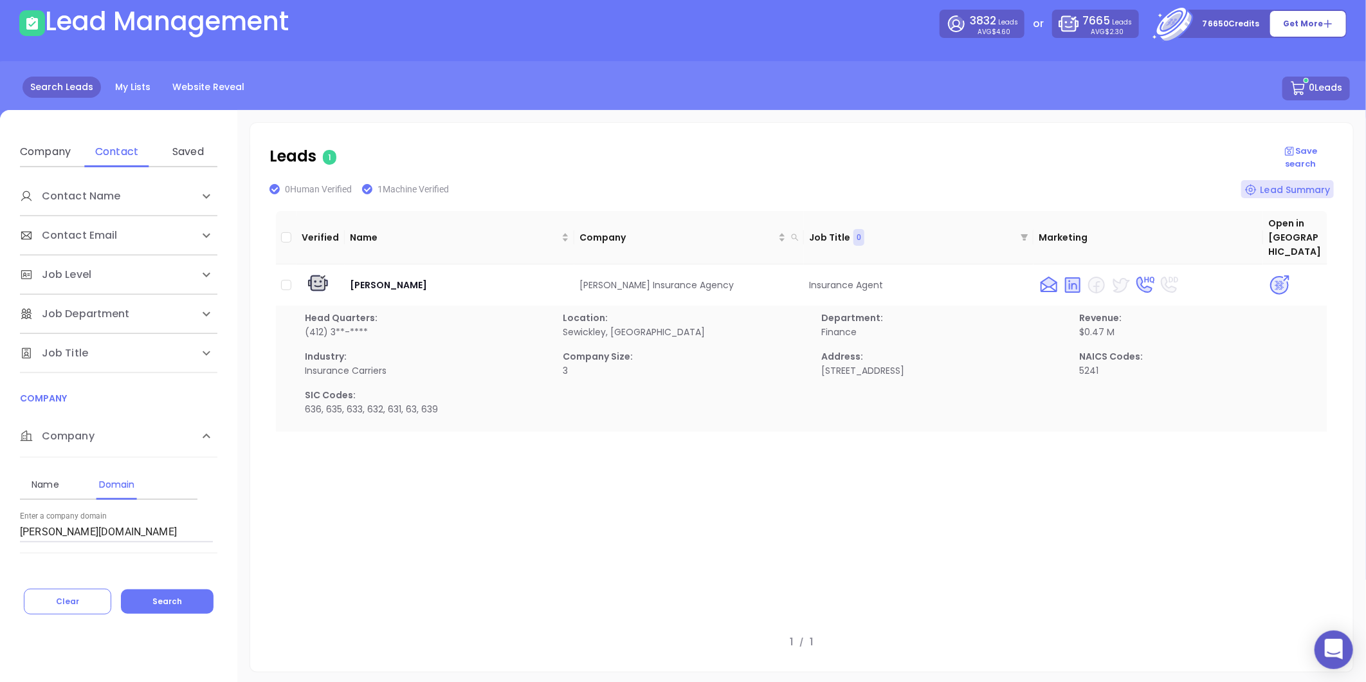
scroll to position [214, 0]
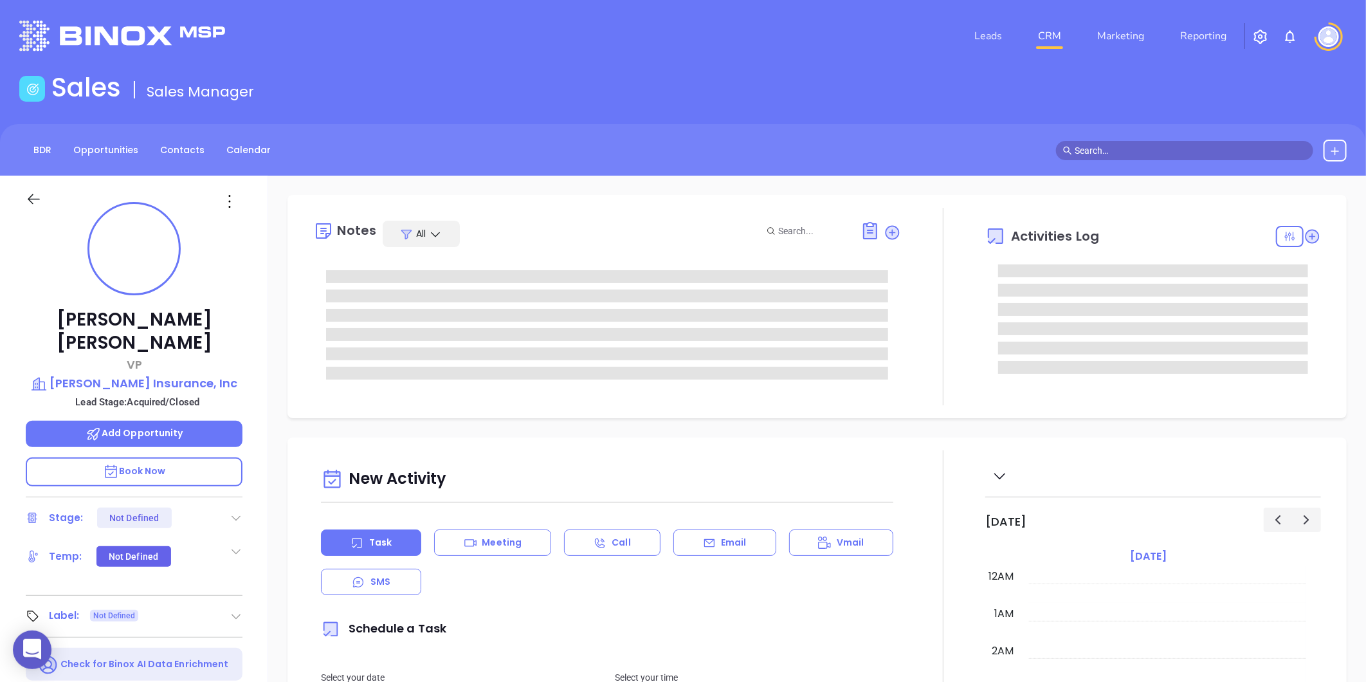
type input "[DATE]"
type input "[PERSON_NAME]"
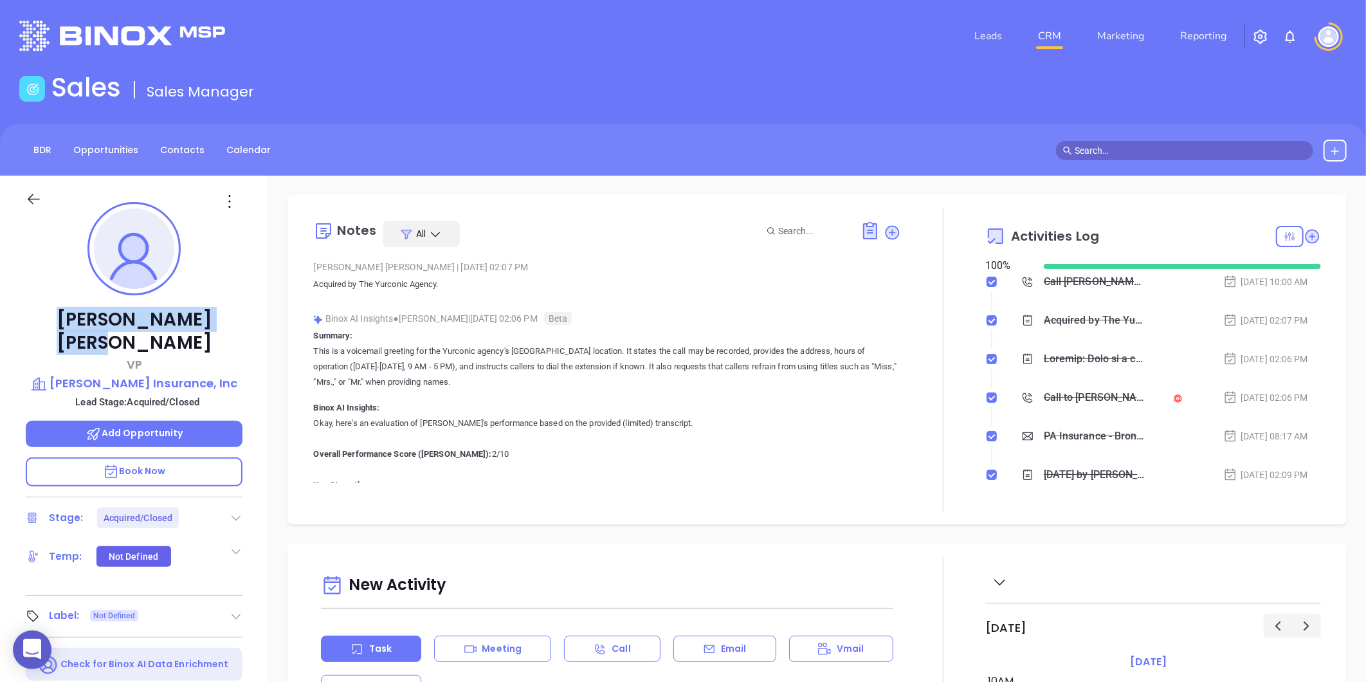
drag, startPoint x: 86, startPoint y: 329, endPoint x: 179, endPoint y: 316, distance: 94.2
click at [179, 316] on p "[PERSON_NAME]" at bounding box center [134, 331] width 217 height 46
copy p "[PERSON_NAME]"
click at [152, 374] on p "[PERSON_NAME] Insurance, Inc" at bounding box center [134, 383] width 217 height 18
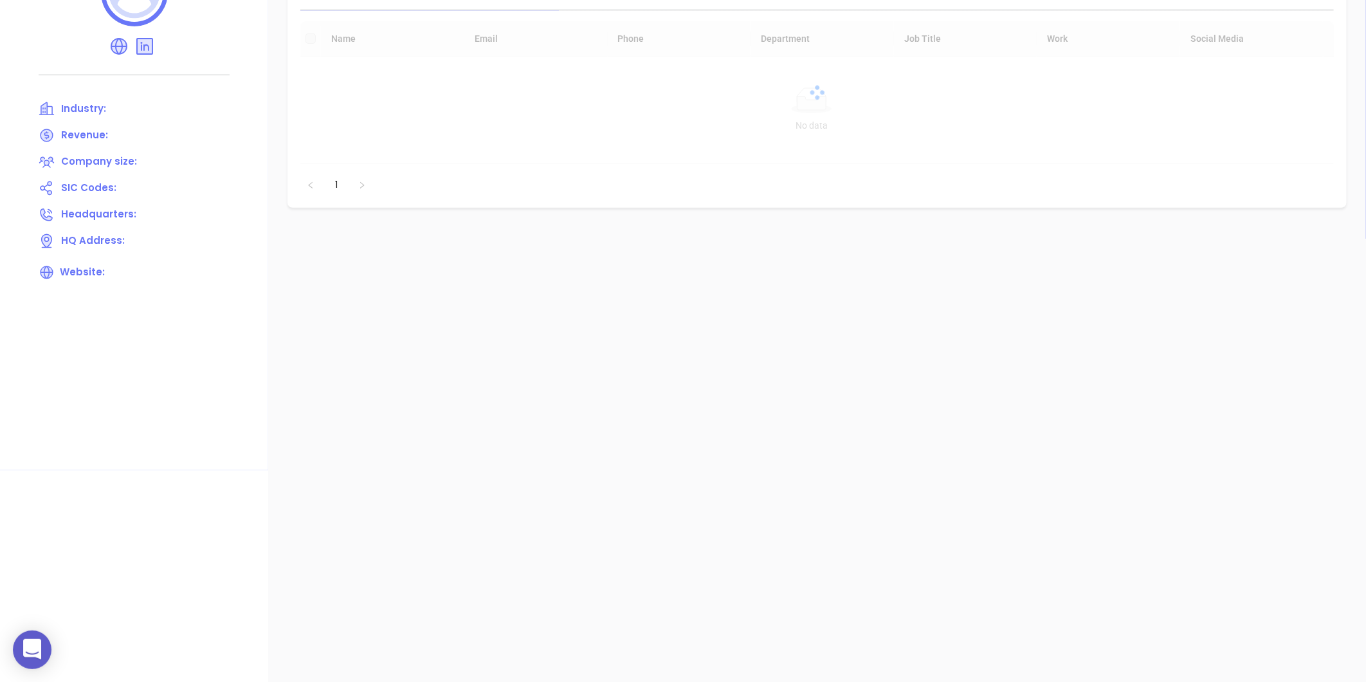
scroll to position [143, 0]
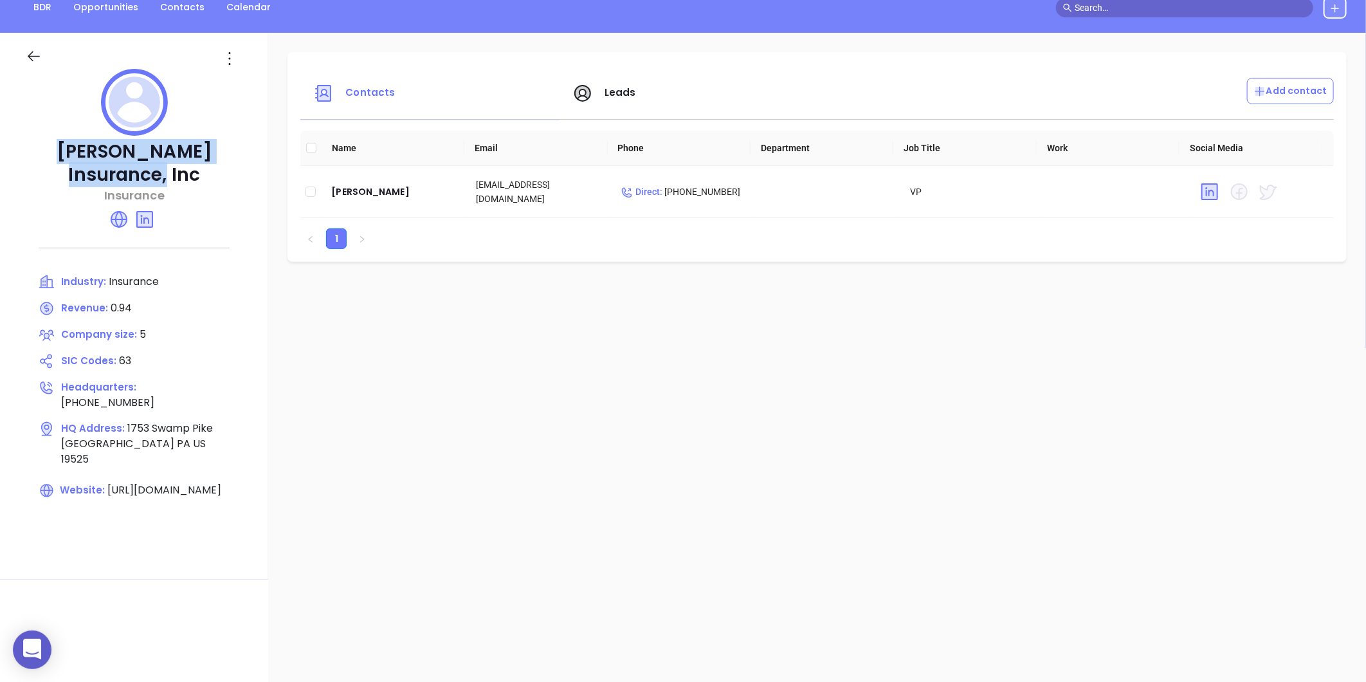
drag, startPoint x: 28, startPoint y: 149, endPoint x: 239, endPoint y: 152, distance: 211.0
click at [239, 152] on p "[PERSON_NAME] Insurance, Inc" at bounding box center [134, 163] width 217 height 46
copy p "[PERSON_NAME] Insurance, Inc"
click at [344, 187] on div "[PERSON_NAME]" at bounding box center [393, 191] width 124 height 15
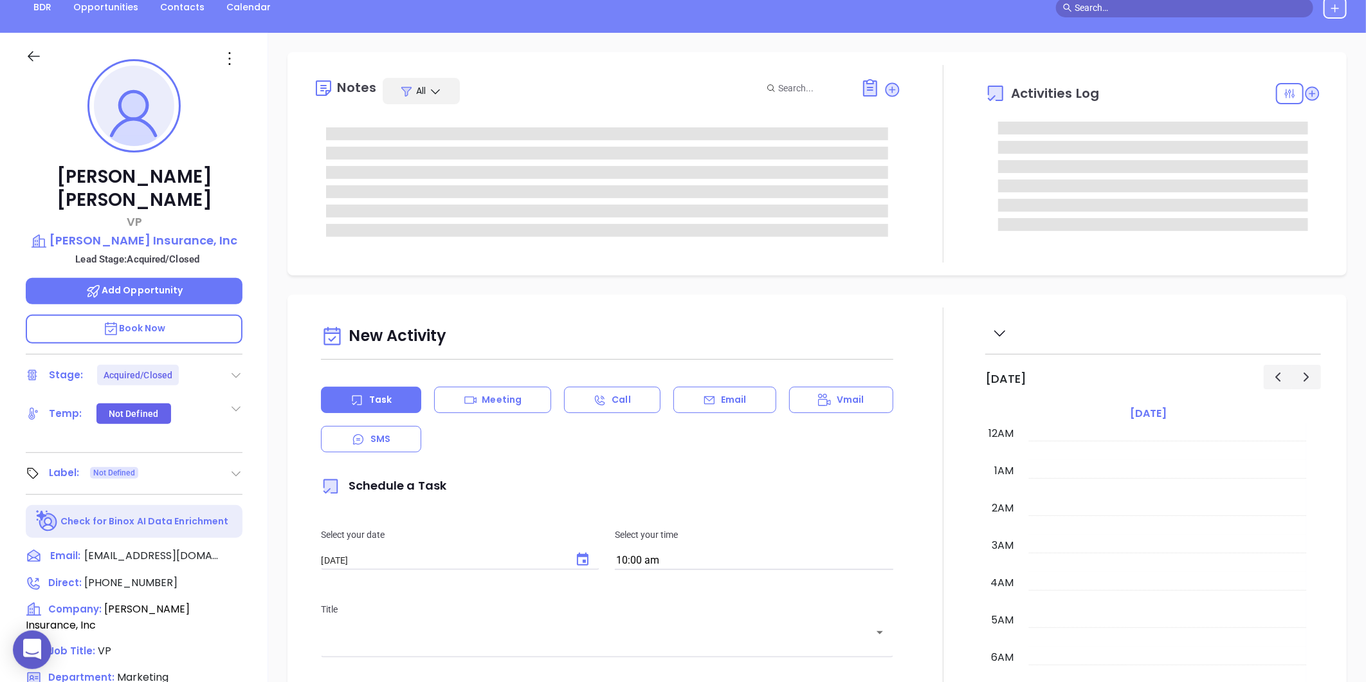
type input "[PERSON_NAME]"
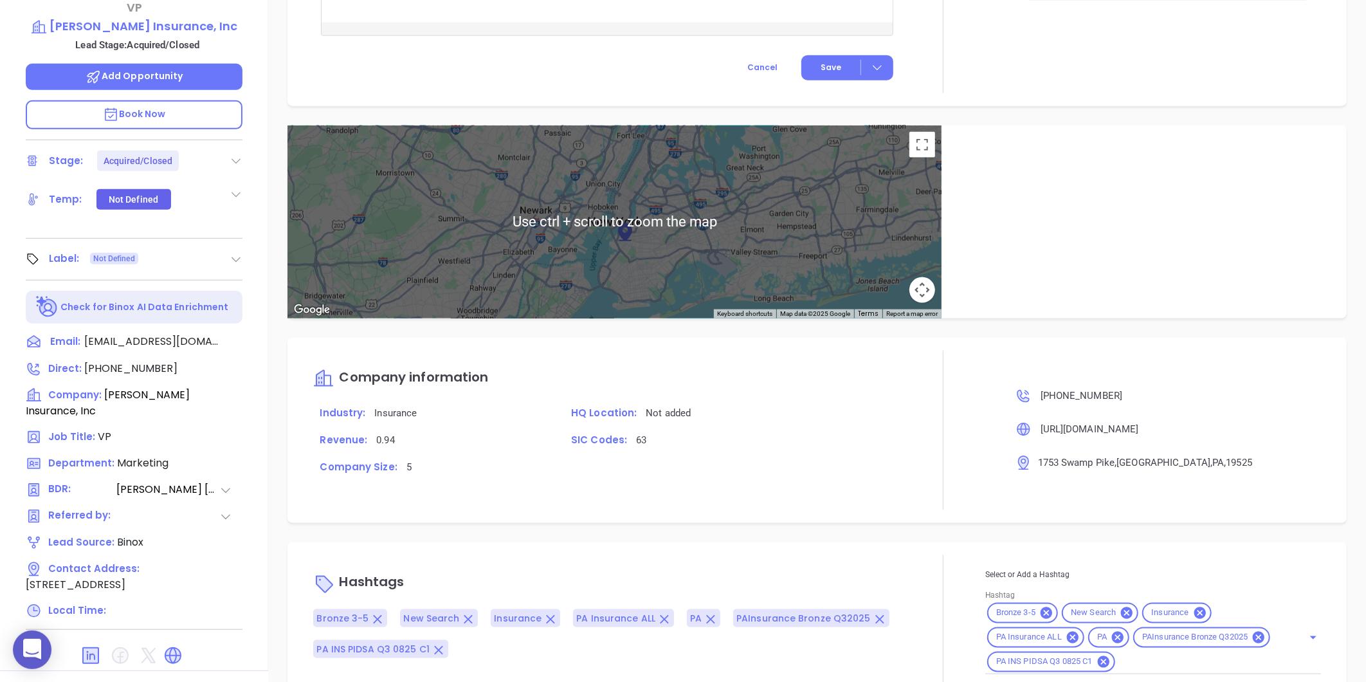
scroll to position [394, 0]
